Goal: Information Seeking & Learning: Learn about a topic

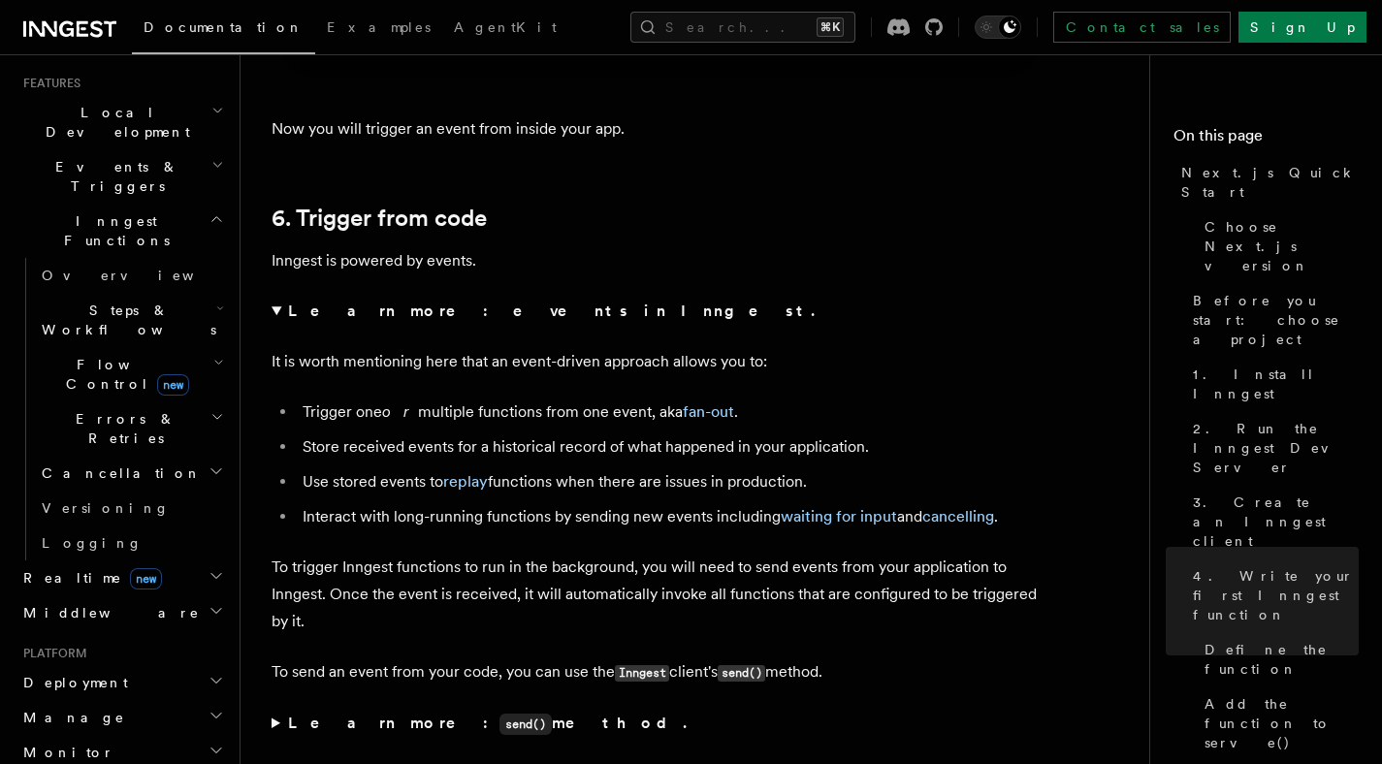
scroll to position [418, 0]
click at [631, 587] on p "To trigger Inngest functions to run in the background, you will need to send ev…" at bounding box center [660, 594] width 776 height 81
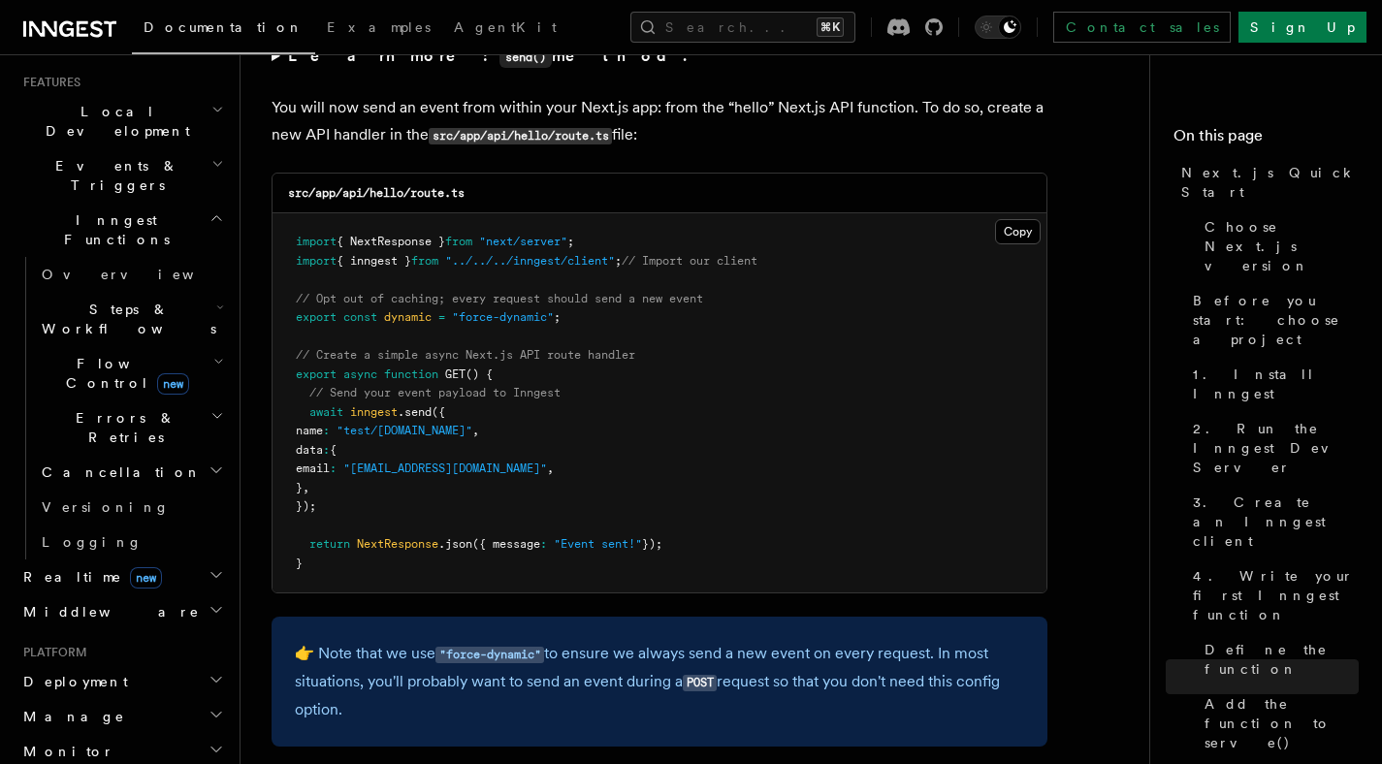
scroll to position [10356, 0]
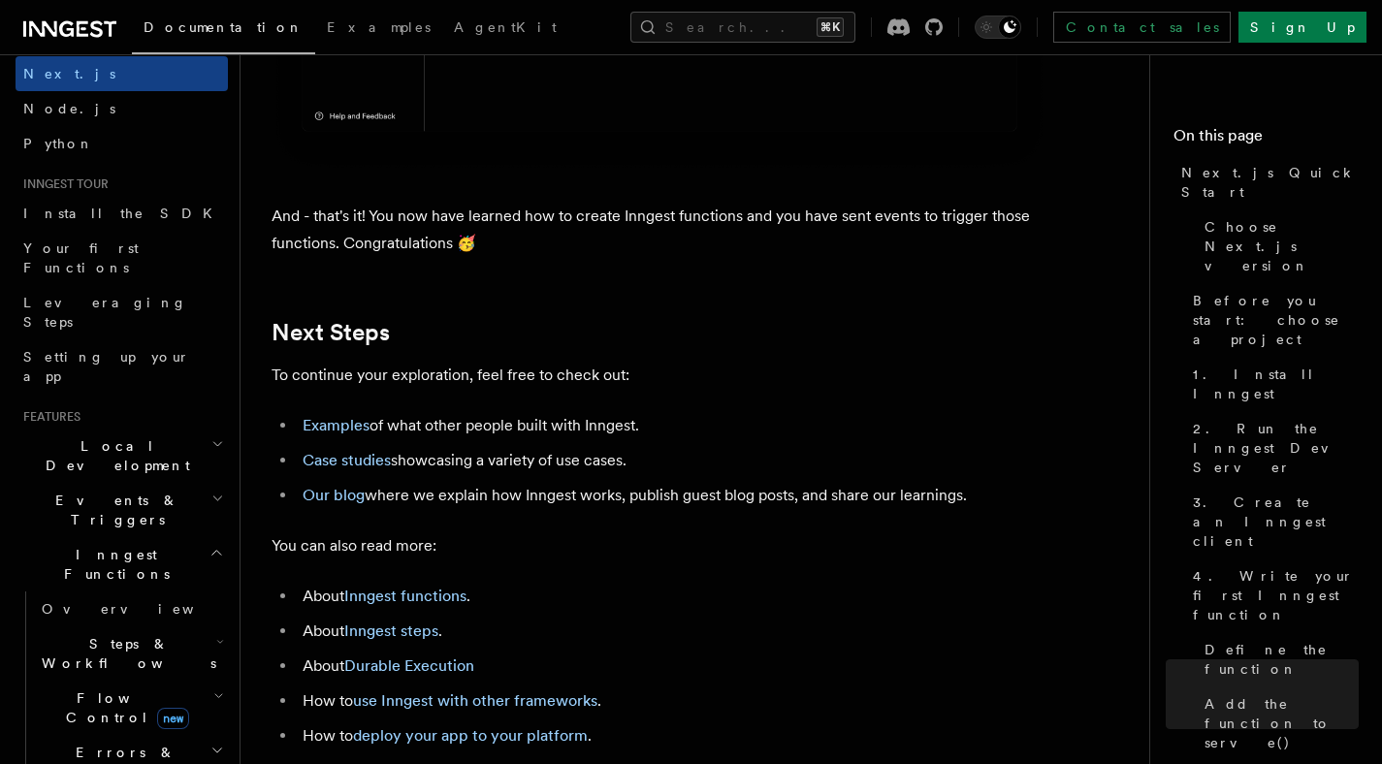
scroll to position [0, 0]
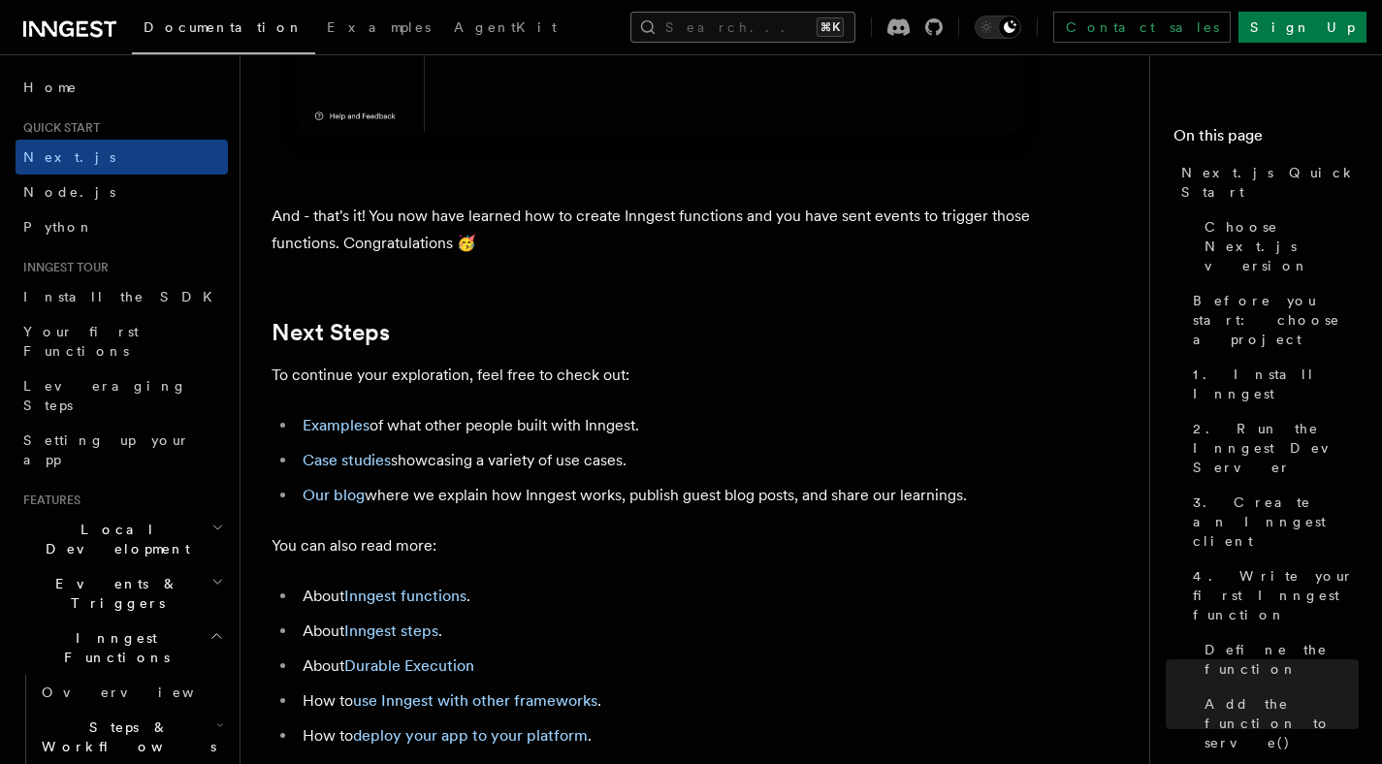
click at [669, 20] on button "Search... ⌘K" at bounding box center [743, 27] width 225 height 31
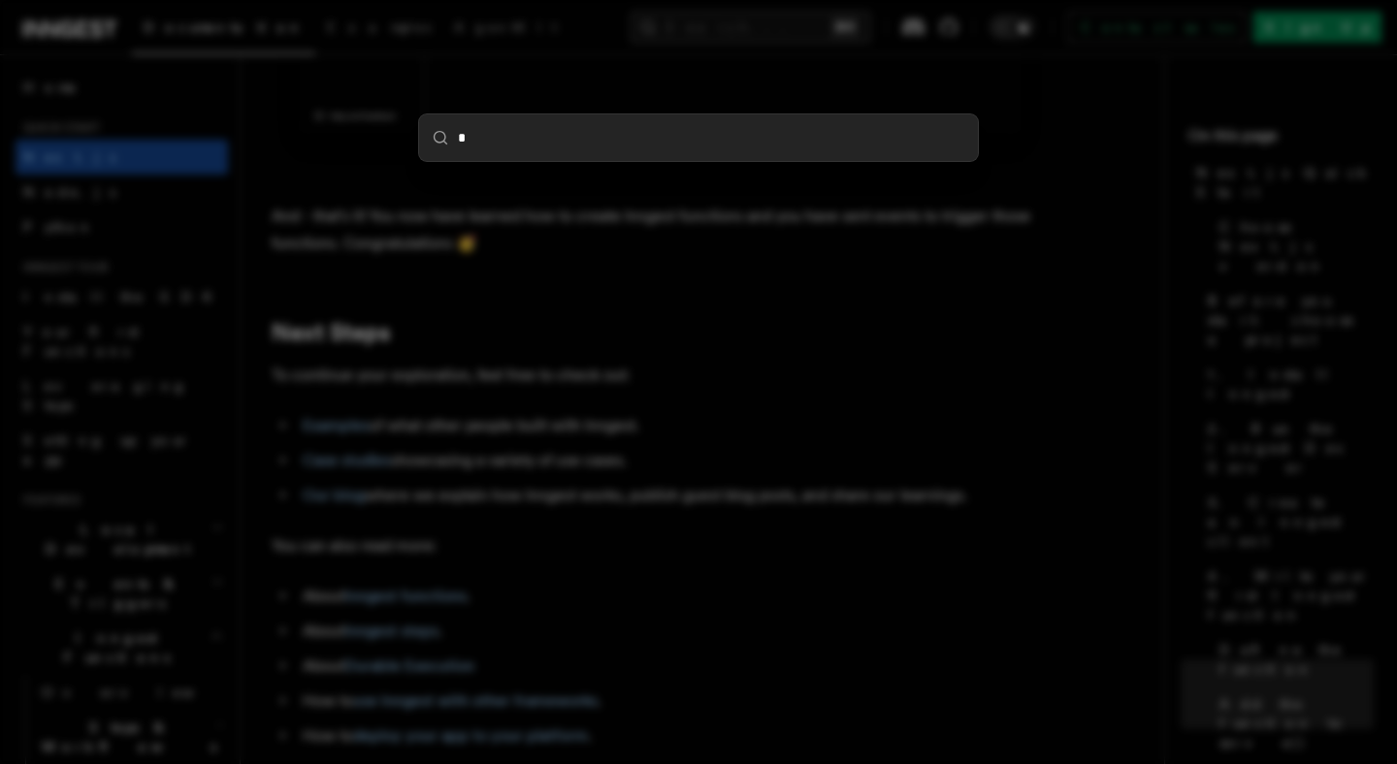
type input "**"
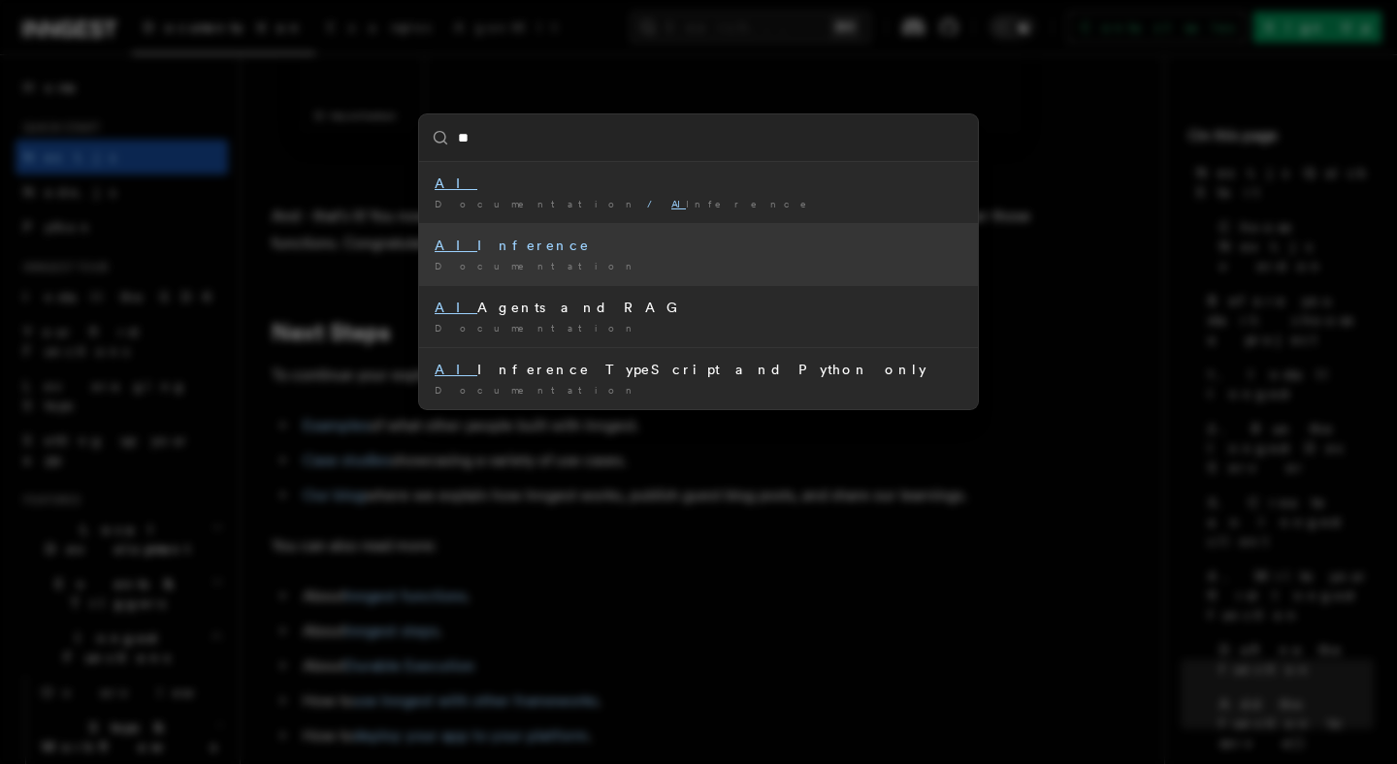
click at [677, 249] on div "AI Inference" at bounding box center [699, 245] width 528 height 19
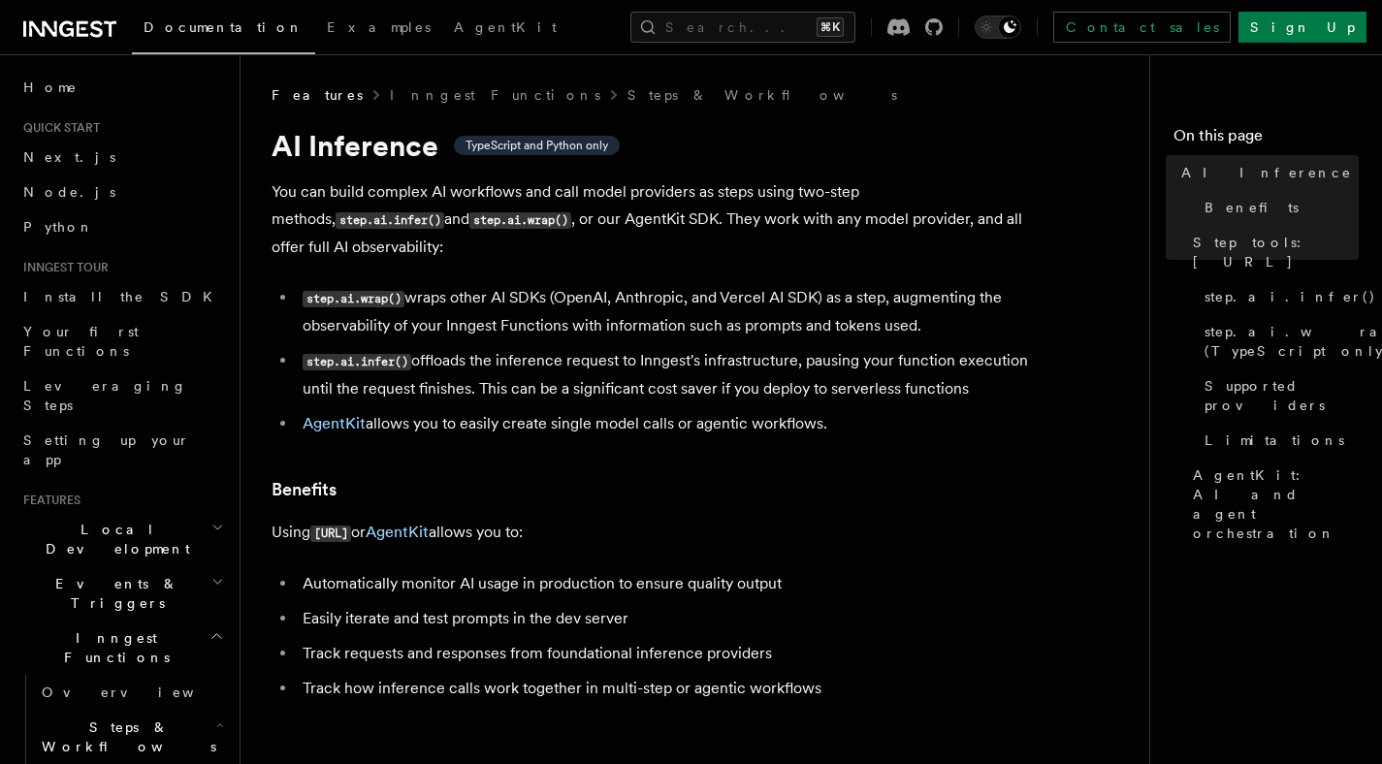
click at [97, 718] on span "Steps & Workflows" at bounding box center [125, 737] width 182 height 39
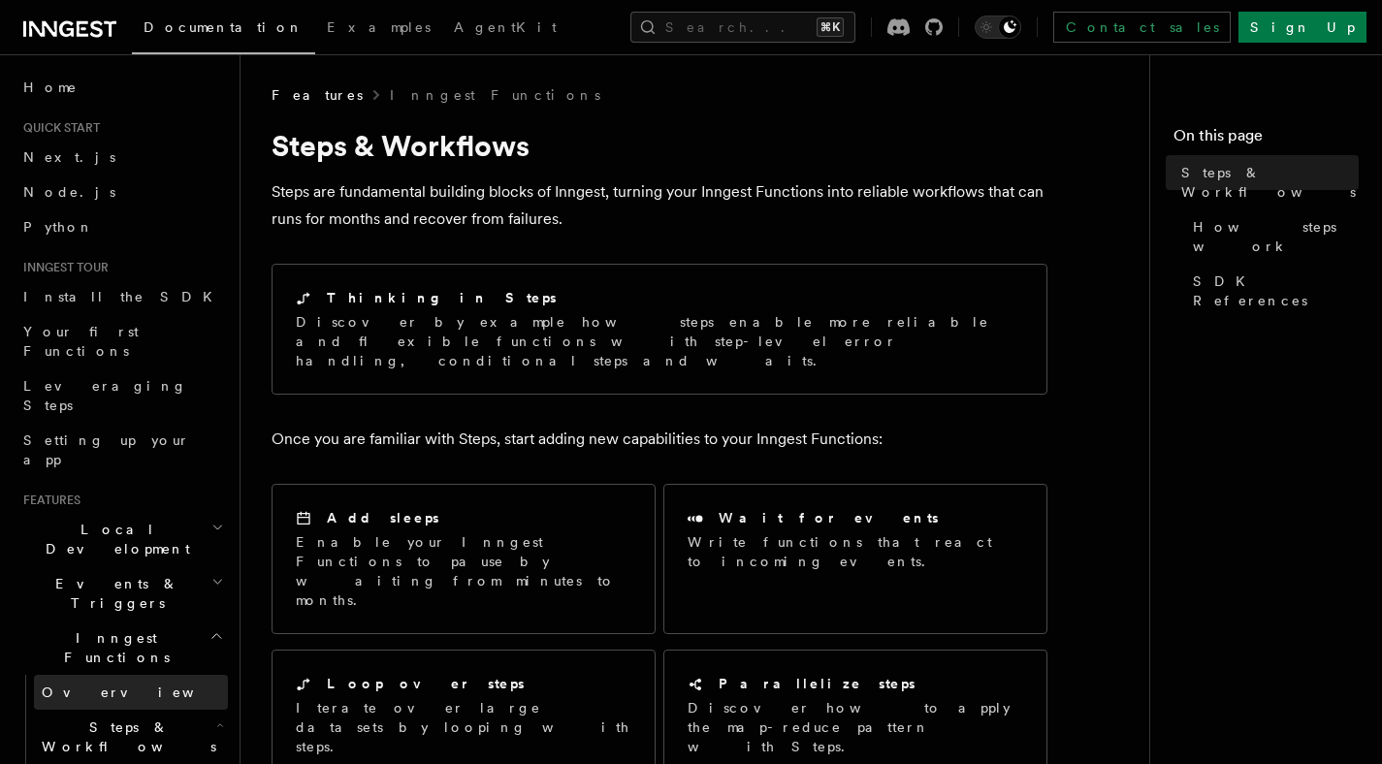
click at [90, 683] on span "Overview" at bounding box center [142, 692] width 200 height 19
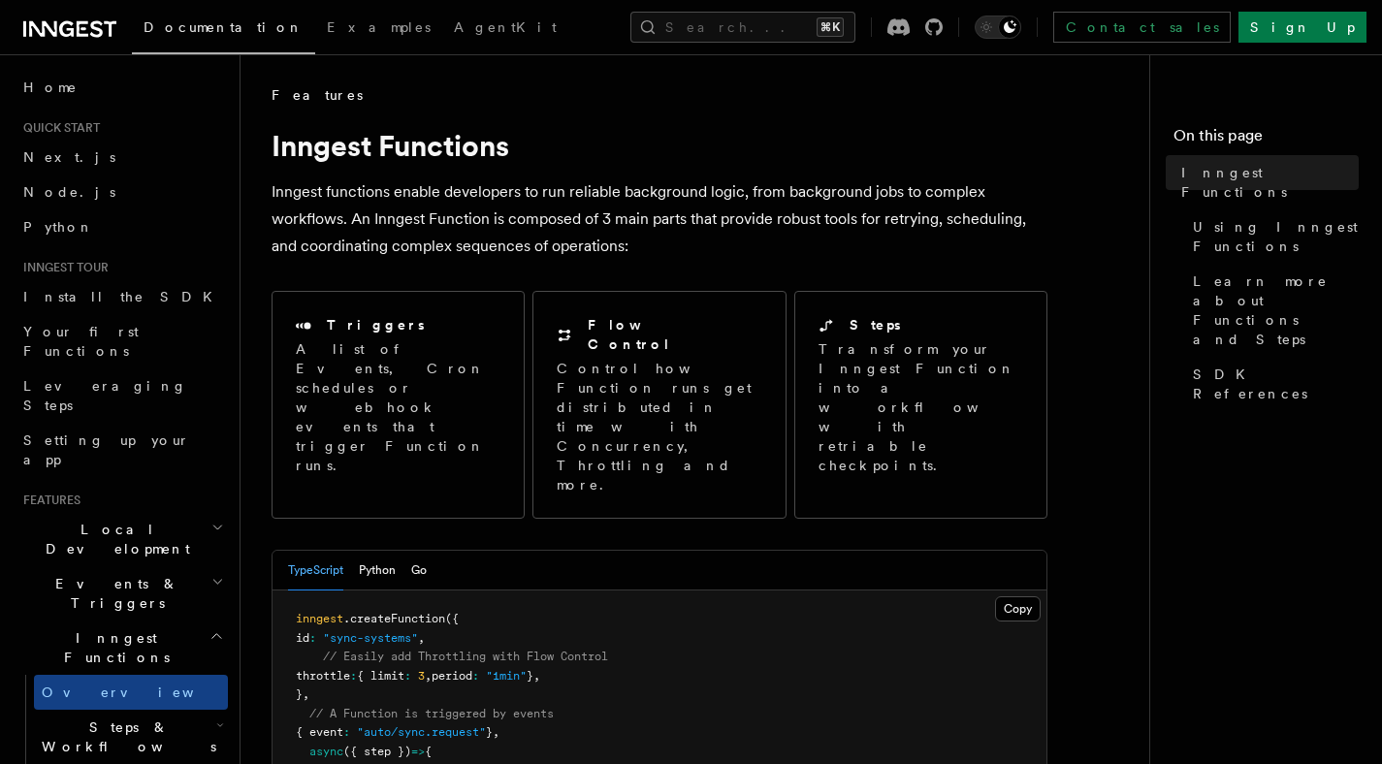
click at [742, 149] on h1 "Inngest Functions" at bounding box center [660, 145] width 776 height 35
click at [134, 512] on h2 "Local Development" at bounding box center [122, 539] width 212 height 54
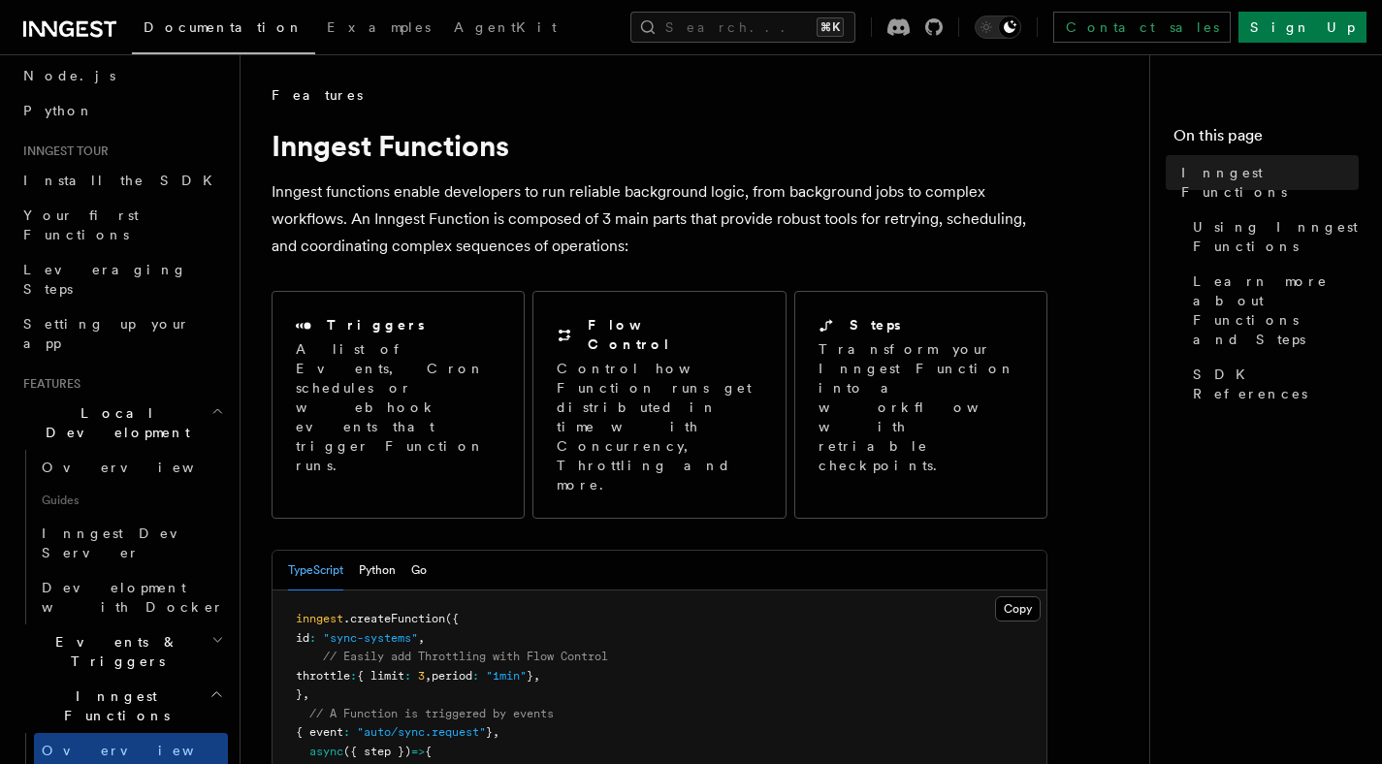
scroll to position [118, 0]
click at [117, 448] on link "Overview" at bounding box center [131, 465] width 194 height 35
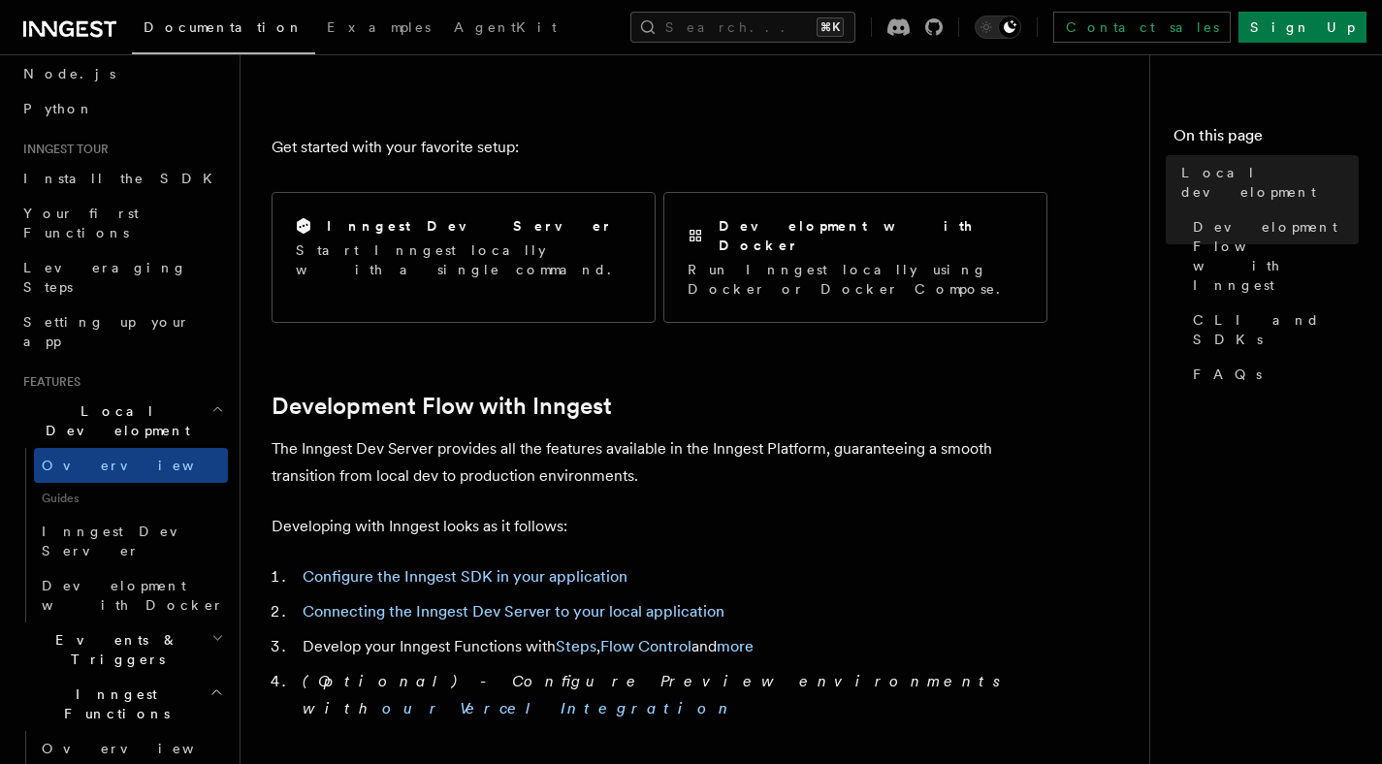
scroll to position [704, 0]
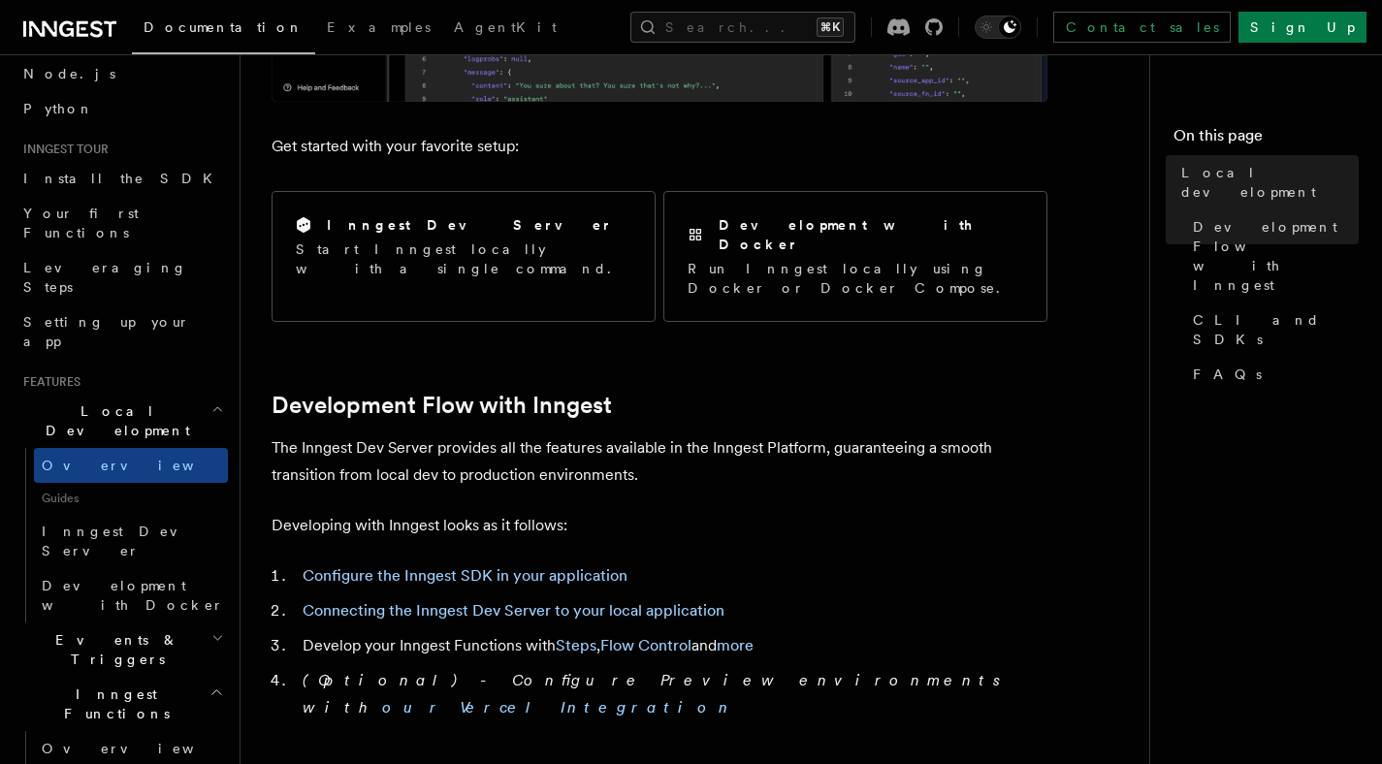
click at [713, 392] on h2 "Development Flow with Inngest" at bounding box center [660, 405] width 776 height 27
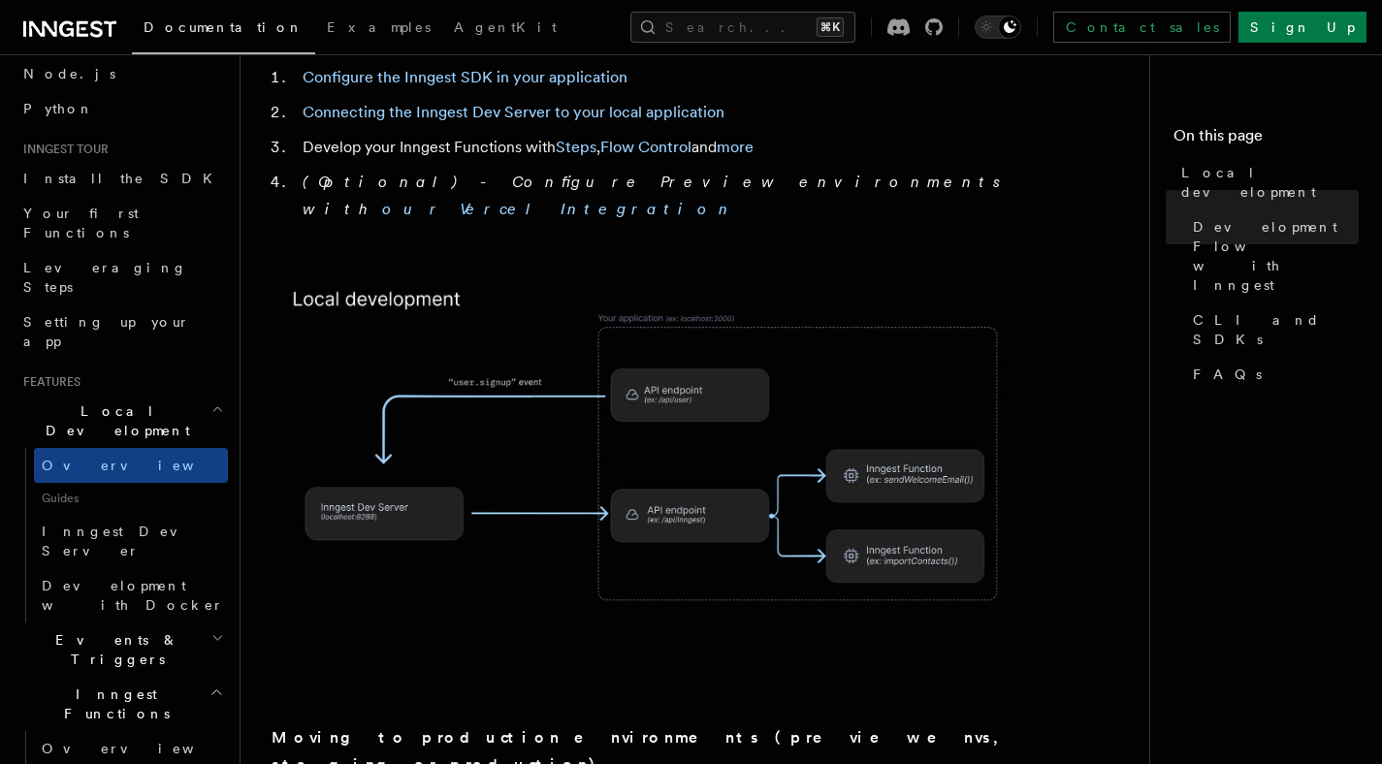
scroll to position [1209, 0]
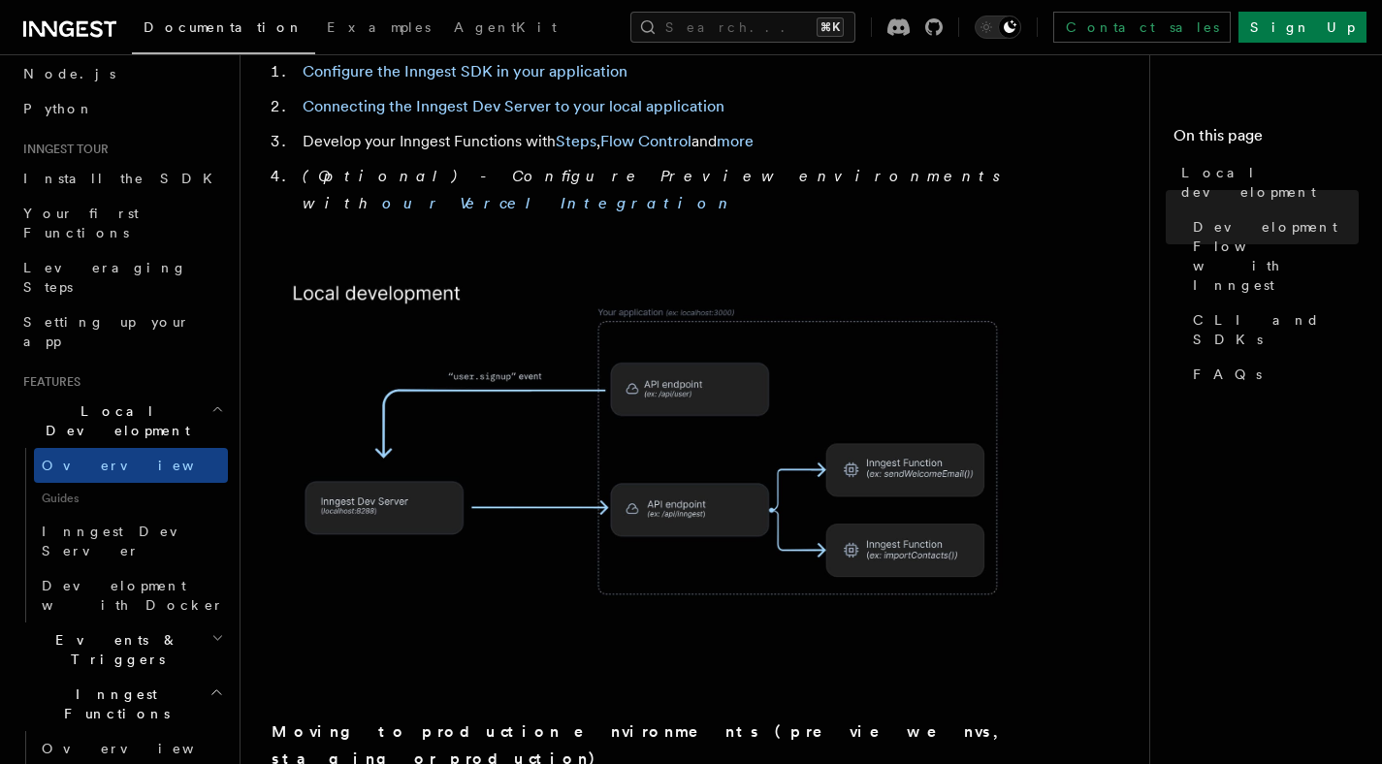
click at [860, 264] on img at bounding box center [660, 466] width 776 height 405
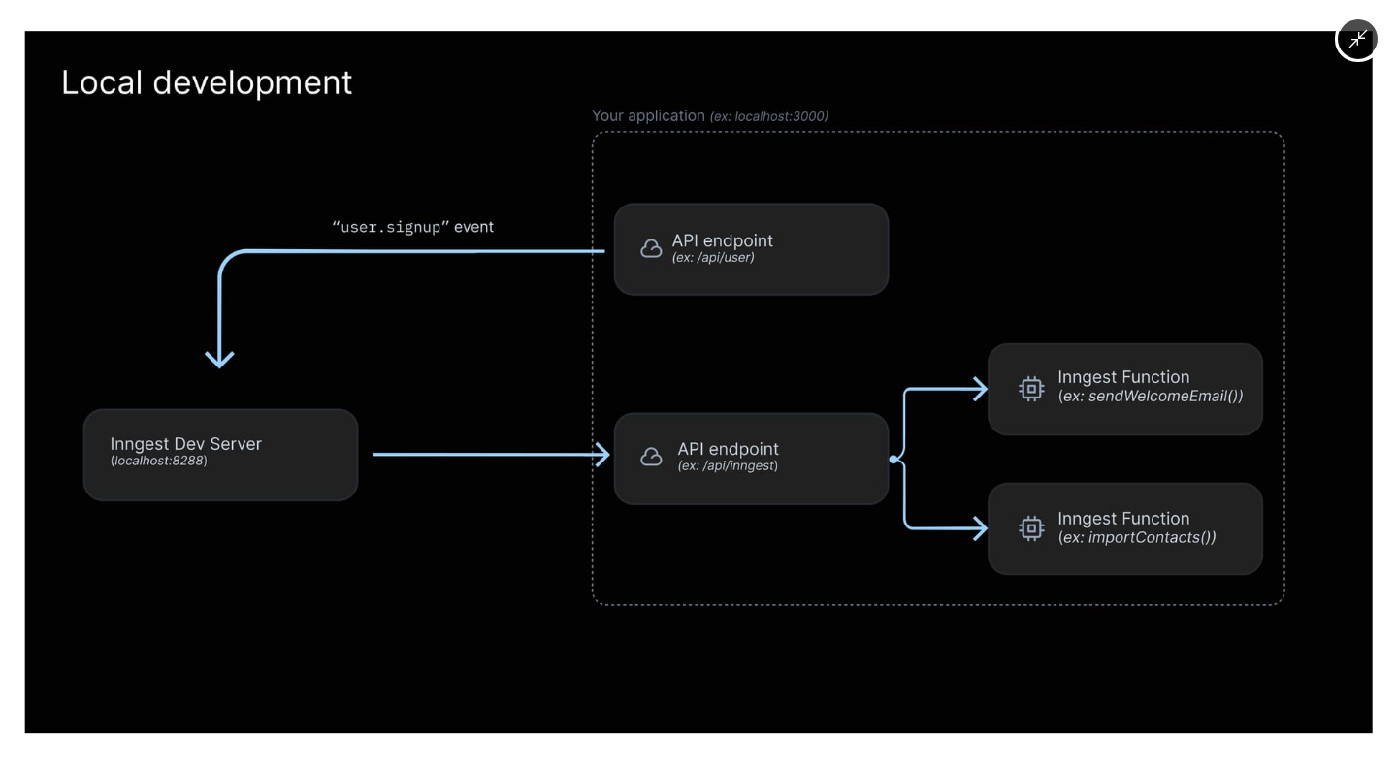
click at [860, 223] on img at bounding box center [698, 382] width 1347 height 702
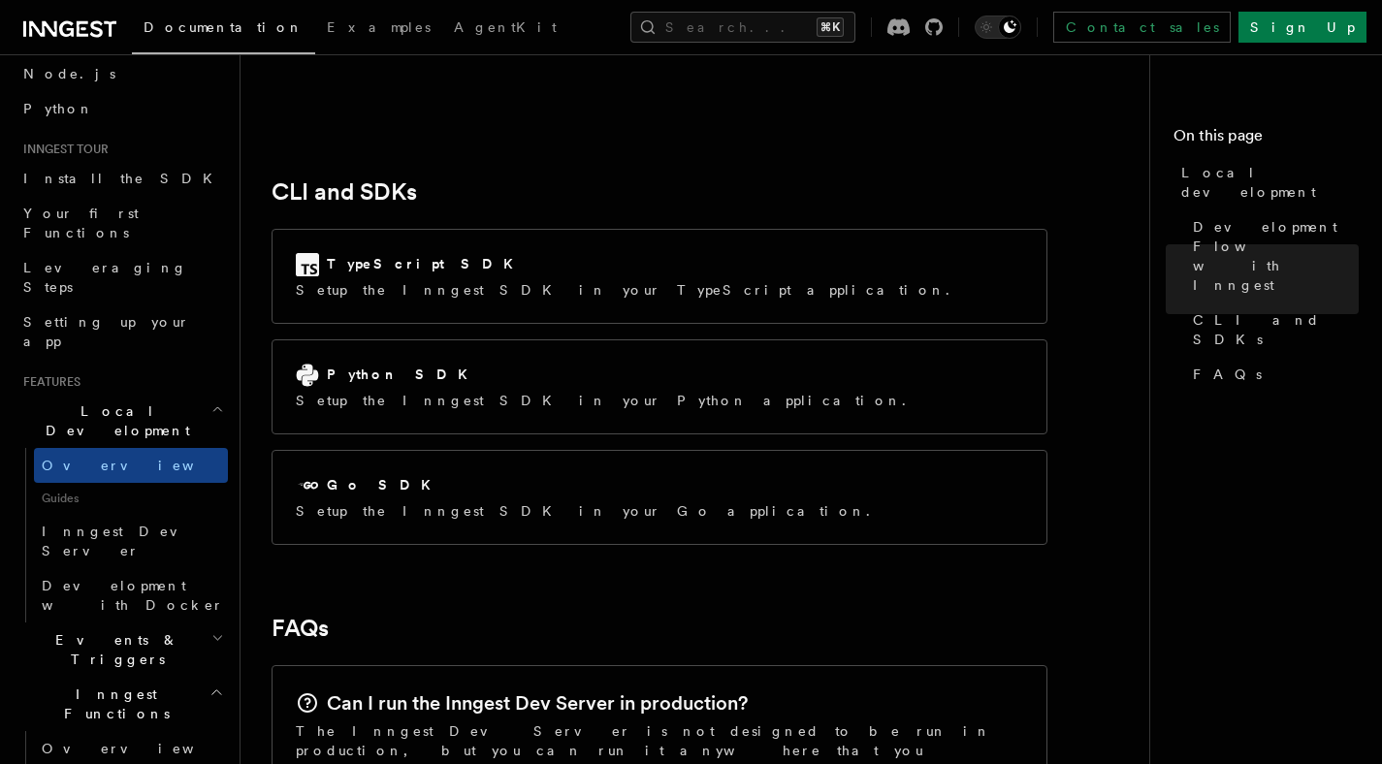
scroll to position [2462, 0]
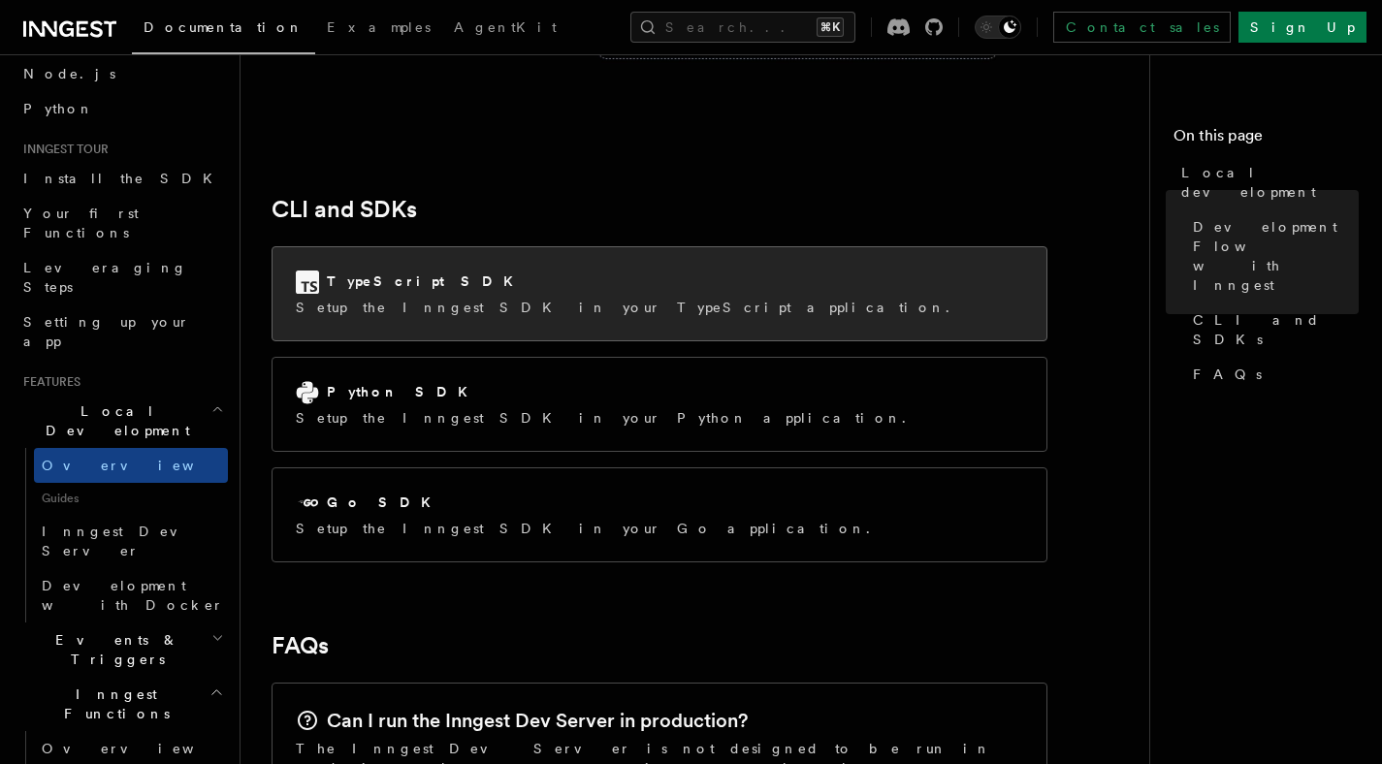
click at [684, 247] on div "TypeScript SDK Setup the Inngest SDK in your TypeScript application." at bounding box center [660, 293] width 774 height 93
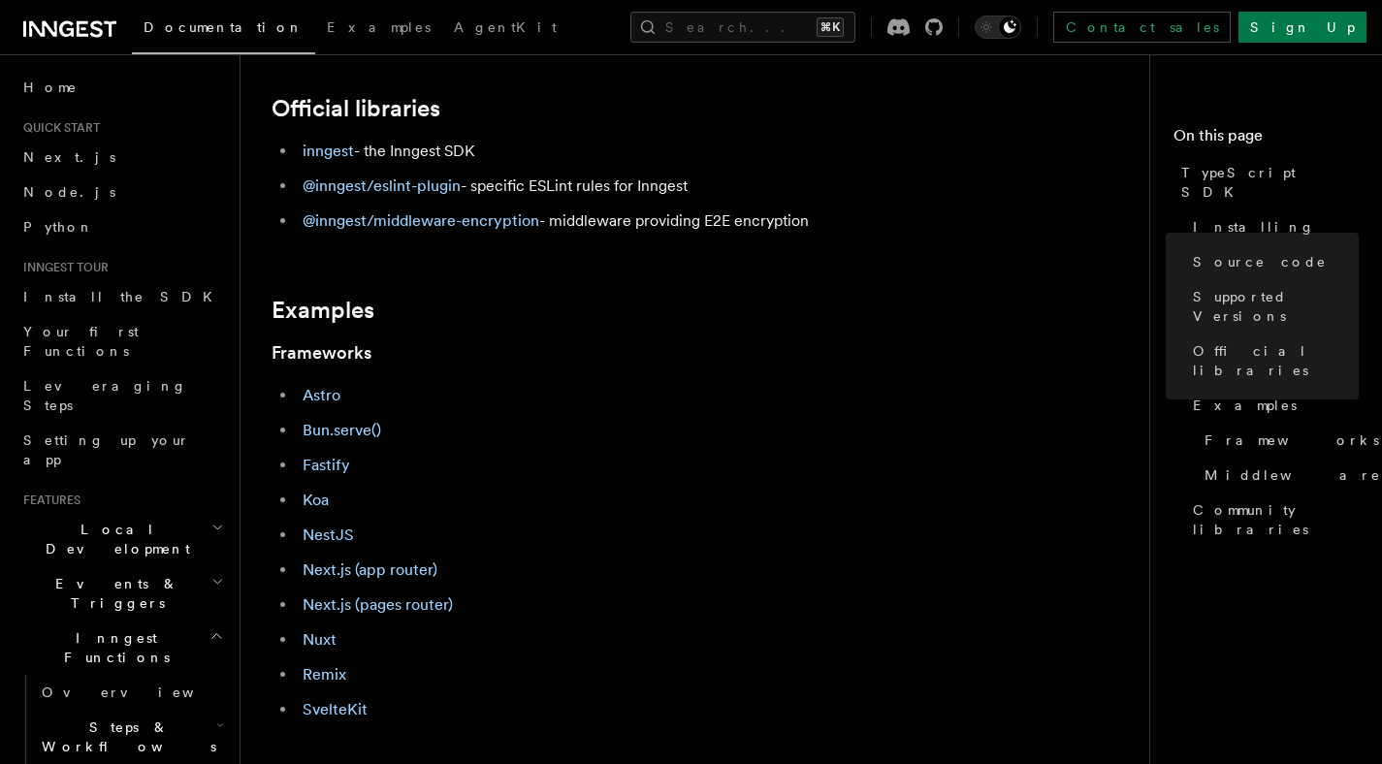
scroll to position [729, 0]
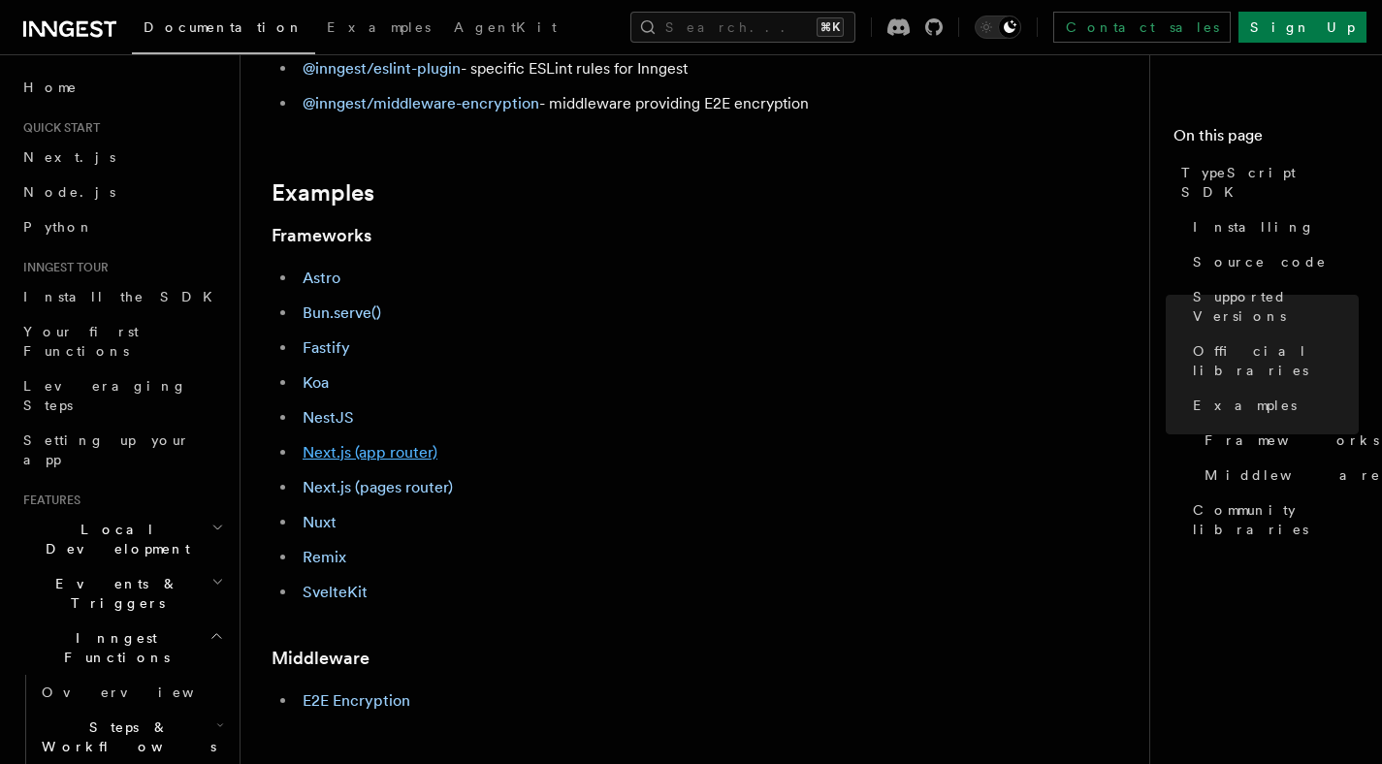
click at [415, 450] on link "Next.js (app router)" at bounding box center [370, 452] width 135 height 18
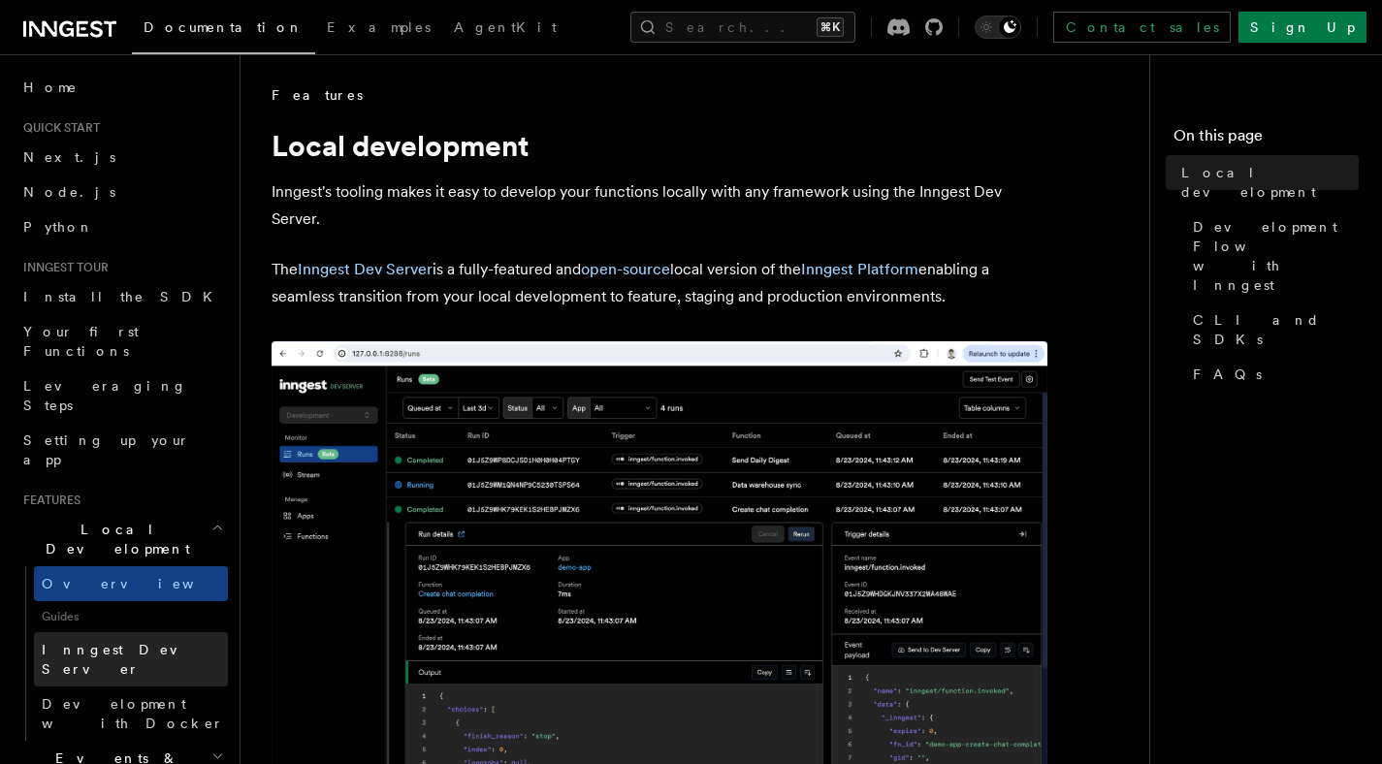
click at [124, 642] on span "Inngest Dev Server" at bounding box center [125, 659] width 166 height 35
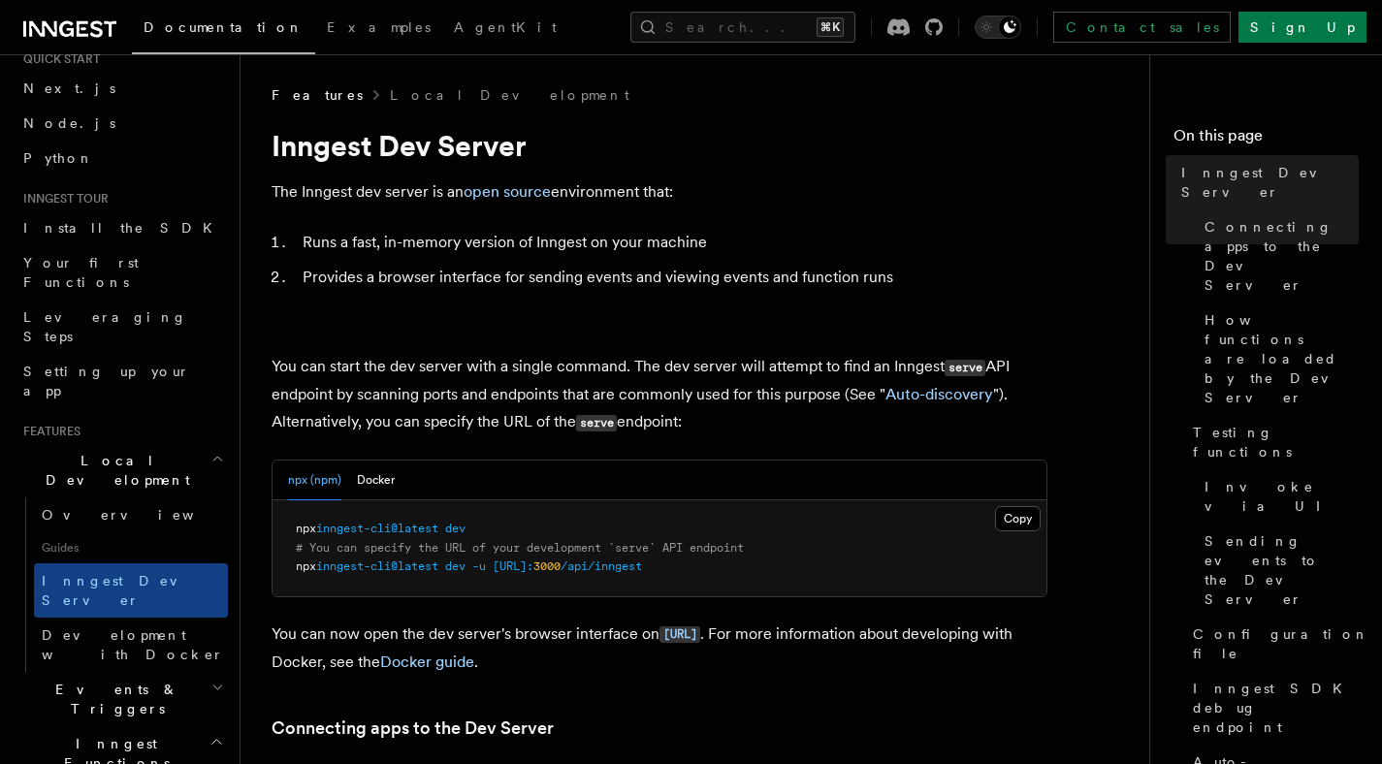
scroll to position [70, 0]
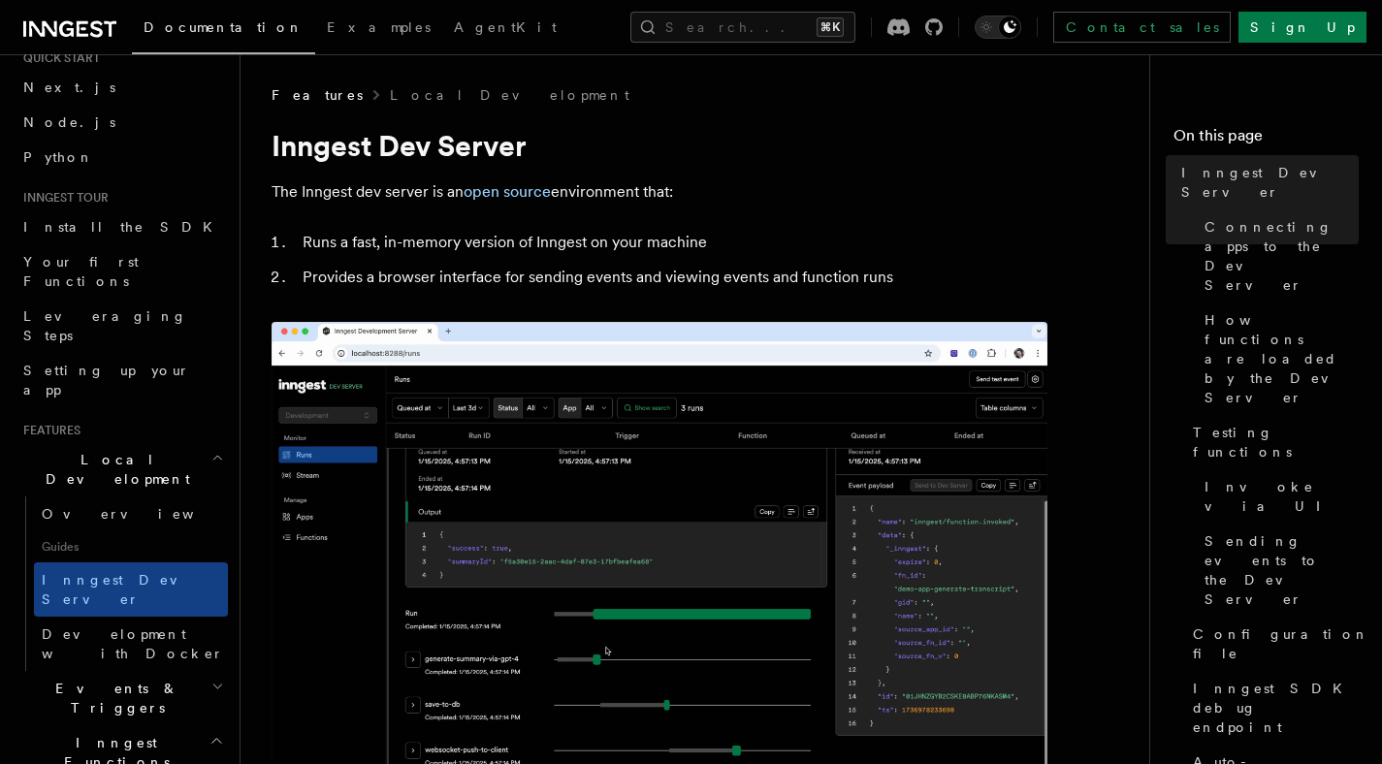
click at [142, 442] on h2 "Local Development" at bounding box center [122, 469] width 212 height 54
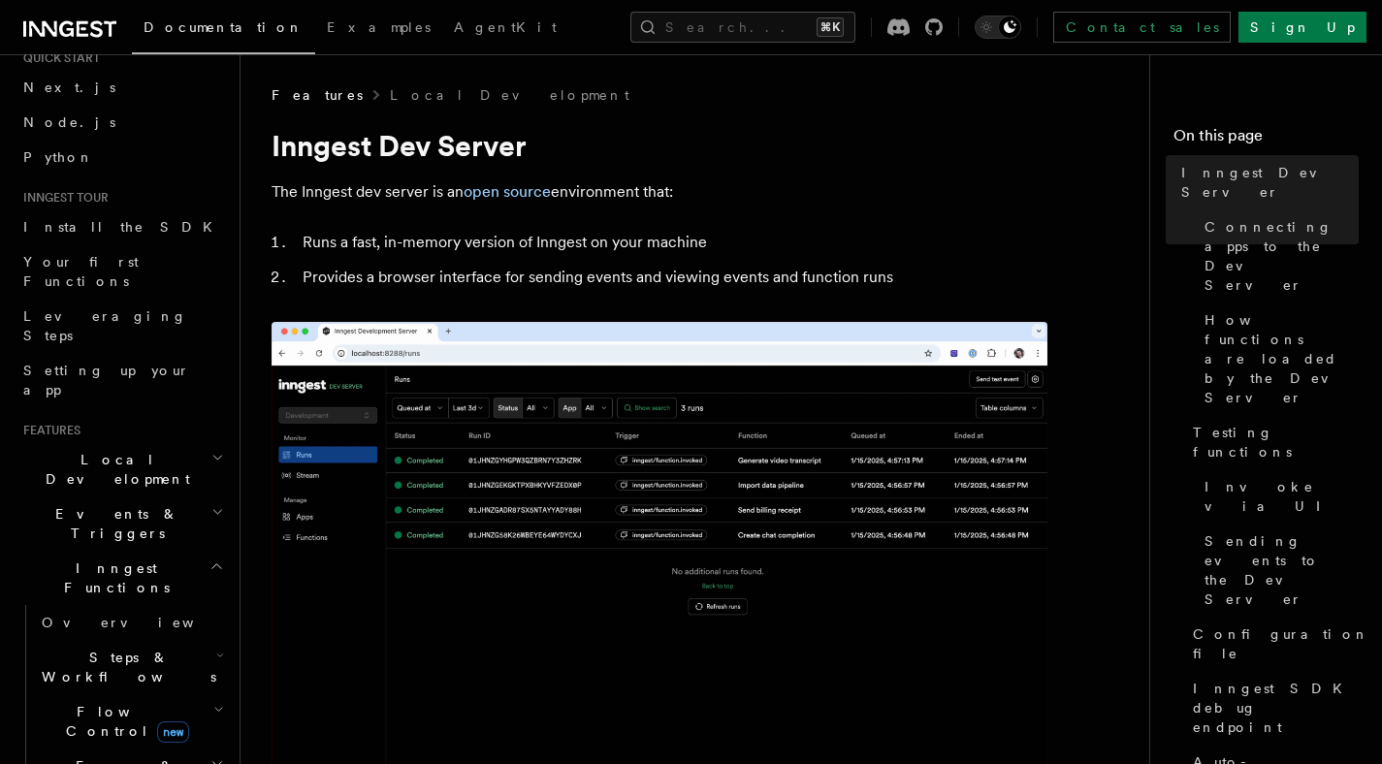
scroll to position [0, 0]
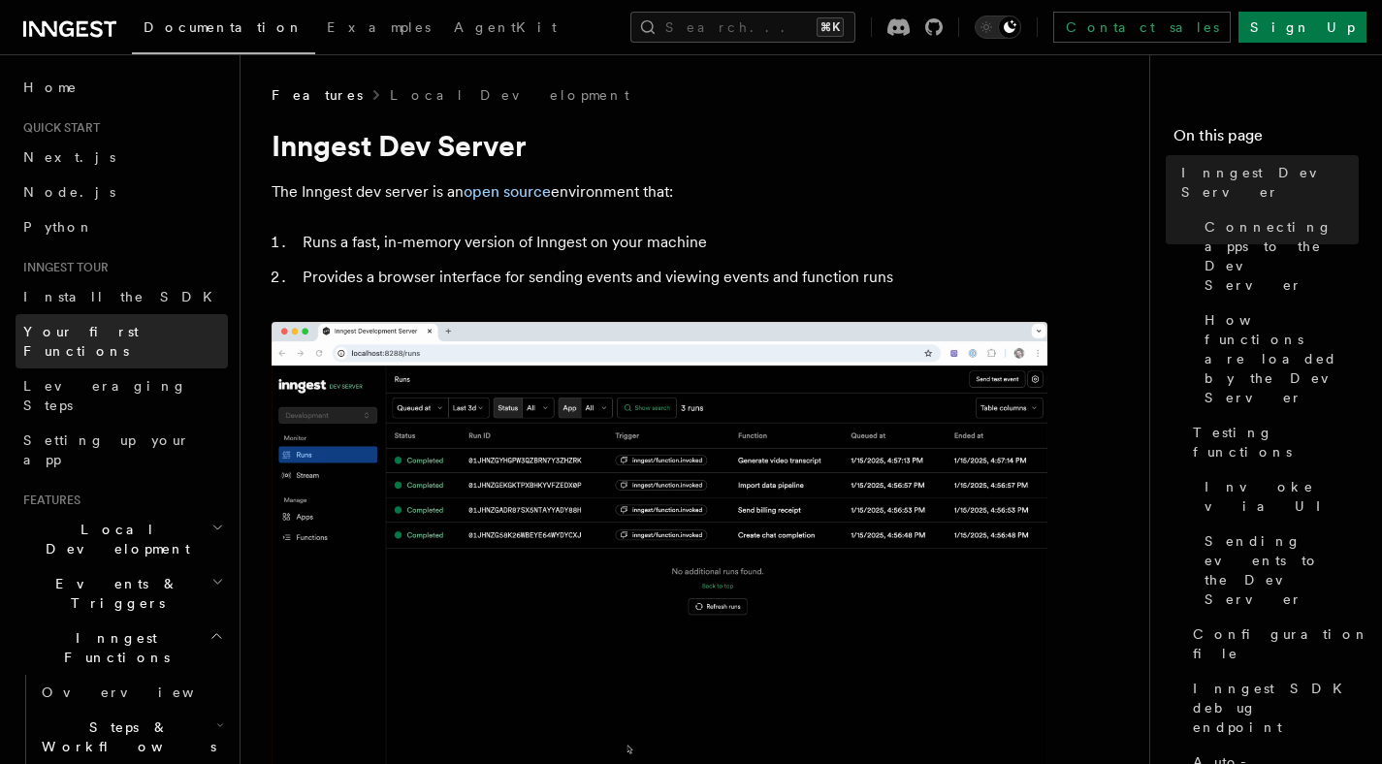
click at [134, 338] on span "Your first Functions" at bounding box center [80, 341] width 115 height 35
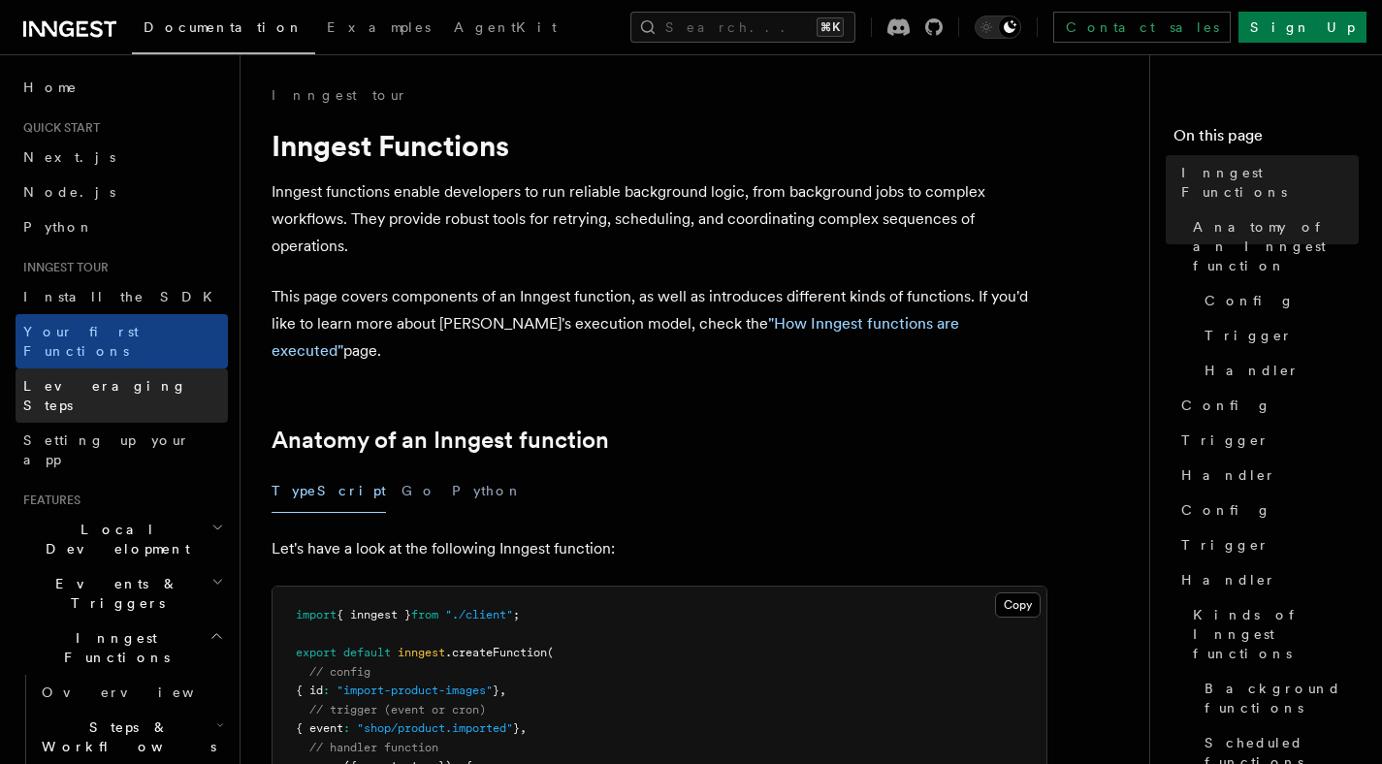
click at [109, 378] on span "Leveraging Steps" at bounding box center [105, 395] width 164 height 35
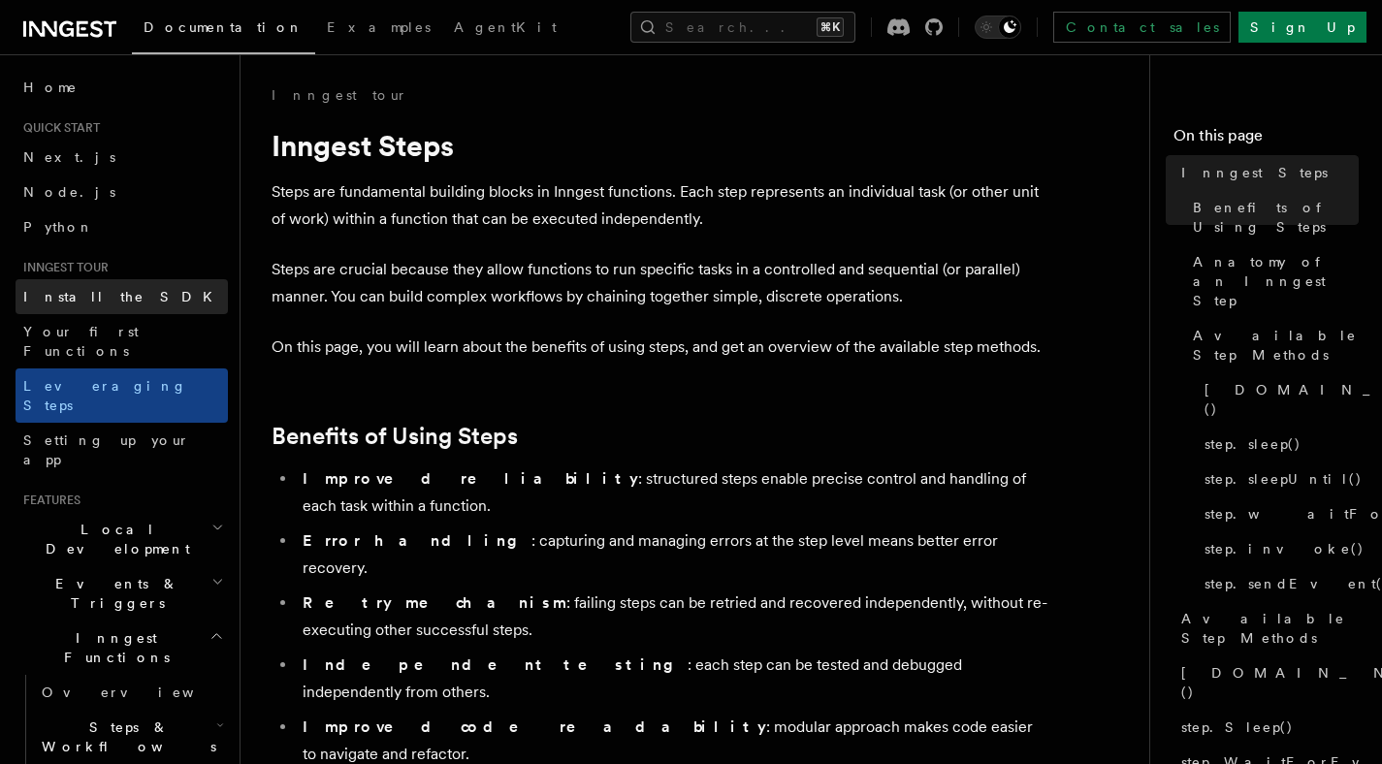
click at [106, 293] on span "Install the SDK" at bounding box center [123, 297] width 201 height 16
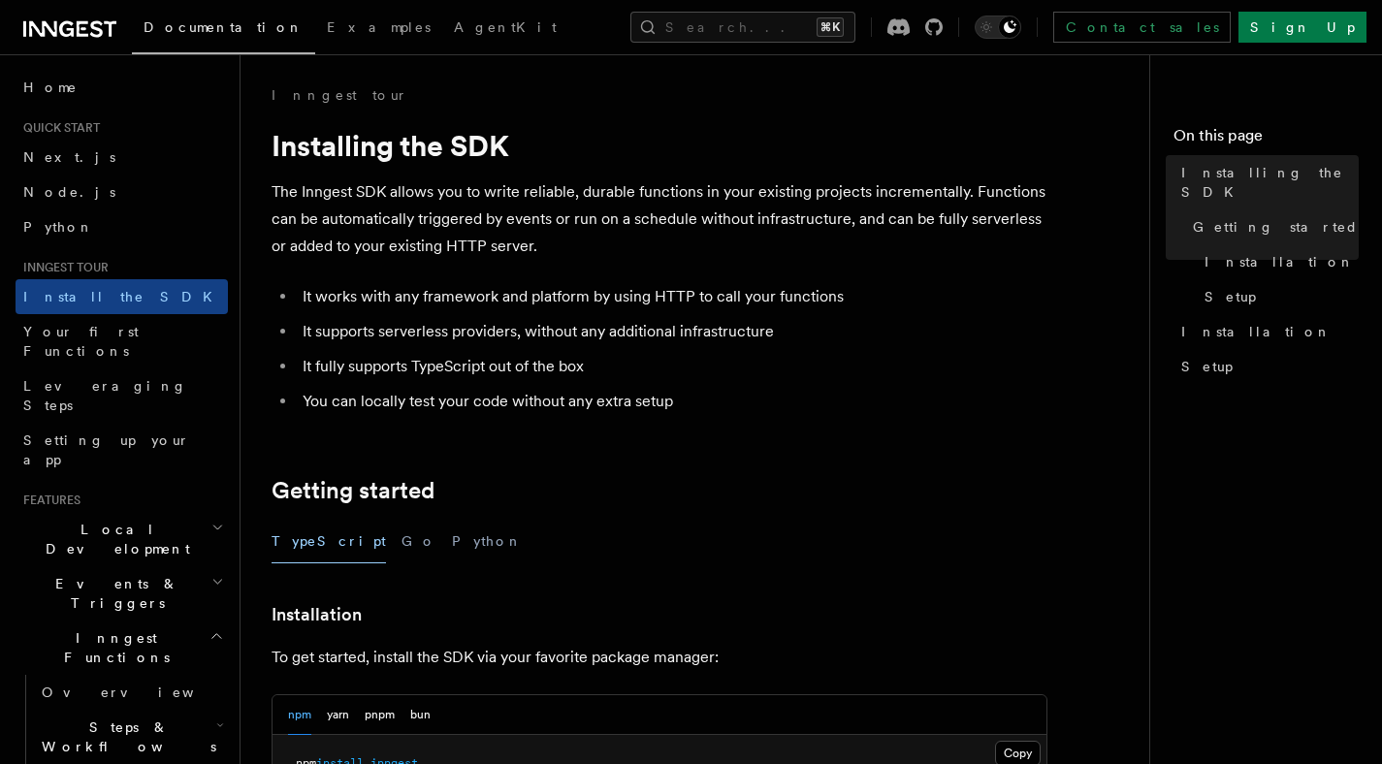
click at [649, 333] on li "It supports serverless providers, without any additional infrastructure" at bounding box center [672, 331] width 751 height 27
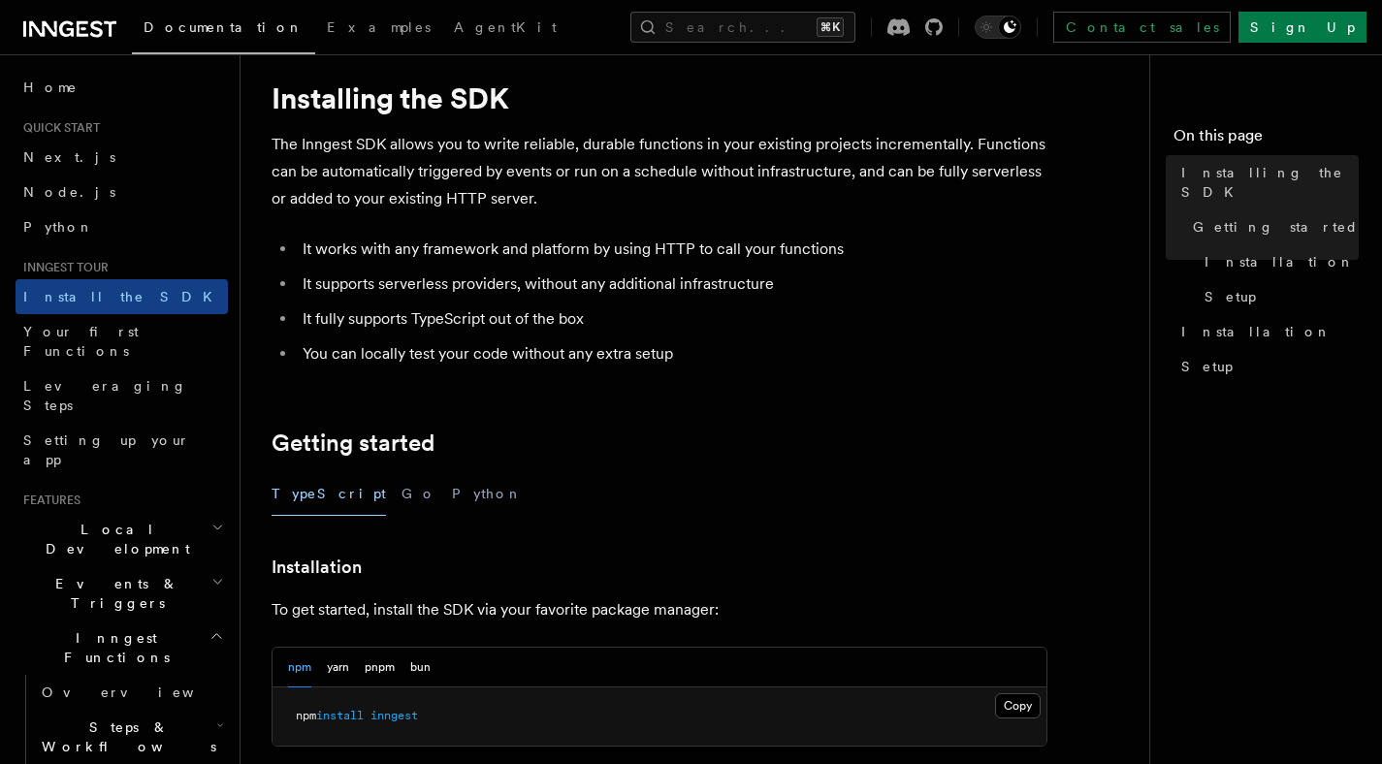
scroll to position [49, 0]
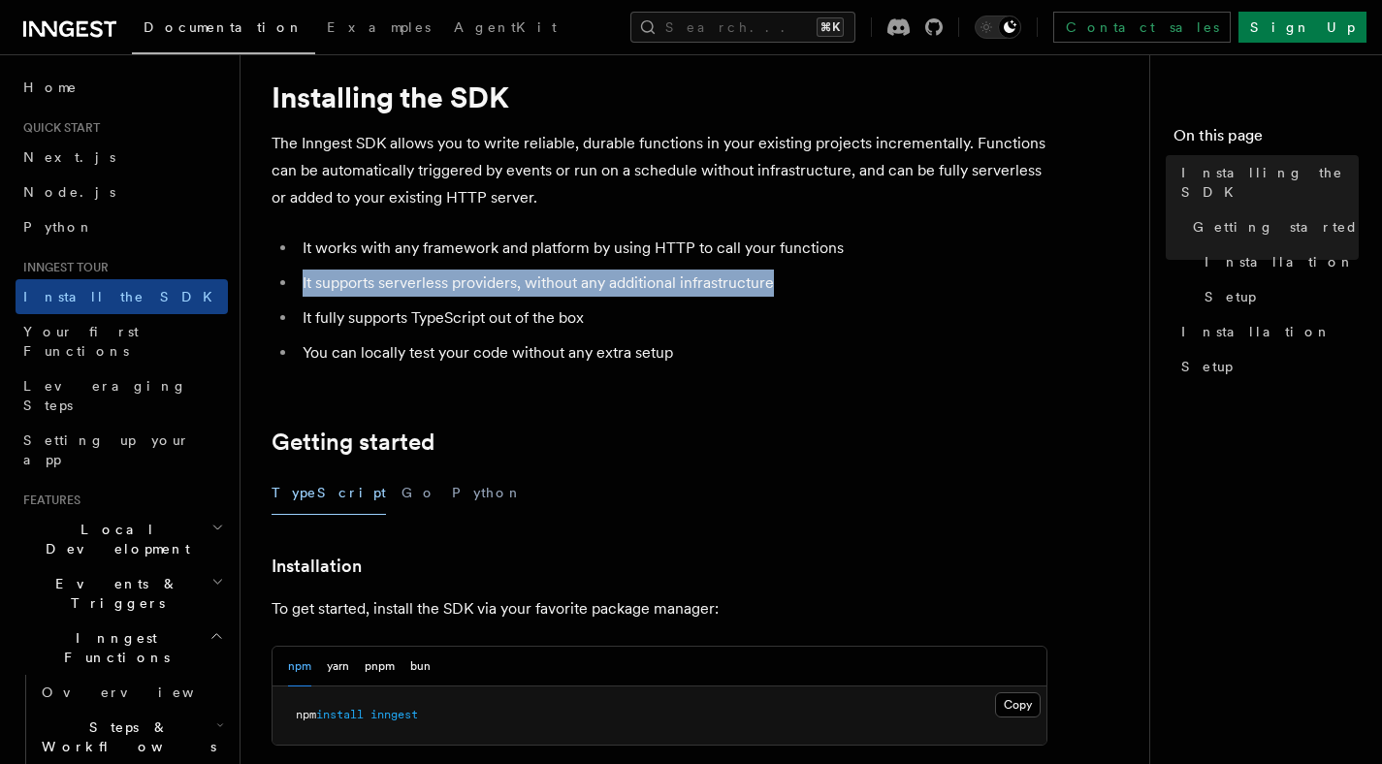
drag, startPoint x: 777, startPoint y: 282, endPoint x: 298, endPoint y: 268, distance: 479.5
click at [298, 268] on ul "It works with any framework and platform by using HTTP to call your functions I…" at bounding box center [660, 301] width 776 height 132
copy li "It supports serverless providers, without any additional infrastructure"
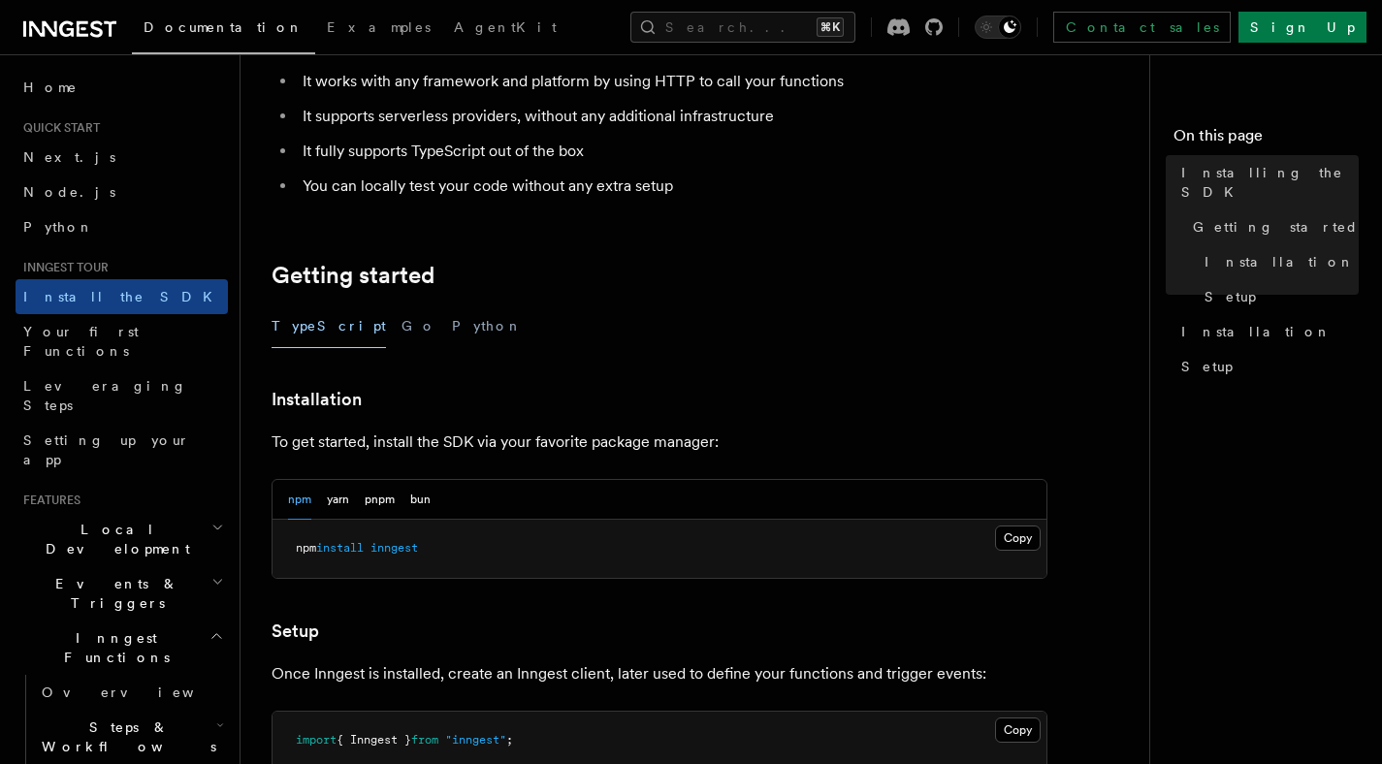
scroll to position [230, 0]
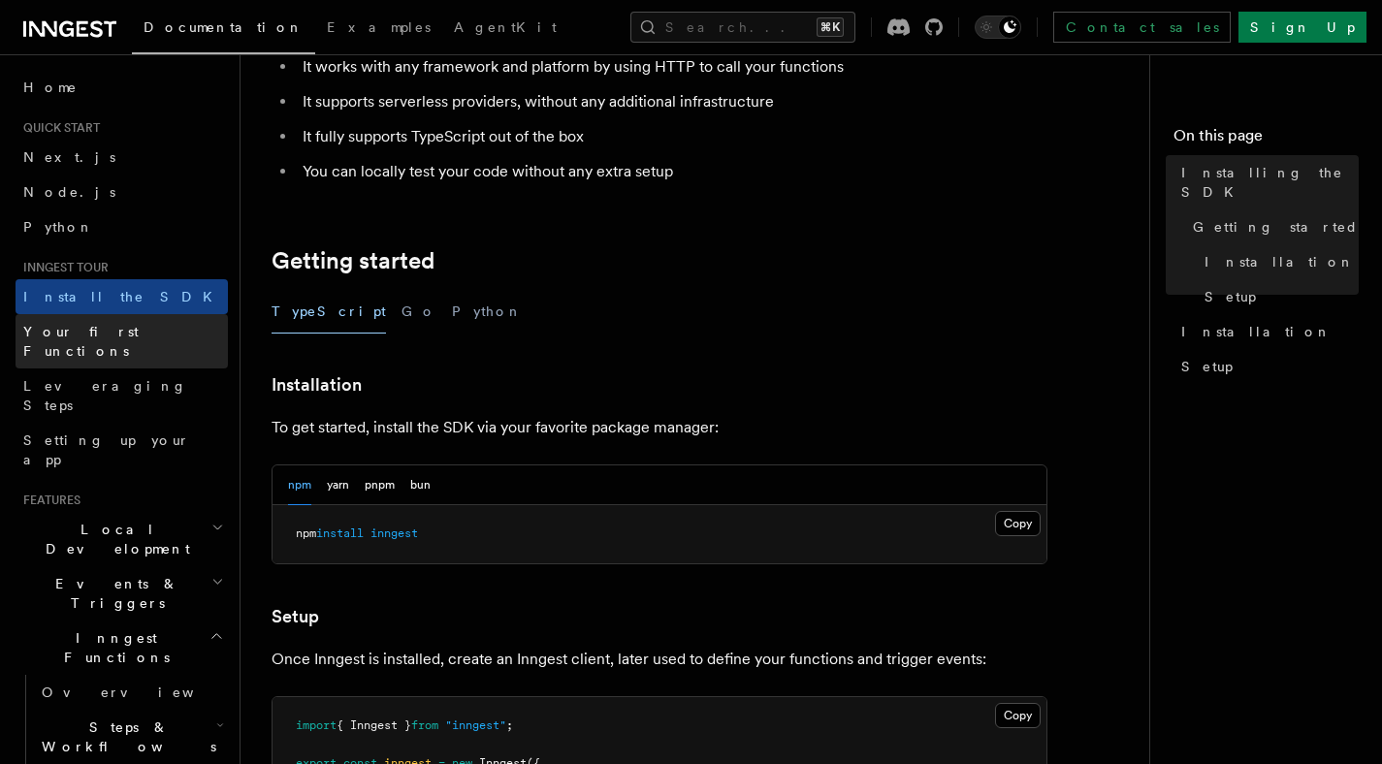
click at [59, 335] on span "Your first Functions" at bounding box center [80, 341] width 115 height 35
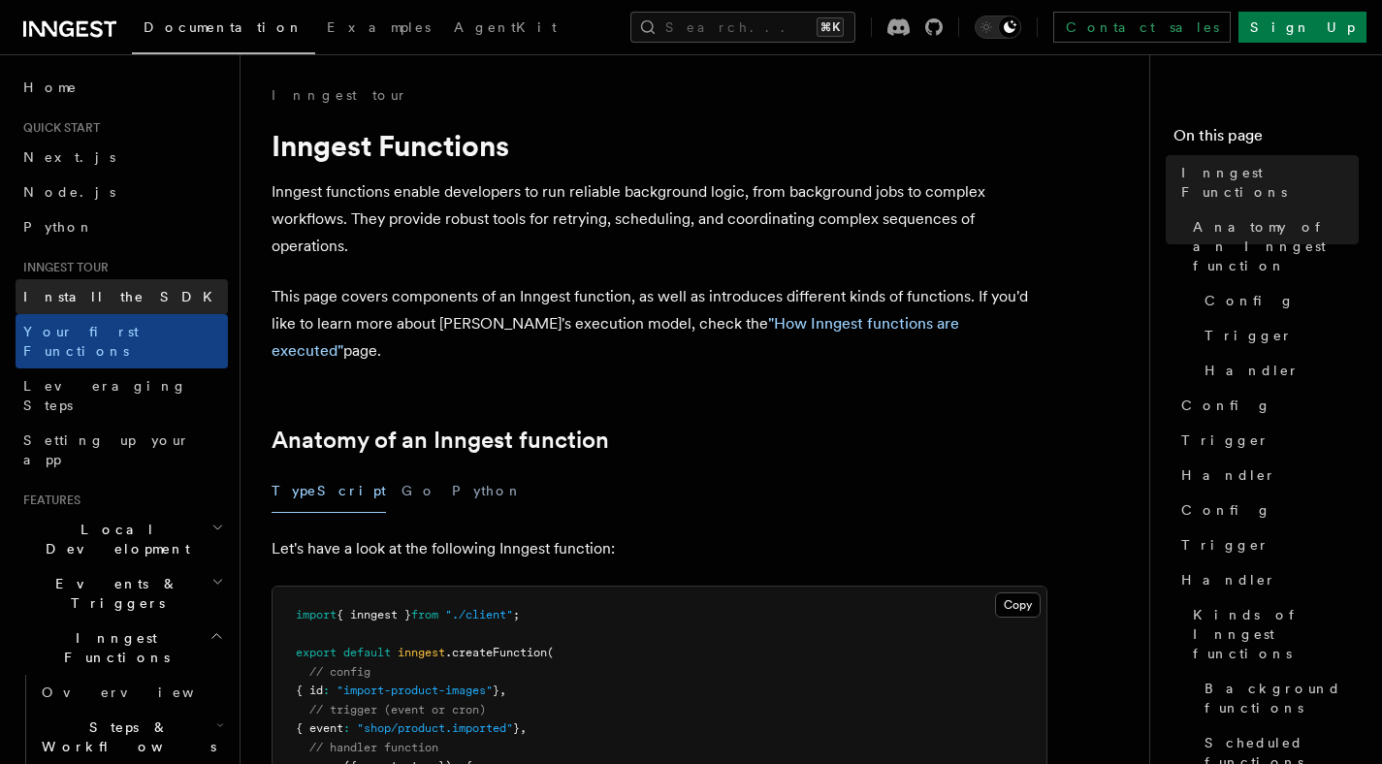
click at [77, 304] on span "Install the SDK" at bounding box center [123, 297] width 201 height 16
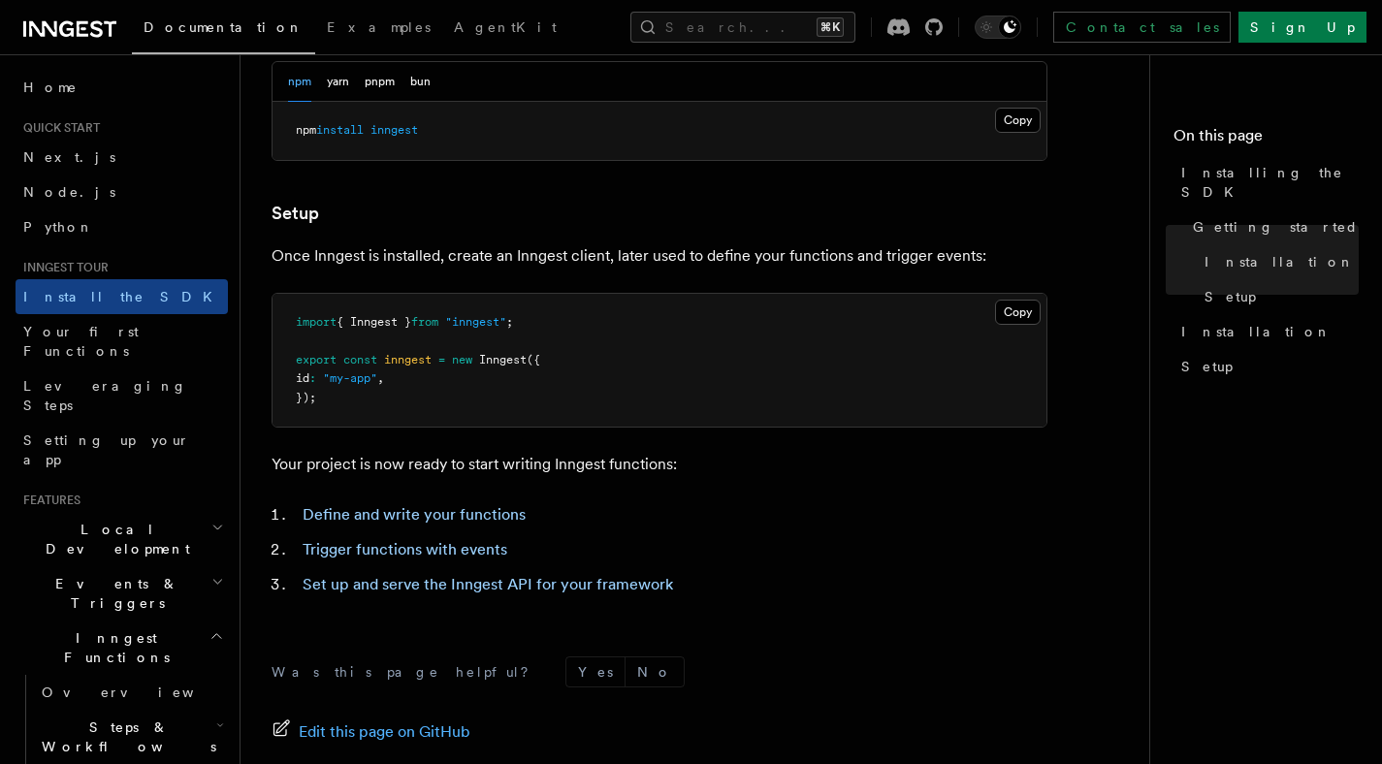
scroll to position [634, 0]
click at [116, 335] on span "Your first Functions" at bounding box center [80, 341] width 115 height 35
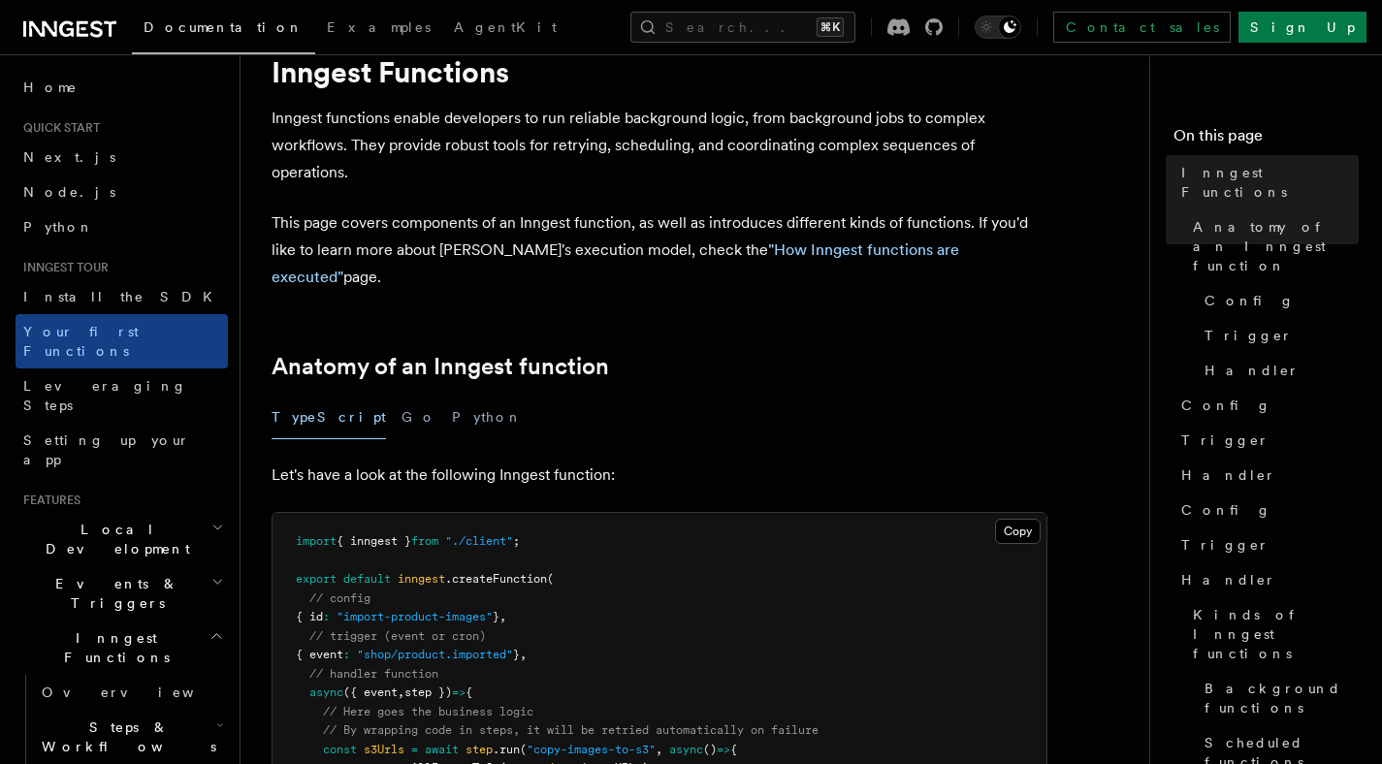
scroll to position [78, 0]
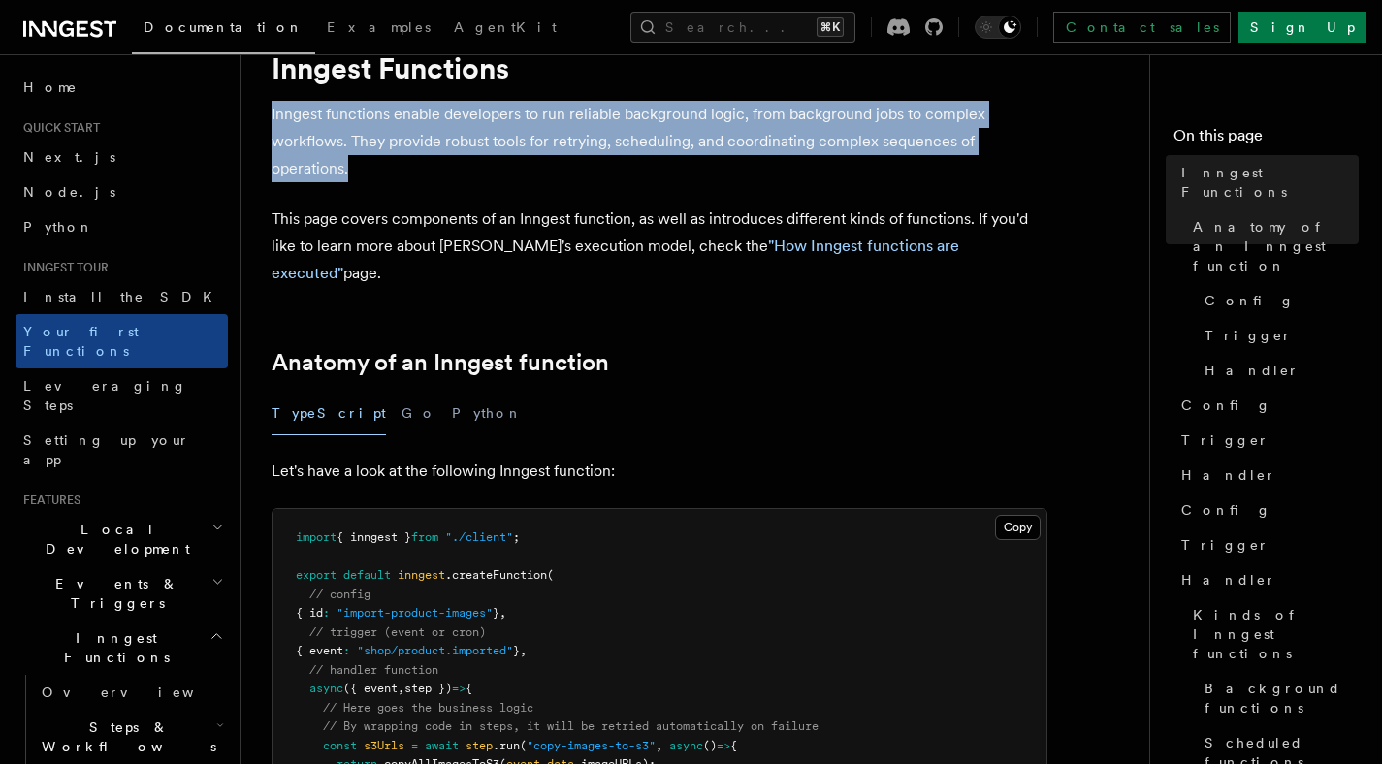
drag, startPoint x: 360, startPoint y: 171, endPoint x: 259, endPoint y: 119, distance: 113.2
copy p "Inngest functions enable developers to run reliable background logic, from back…"
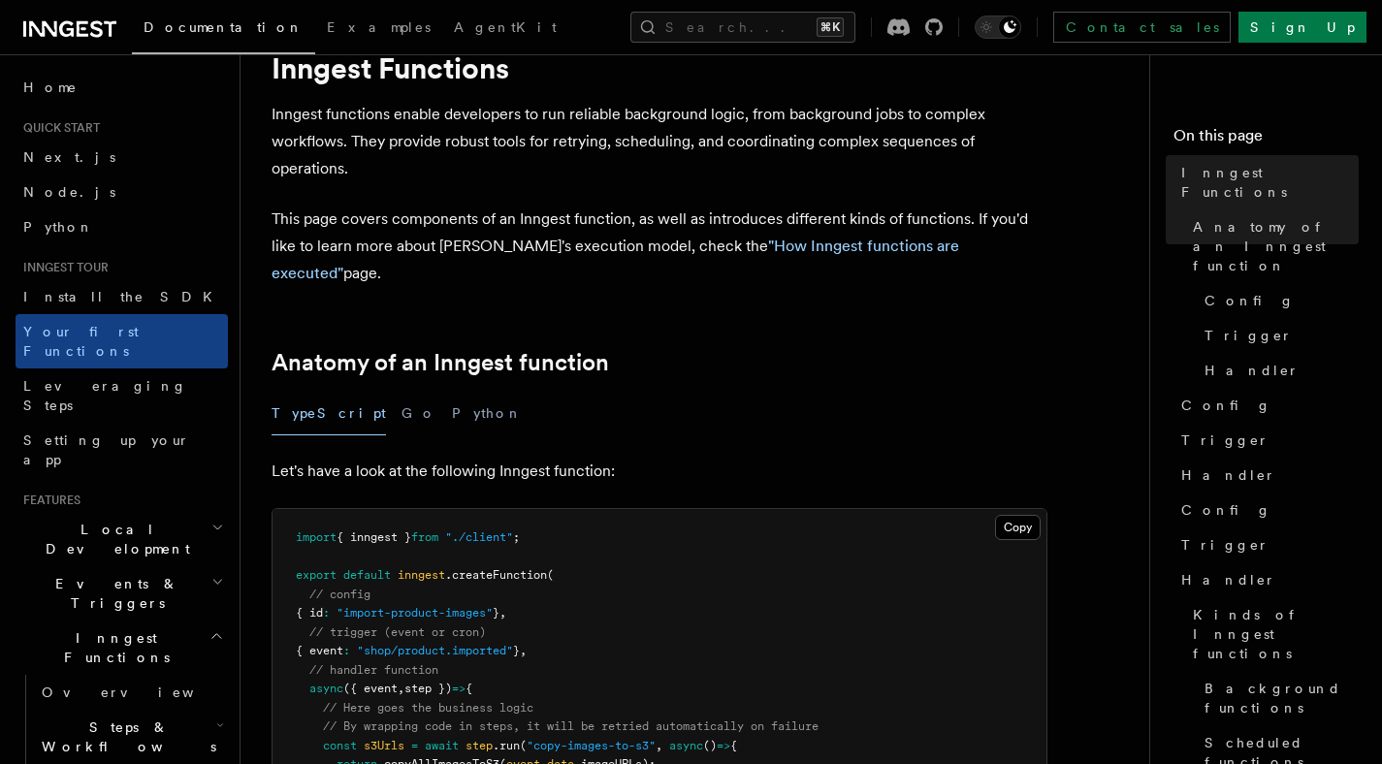
click at [790, 349] on h2 "Anatomy of an Inngest function" at bounding box center [660, 362] width 776 height 27
drag, startPoint x: 848, startPoint y: 249, endPoint x: 1168, endPoint y: 2, distance: 404.6
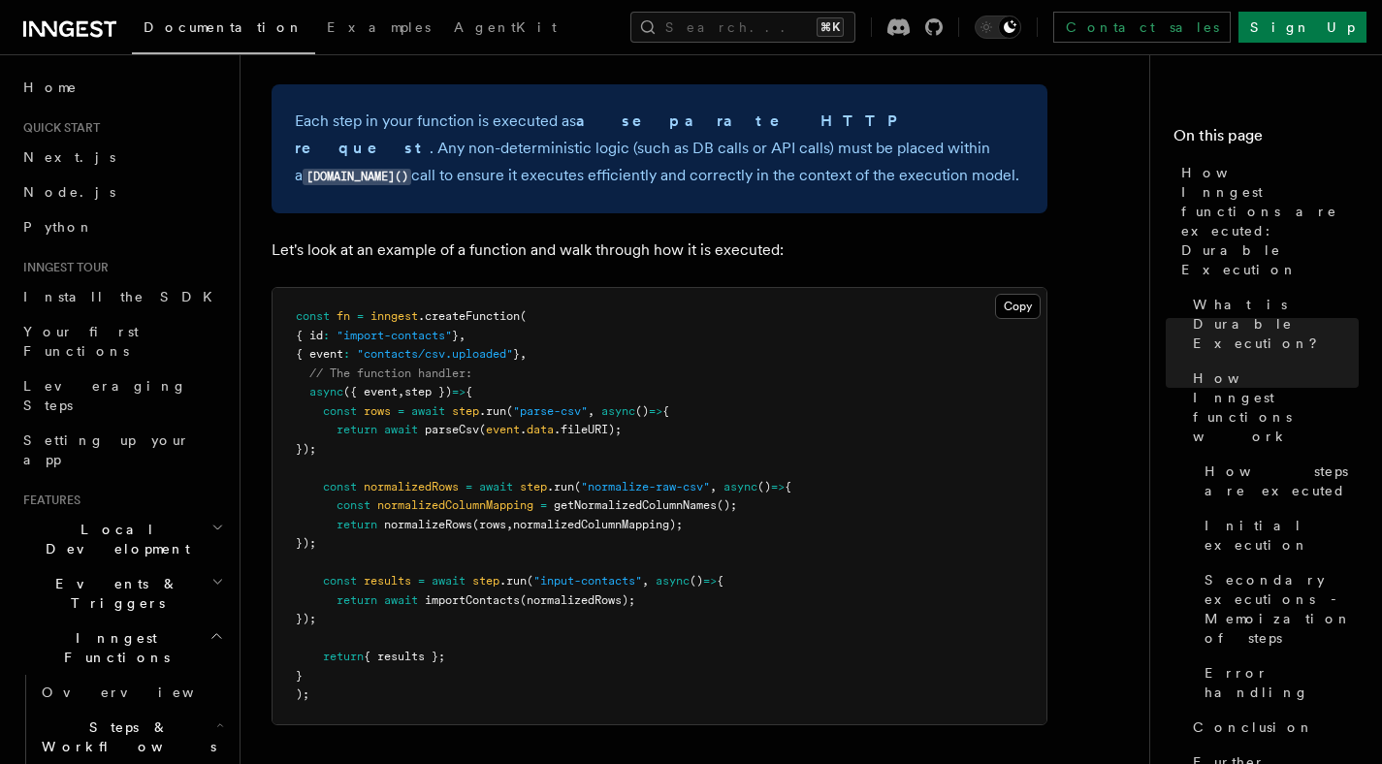
scroll to position [1724, 0]
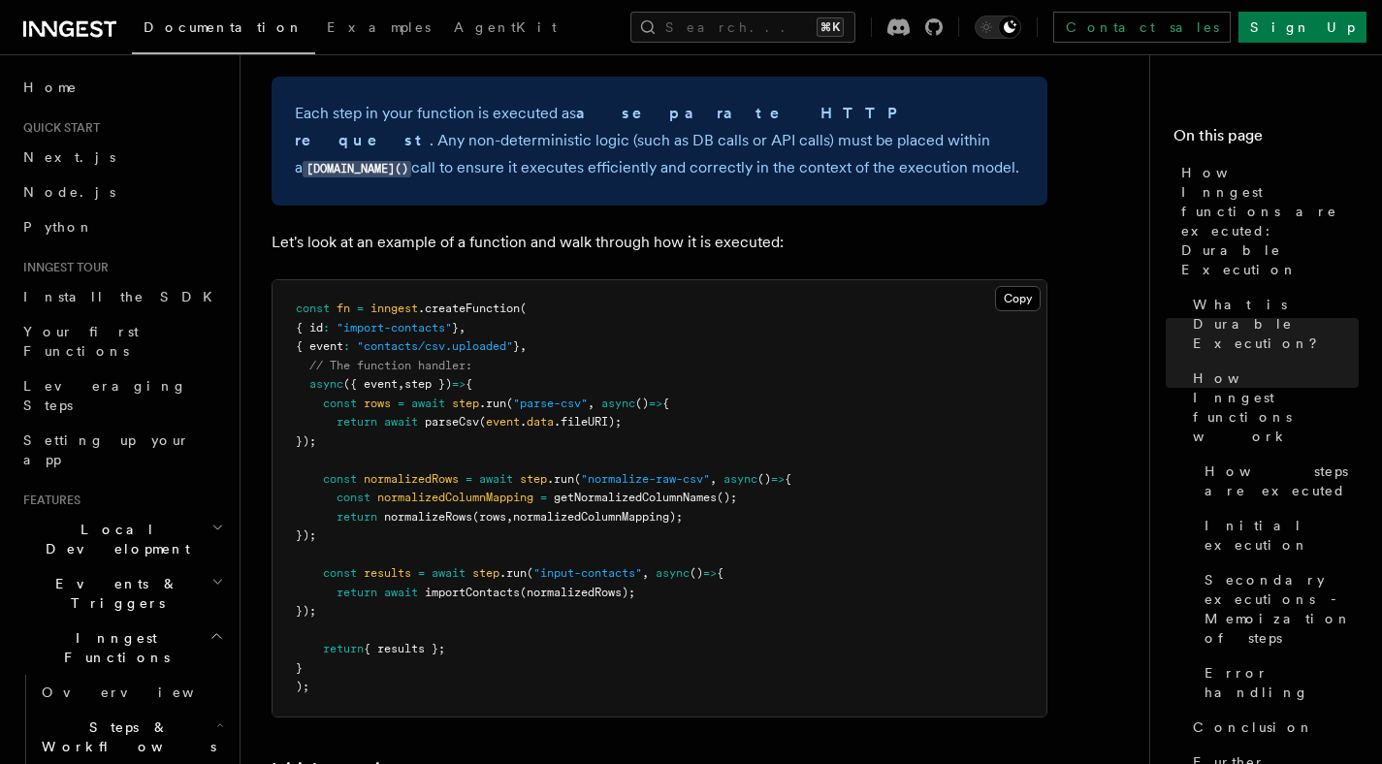
click at [670, 387] on pre "const fn = inngest .createFunction ( { id : "import-contacts" } , { event : "co…" at bounding box center [660, 498] width 774 height 437
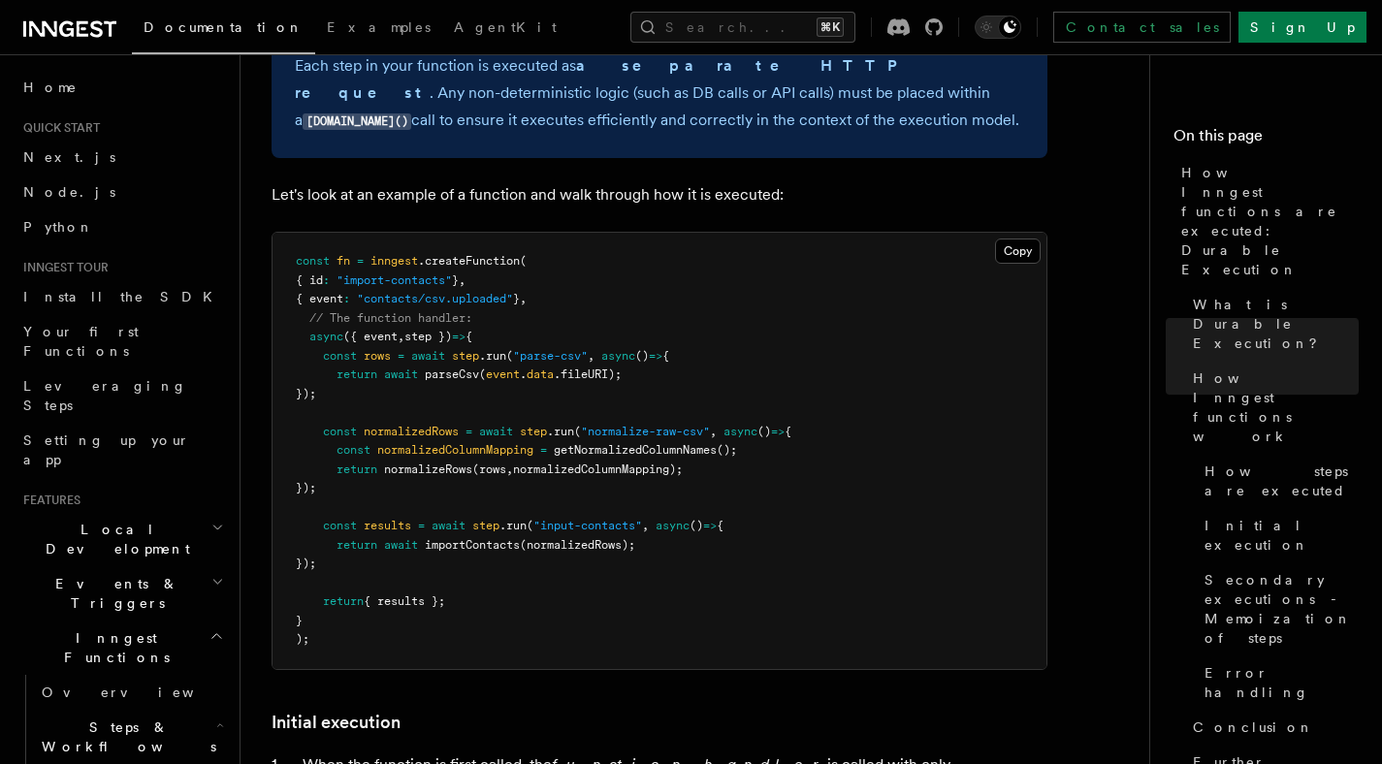
scroll to position [1745, 0]
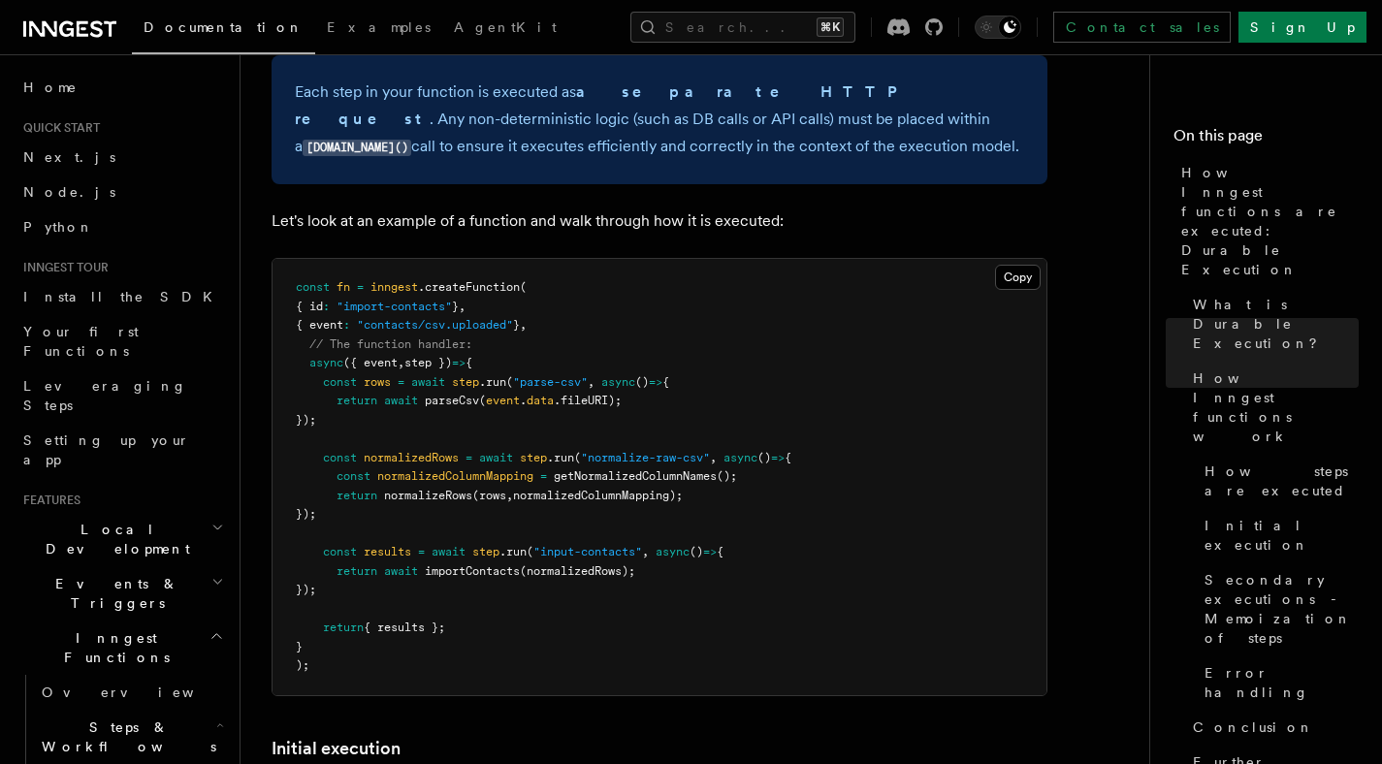
click at [613, 375] on span "async" at bounding box center [618, 382] width 34 height 14
click at [547, 470] on span "=" at bounding box center [543, 477] width 7 height 14
click at [534, 545] on span "(" at bounding box center [530, 552] width 7 height 14
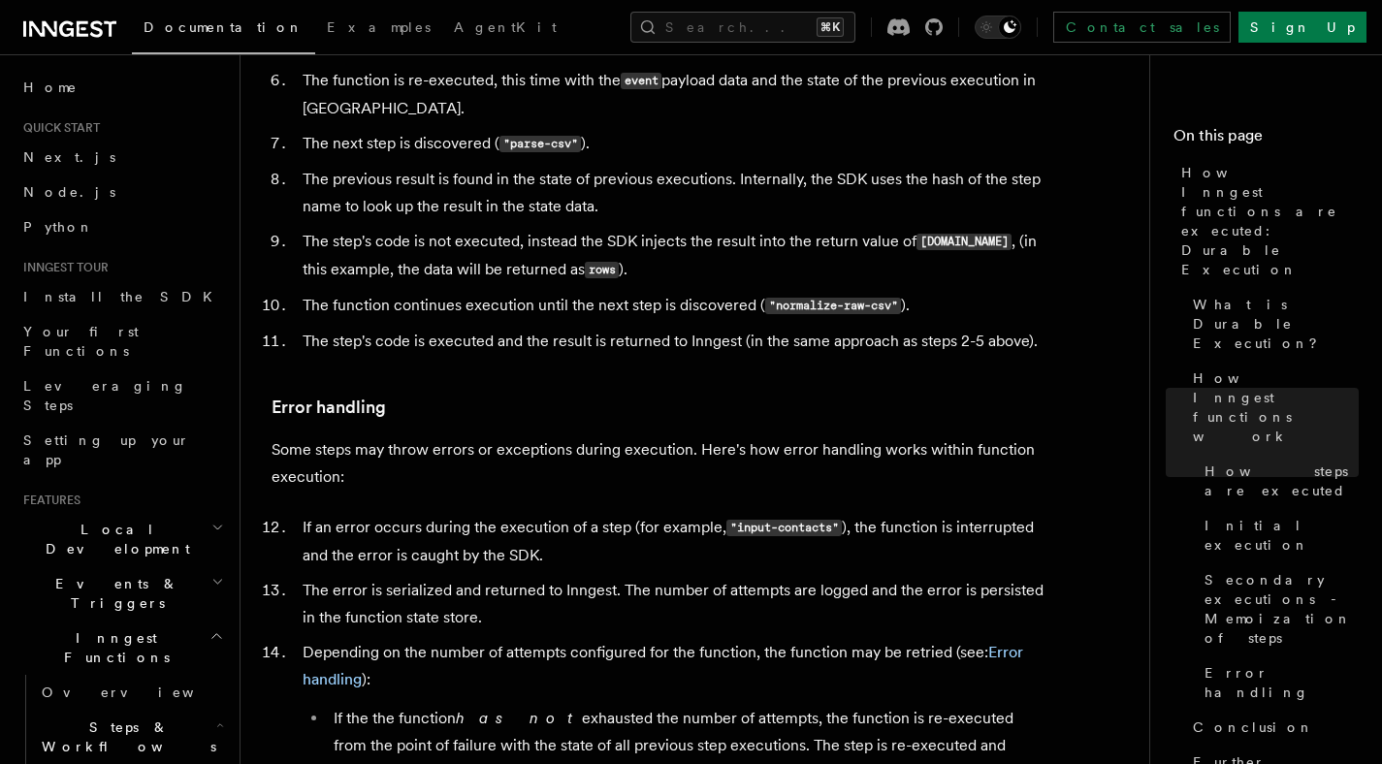
scroll to position [2872, 0]
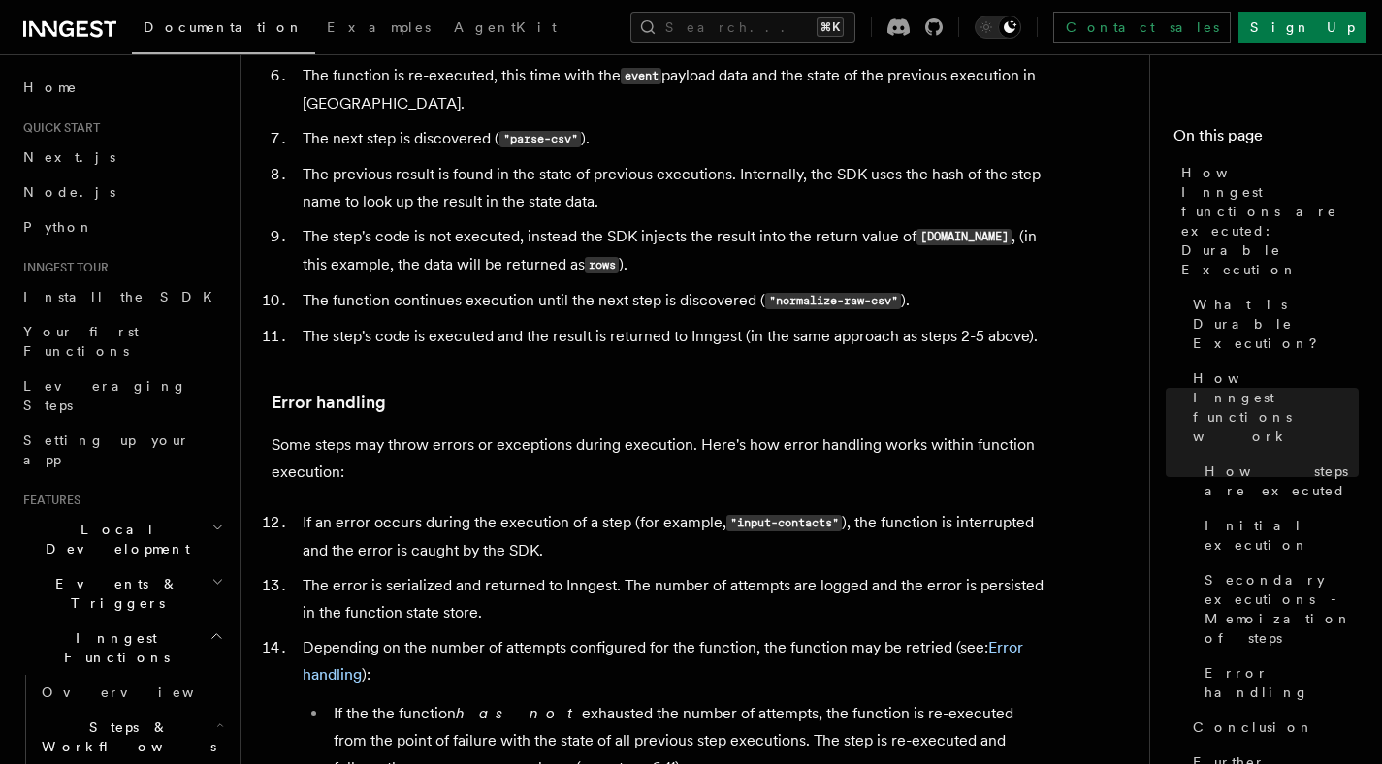
click at [570, 509] on li "If an error occurs during the execution of a step (for example, "input-contacts…" at bounding box center [672, 536] width 751 height 55
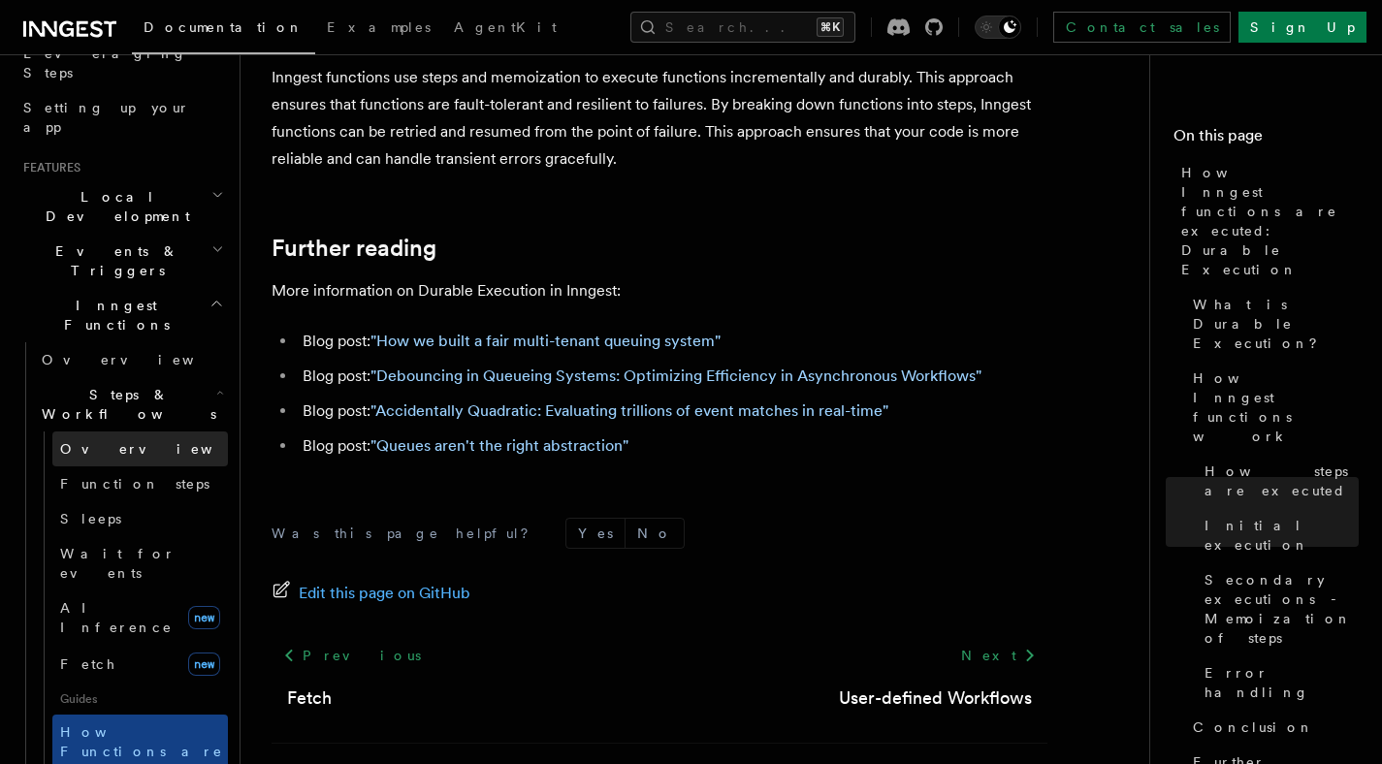
scroll to position [336, 0]
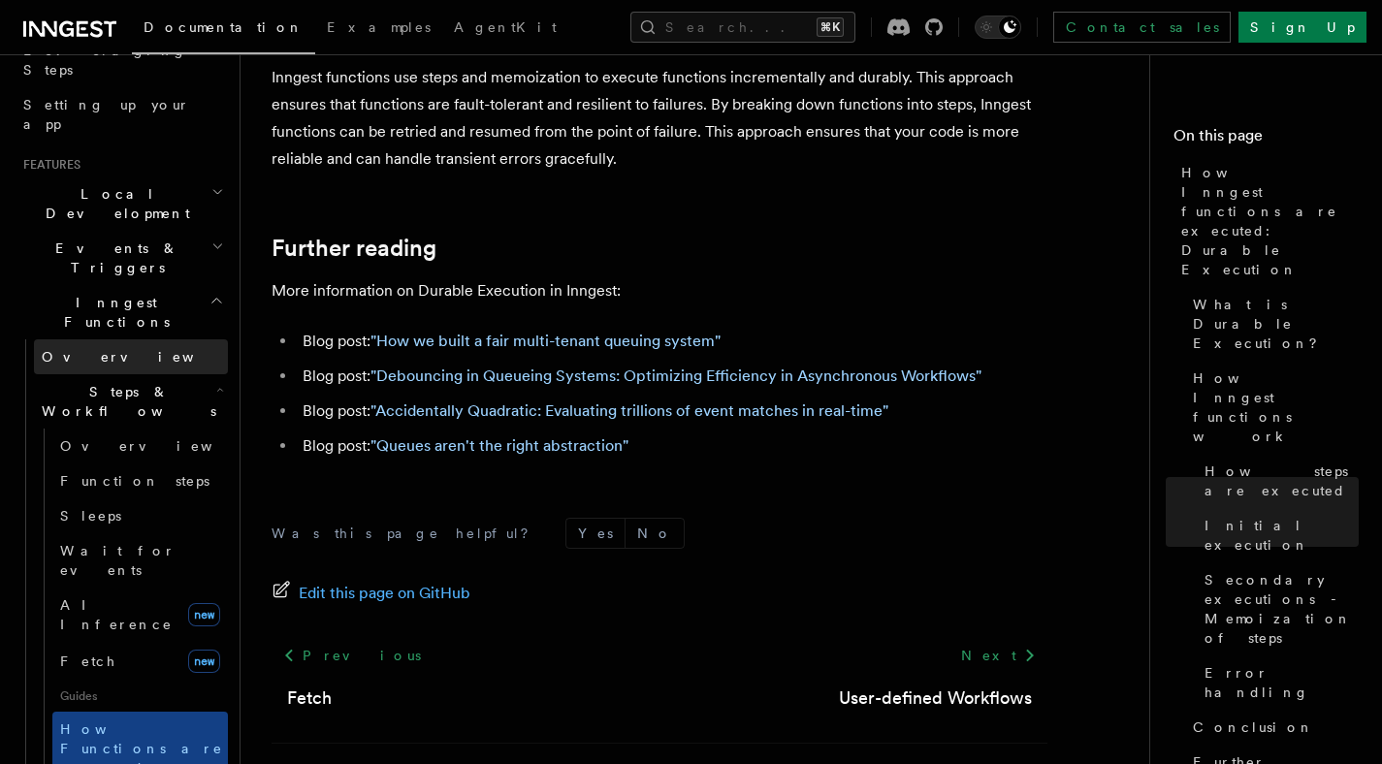
click at [141, 340] on link "Overview" at bounding box center [131, 357] width 194 height 35
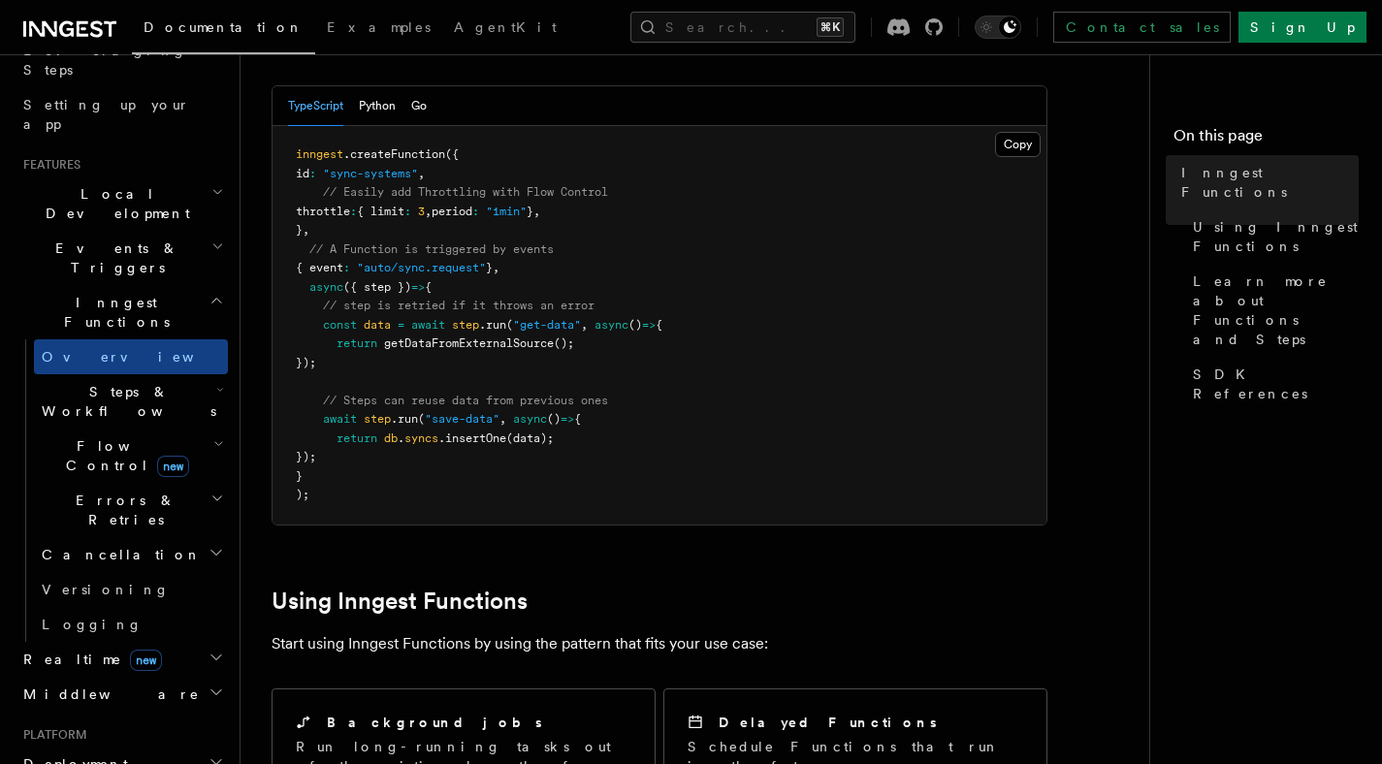
scroll to position [639, 0]
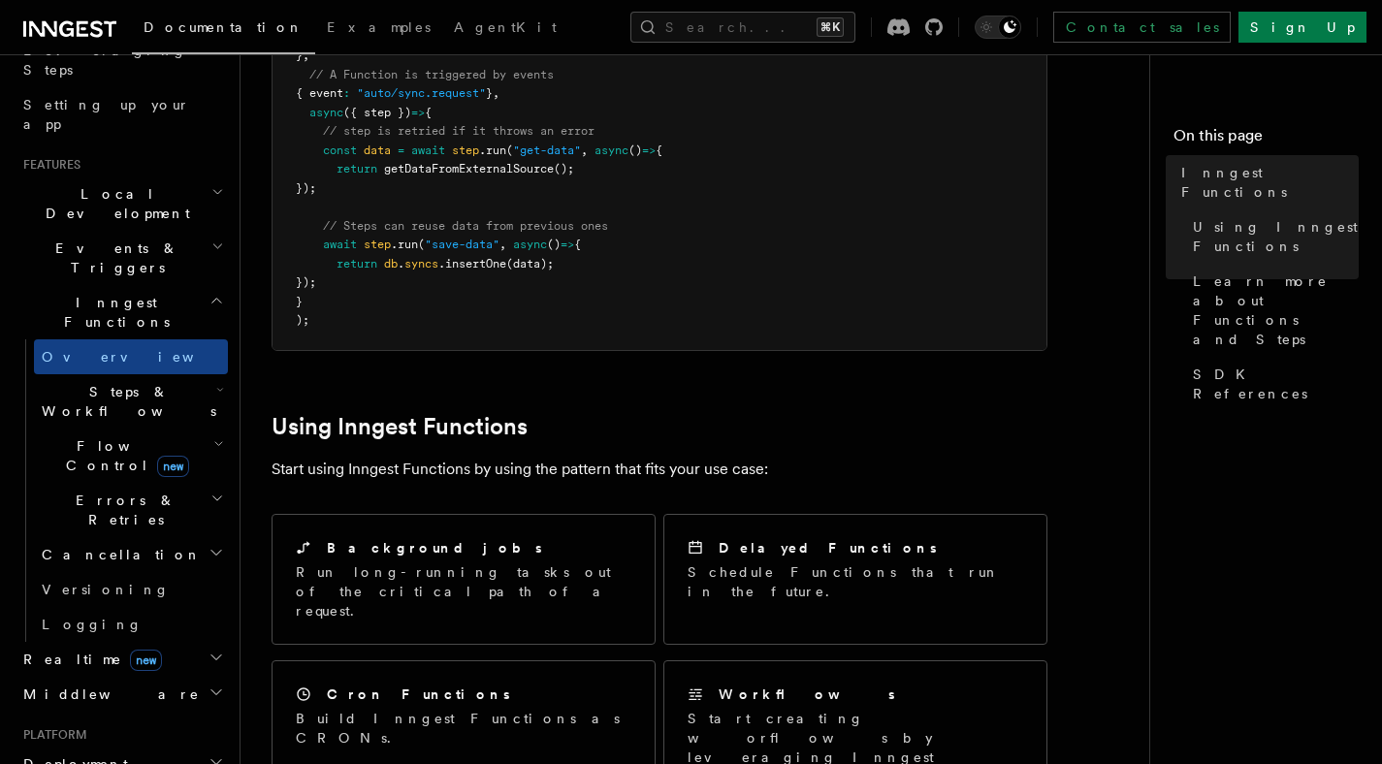
click at [114, 382] on span "Steps & Workflows" at bounding box center [125, 401] width 182 height 39
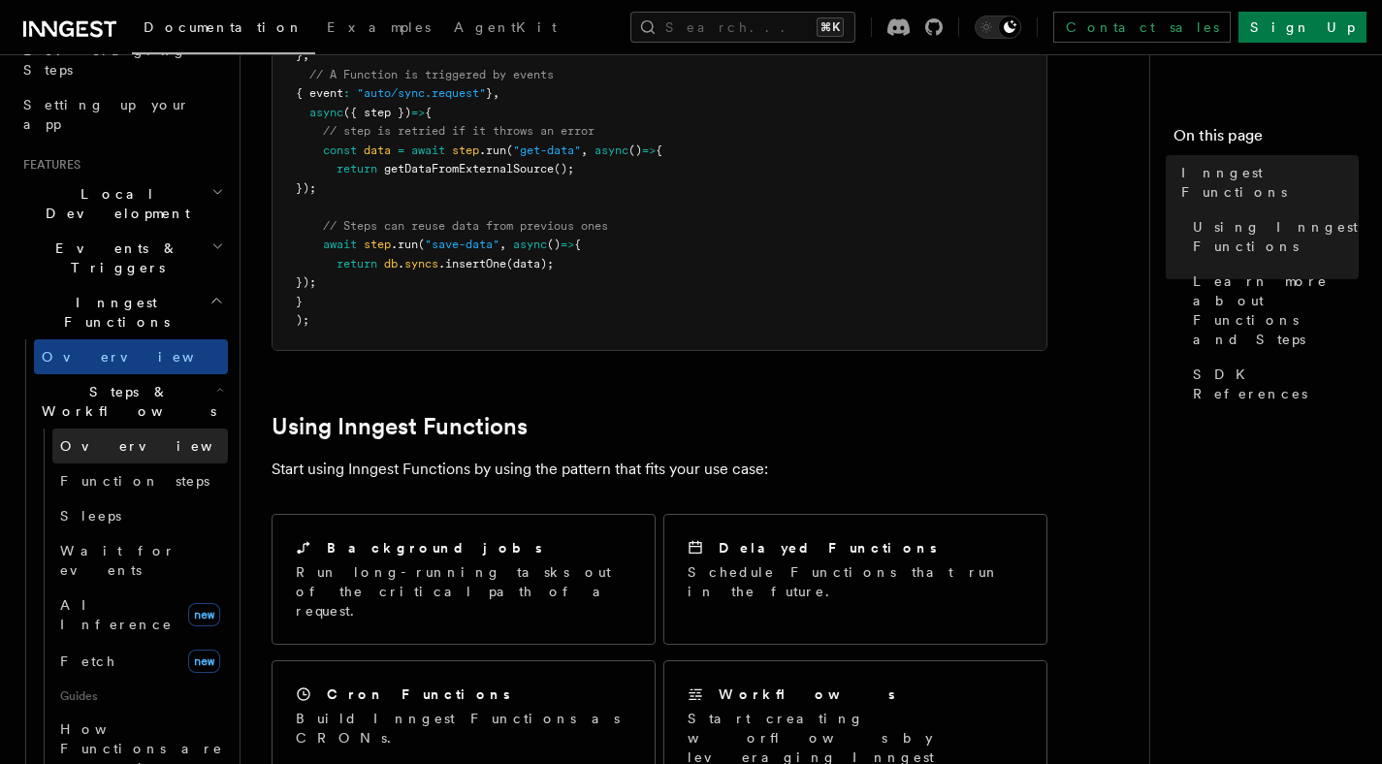
click at [95, 429] on link "Overview" at bounding box center [140, 446] width 176 height 35
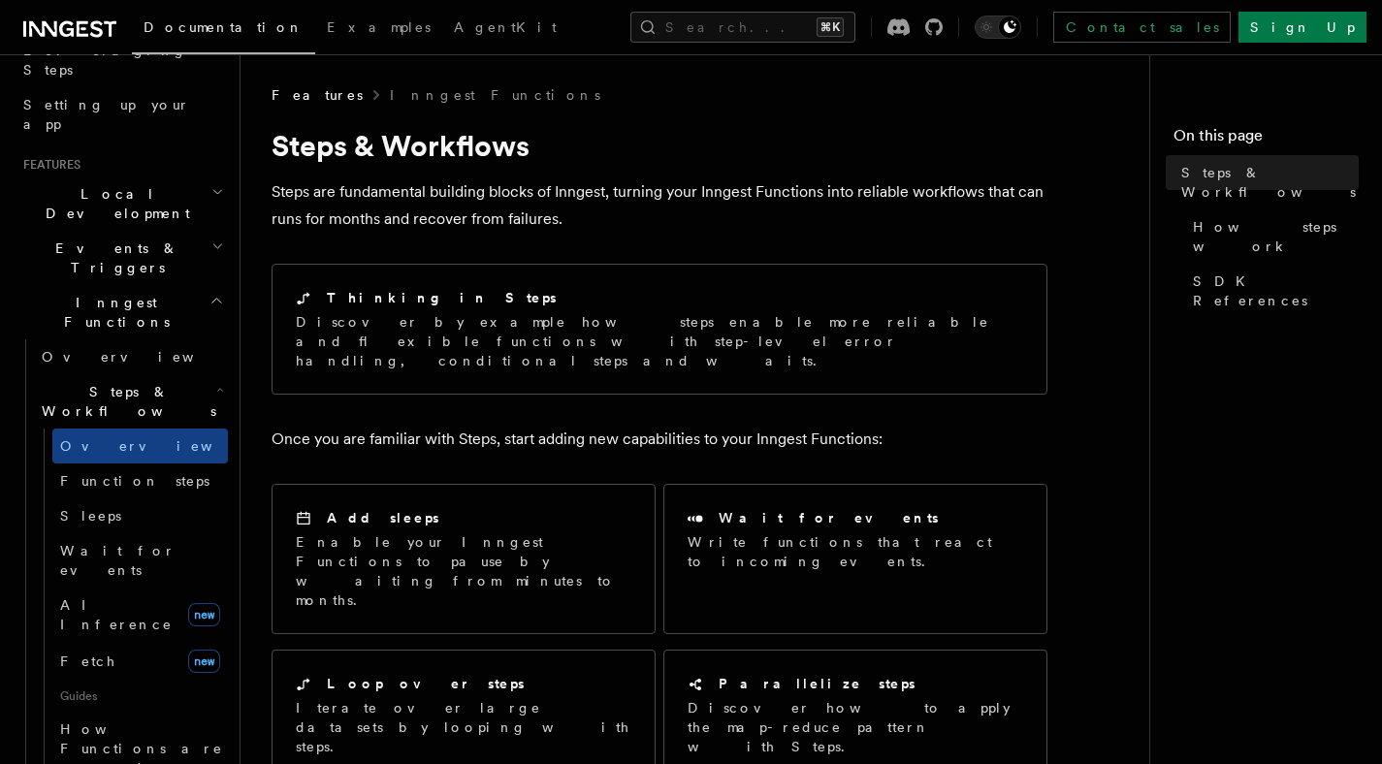
click at [772, 149] on h1 "Steps & Workflows" at bounding box center [660, 145] width 776 height 35
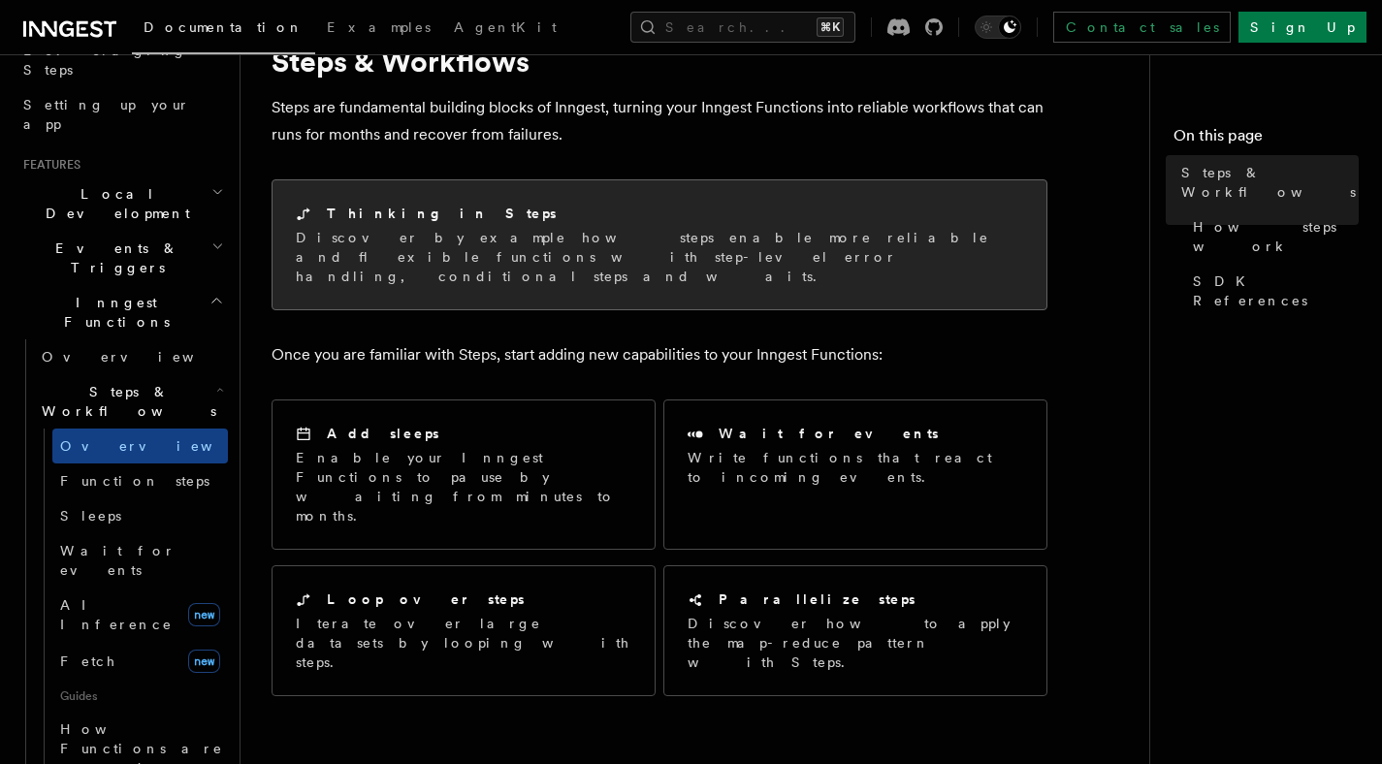
scroll to position [86, 0]
click at [573, 243] on p "Discover by example how steps enable more reliable and flexible functions with …" at bounding box center [660, 255] width 728 height 58
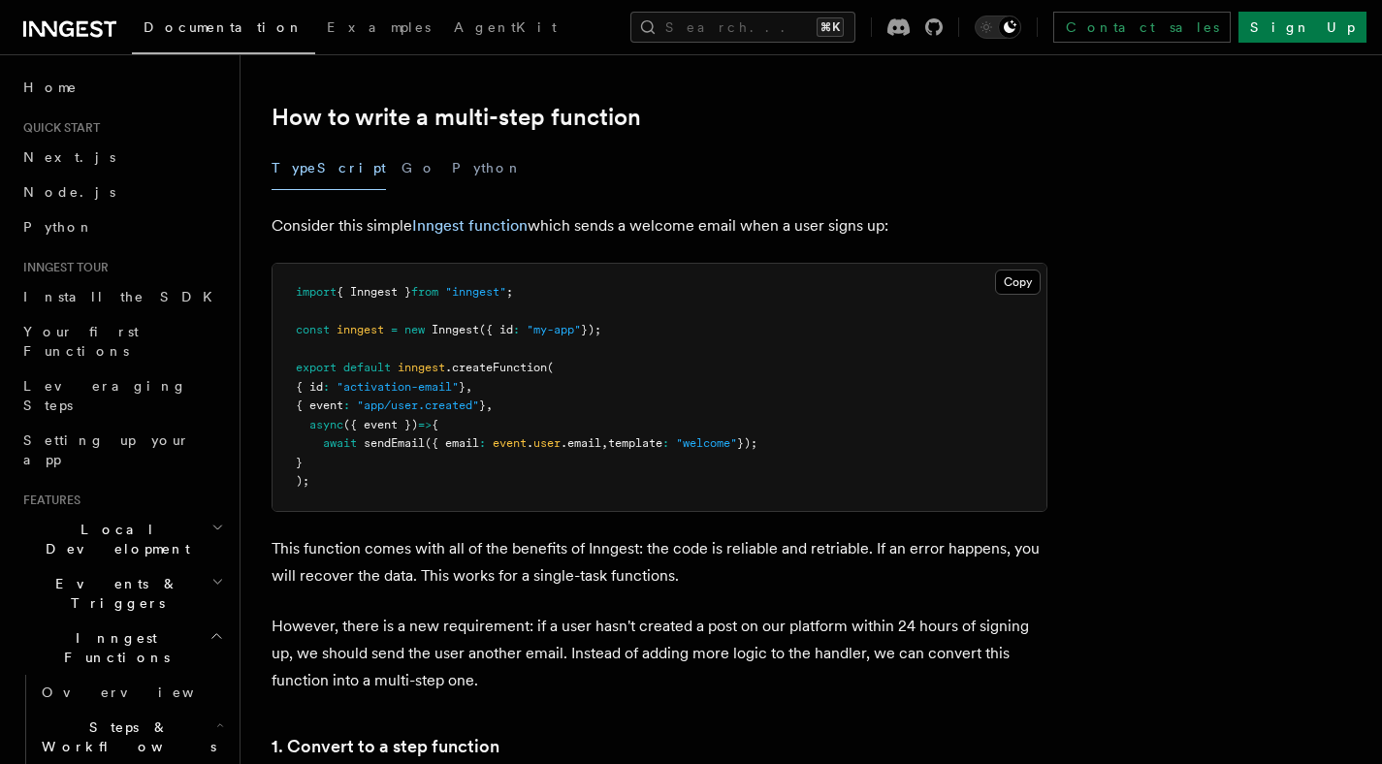
scroll to position [605, 0]
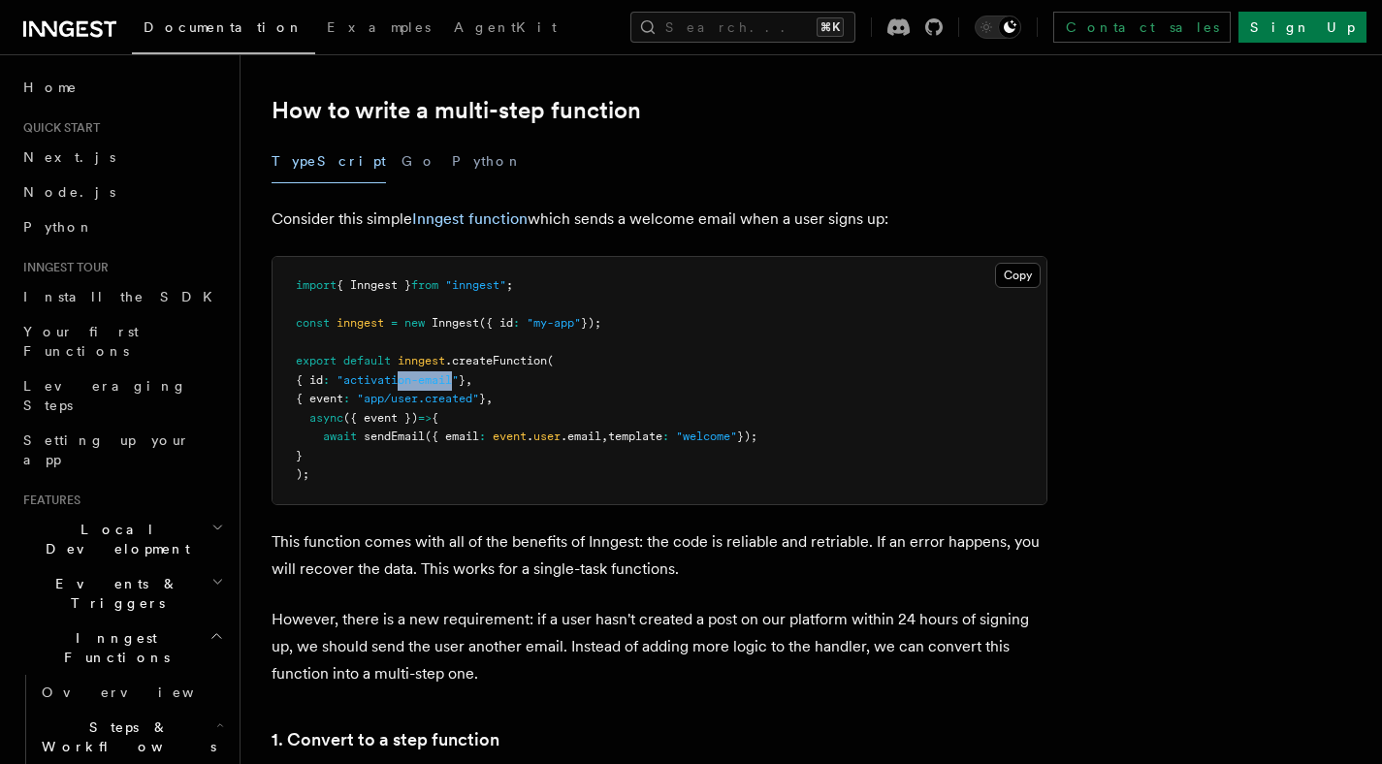
drag, startPoint x: 473, startPoint y: 385, endPoint x: 414, endPoint y: 382, distance: 59.2
click at [415, 384] on span ""activation-email"" at bounding box center [398, 380] width 122 height 14
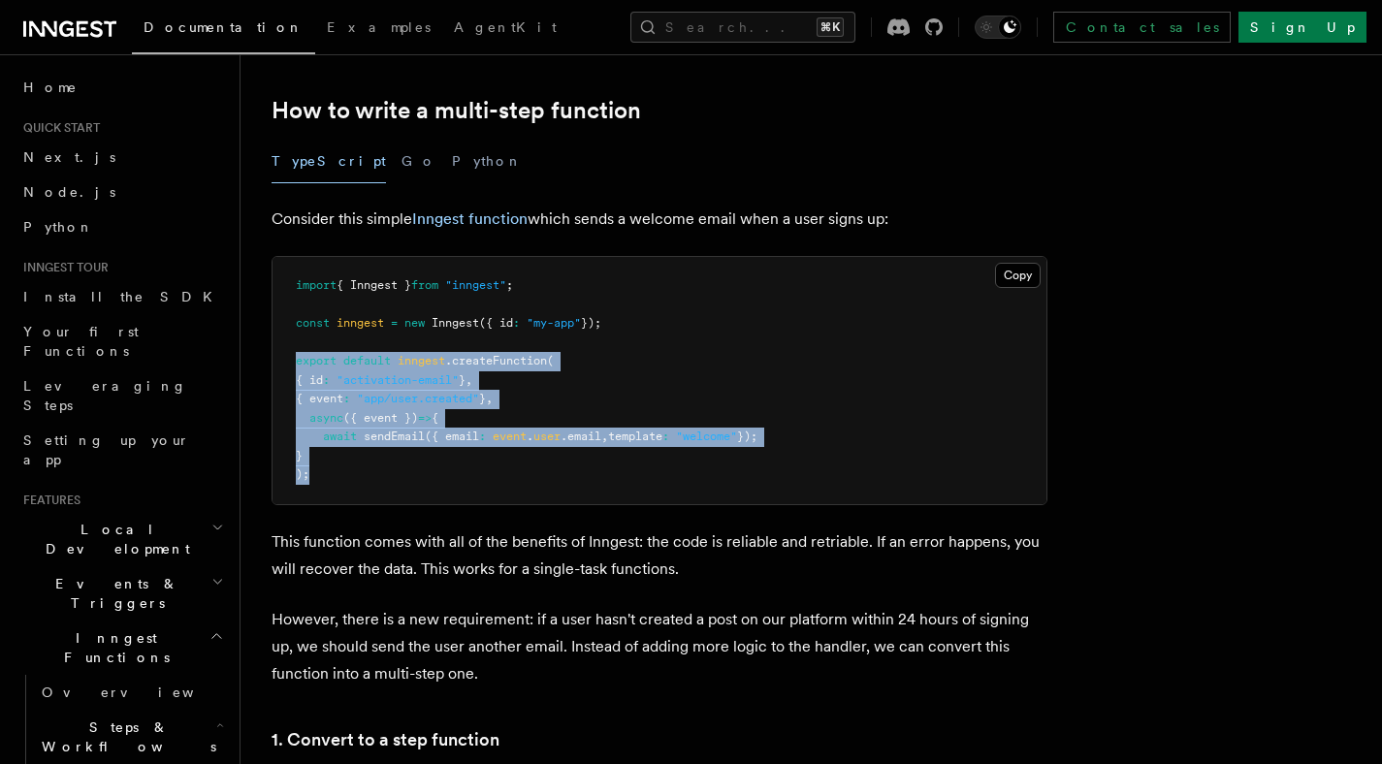
drag, startPoint x: 331, startPoint y: 475, endPoint x: 268, endPoint y: 362, distance: 129.8
copy code "export default inngest .createFunction ( { id : "activation-email" } , { event …"
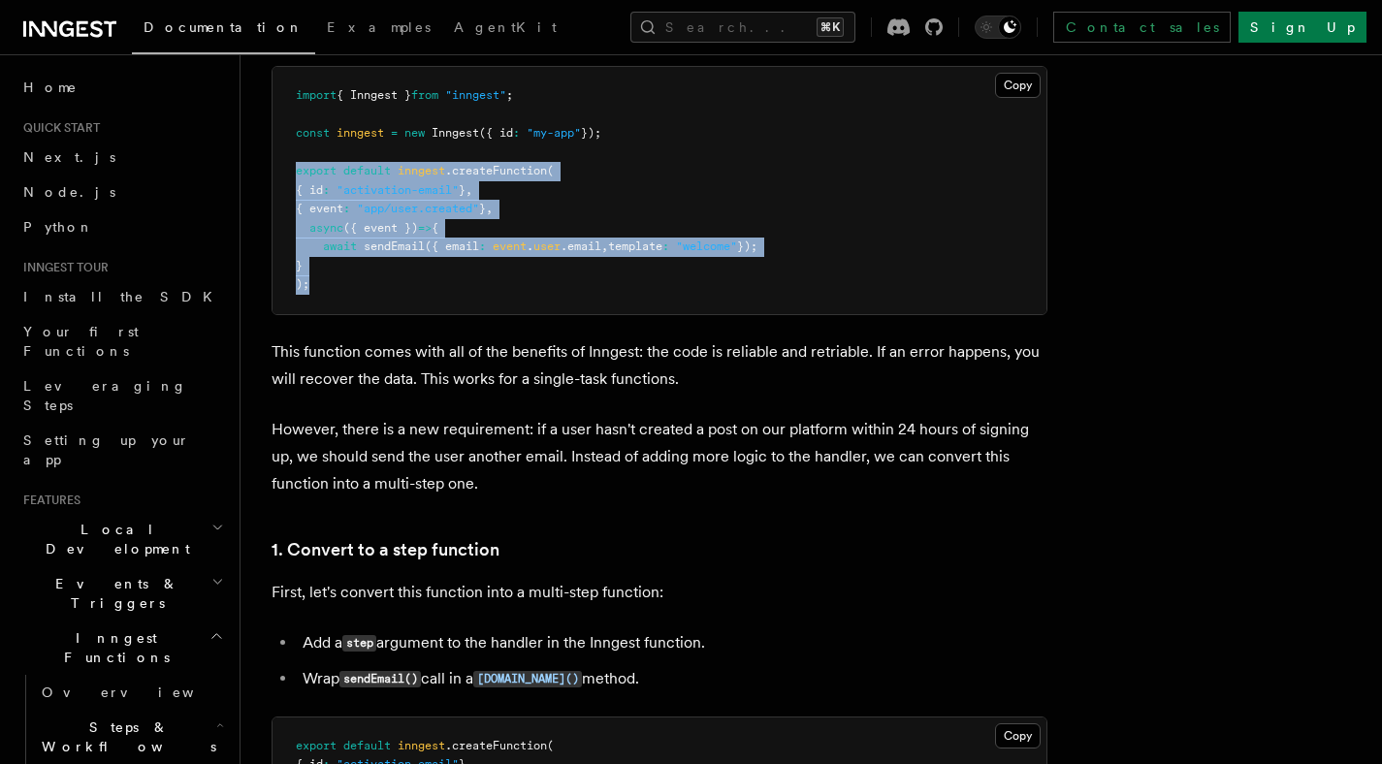
scroll to position [798, 0]
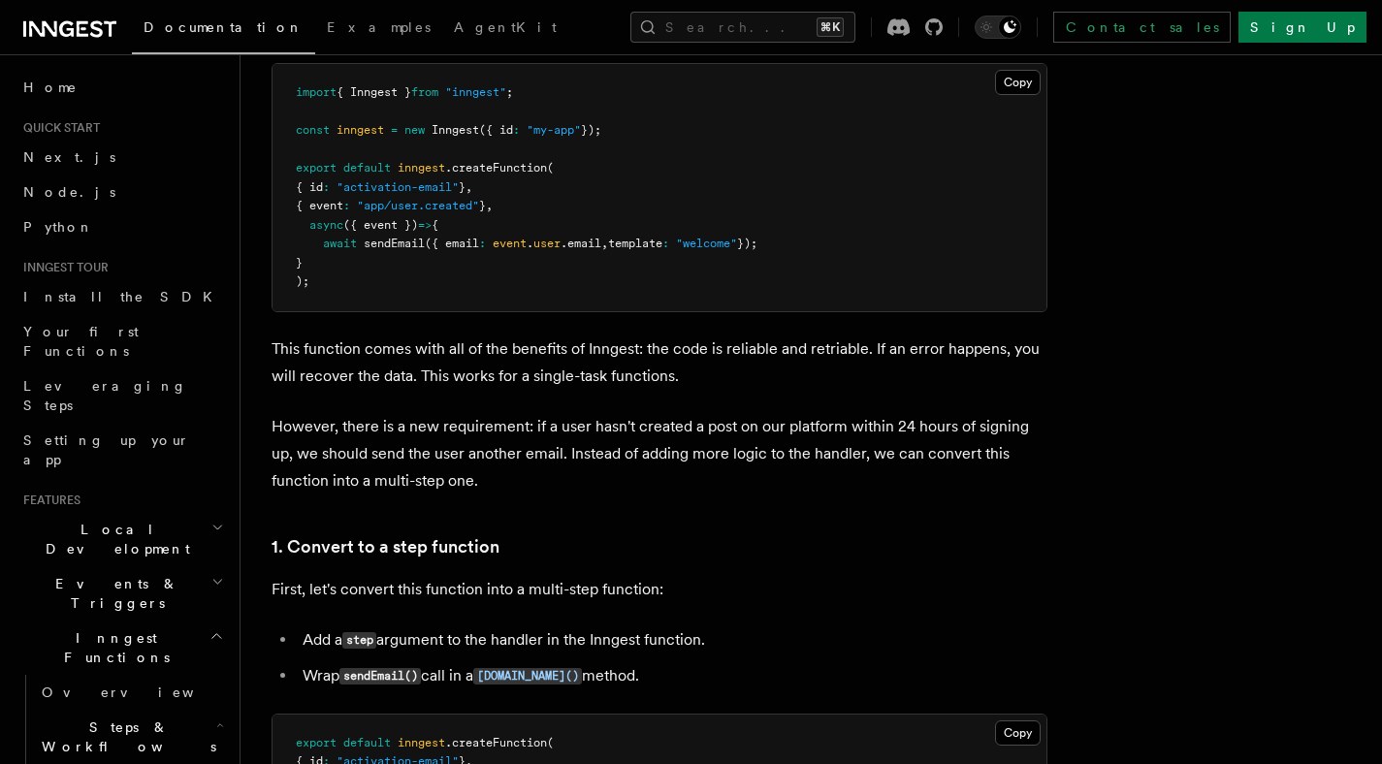
click at [725, 485] on p "However, there is a new requirement: if a user hasn't created a post on our pla…" at bounding box center [660, 453] width 776 height 81
click at [727, 477] on p "However, there is a new requirement: if a user hasn't created a post on our pla…" at bounding box center [660, 453] width 776 height 81
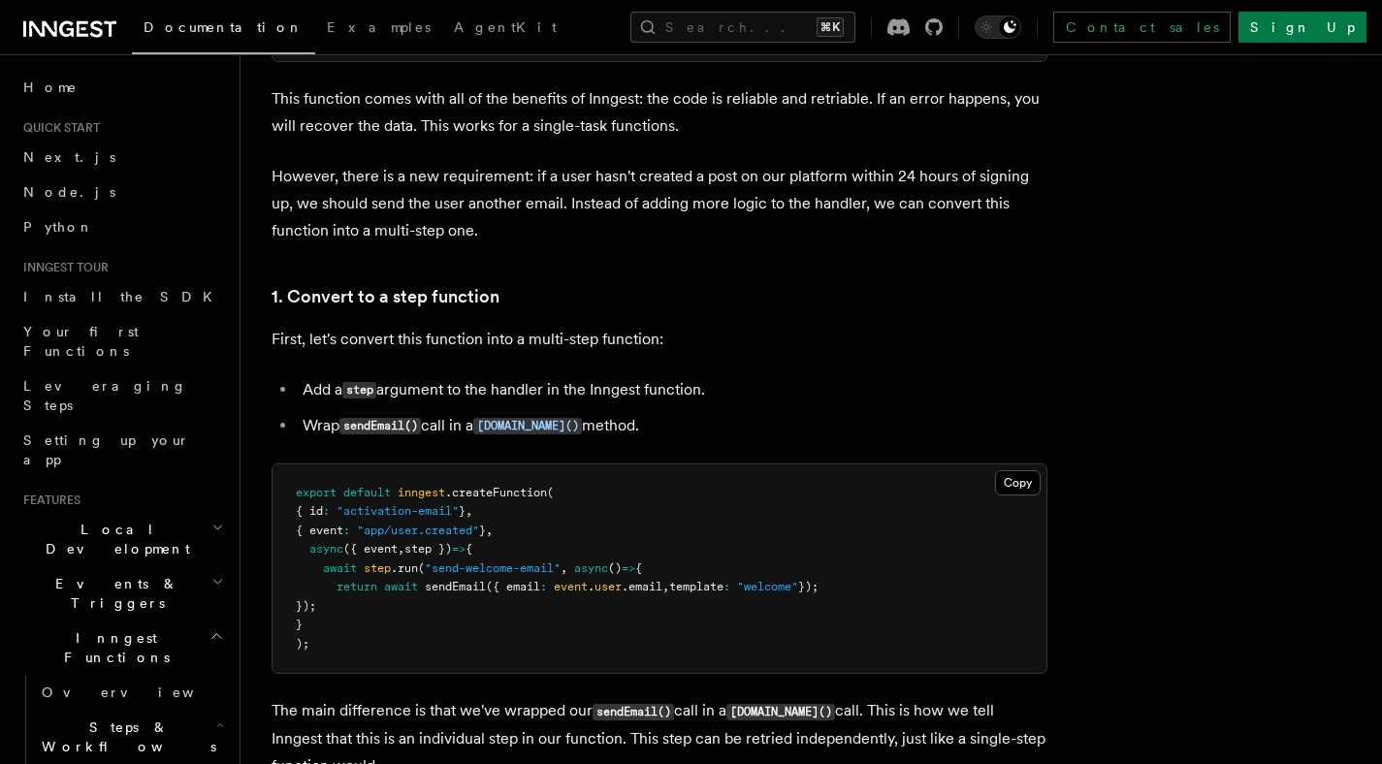
scroll to position [1055, 0]
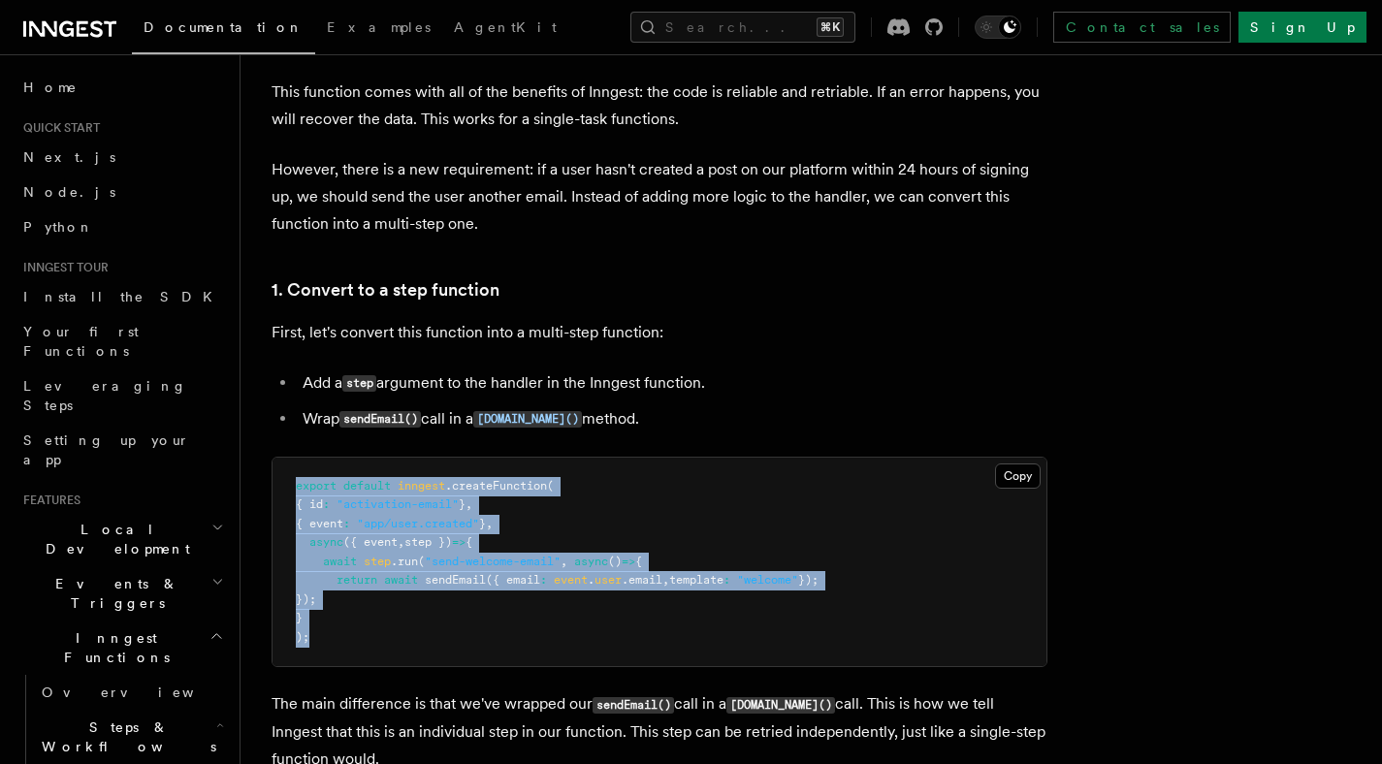
drag, startPoint x: 297, startPoint y: 482, endPoint x: 341, endPoint y: 658, distance: 180.9
click at [341, 658] on pre "export default inngest .createFunction ( { id : "activation-email" } , { event …" at bounding box center [660, 563] width 774 height 210
copy code "export default inngest .createFunction ( { id : "activation-email" } , { event …"
click at [830, 506] on pre "export default inngest .createFunction ( { id : "activation-email" } , { event …" at bounding box center [660, 563] width 774 height 210
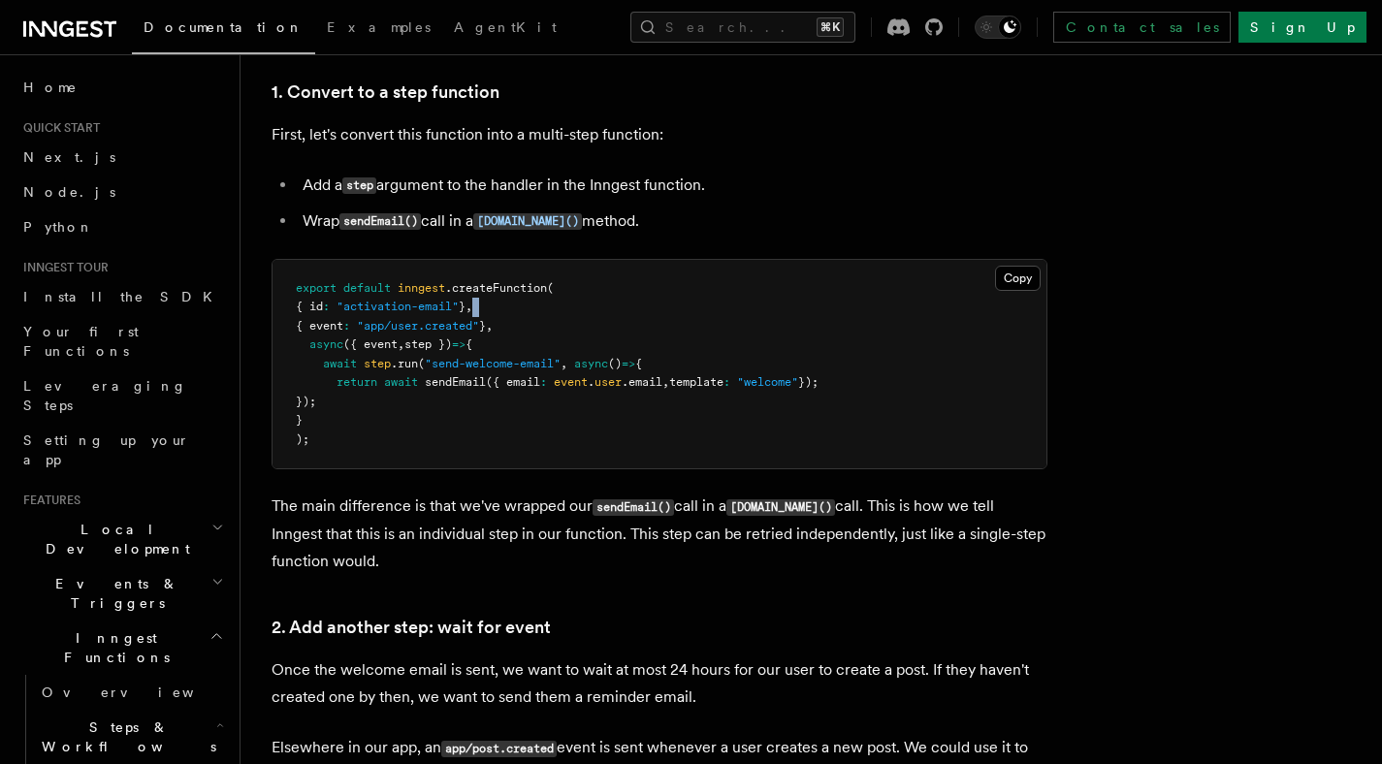
scroll to position [1272, 0]
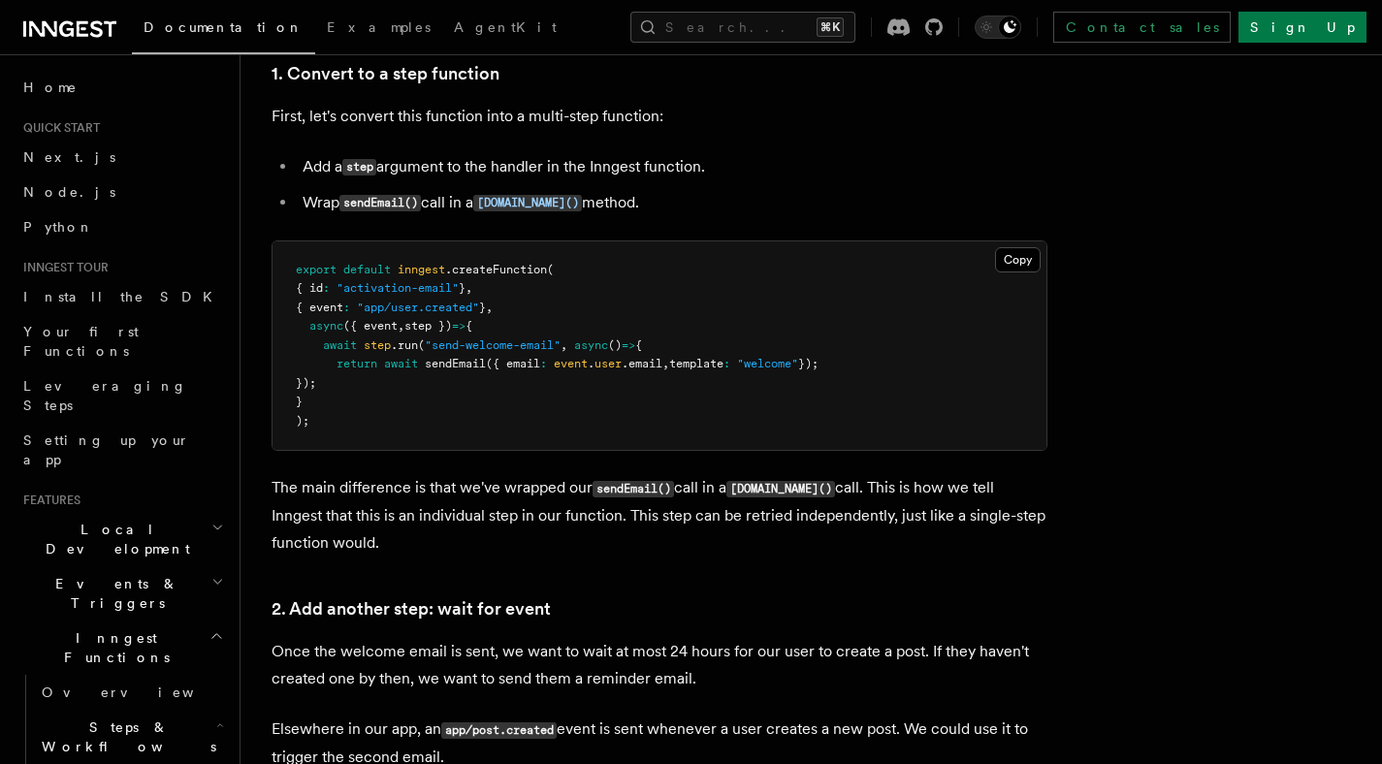
click at [577, 517] on p "The main difference is that we've wrapped our sendEmail() call in a [DOMAIN_NAM…" at bounding box center [660, 515] width 776 height 82
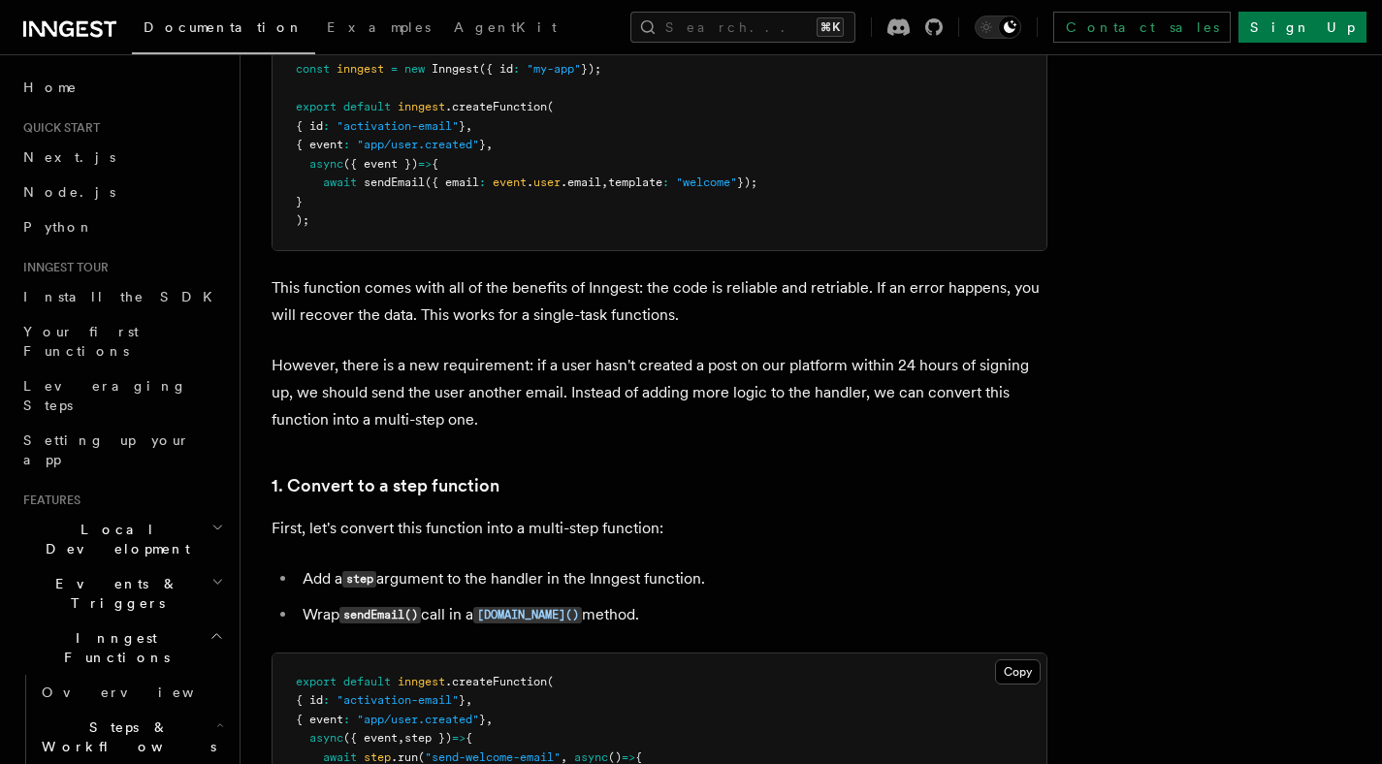
scroll to position [858, 0]
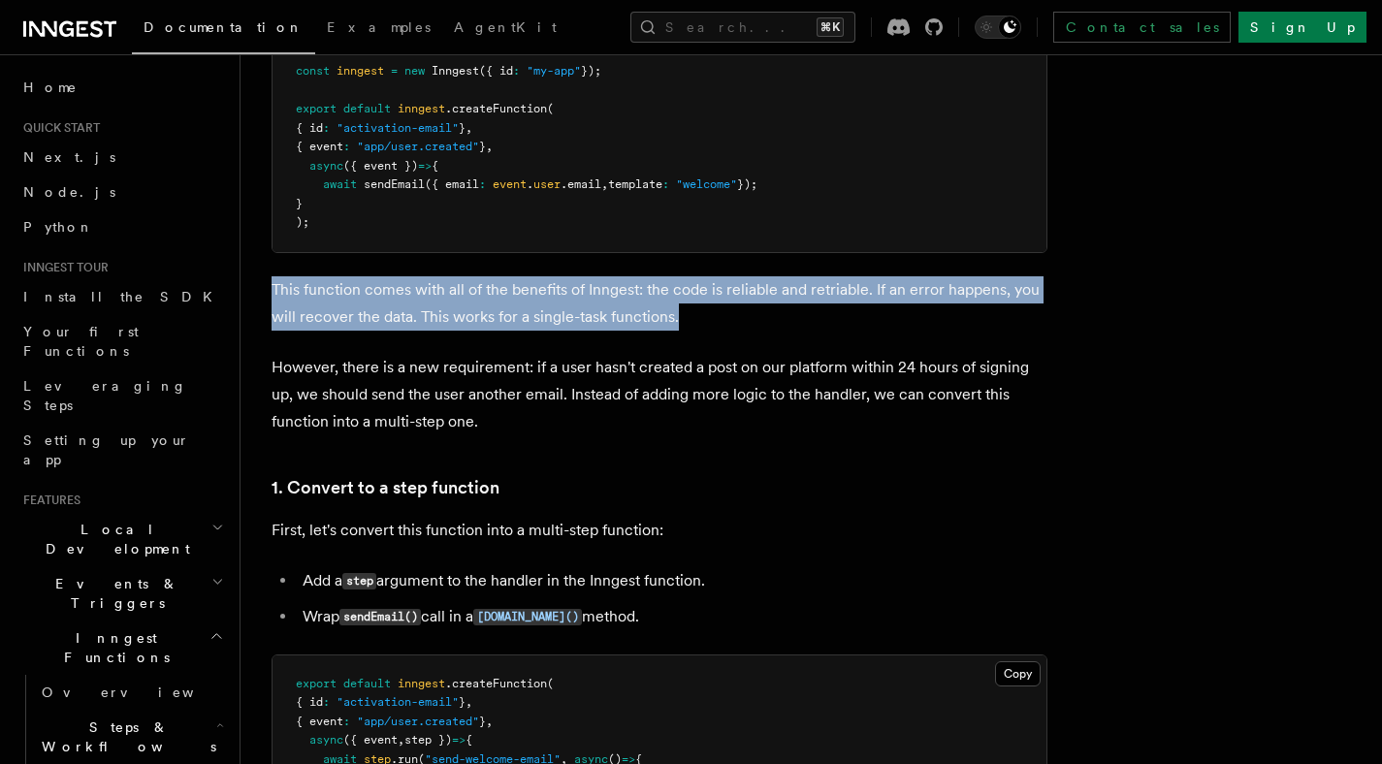
drag, startPoint x: 692, startPoint y: 319, endPoint x: 269, endPoint y: 281, distance: 424.7
copy p "This function comes with all of the benefits of Inngest: the code is reliable a…"
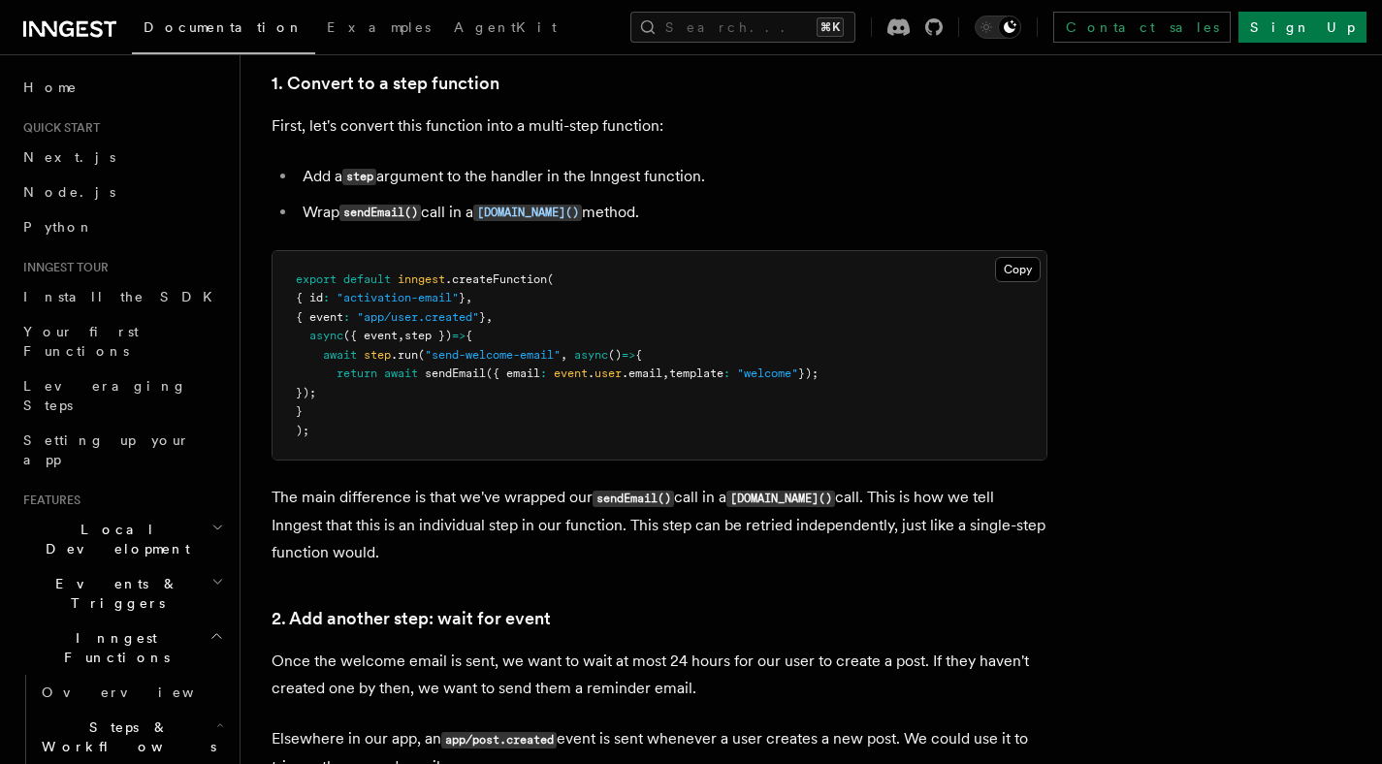
scroll to position [1267, 0]
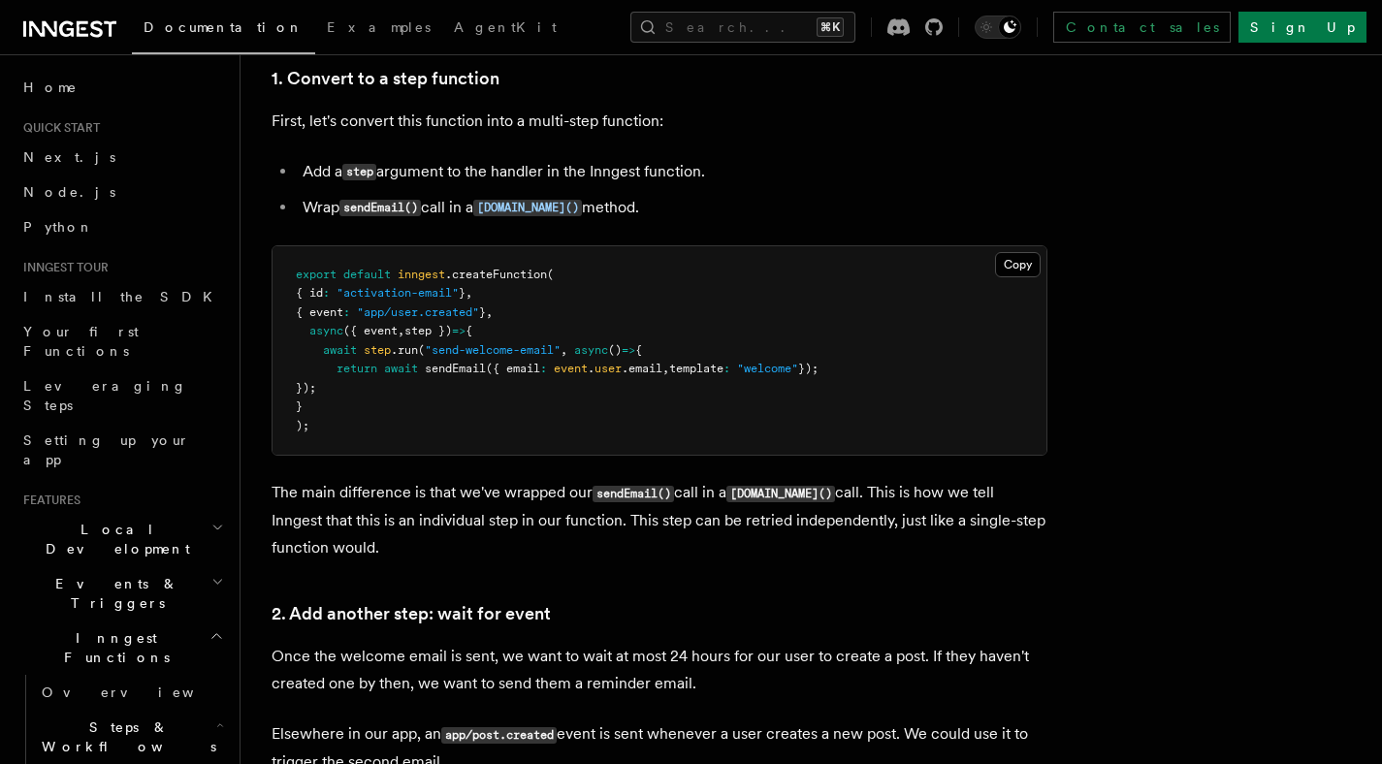
click at [757, 533] on p "The main difference is that we've wrapped our sendEmail() call in a [DOMAIN_NAM…" at bounding box center [660, 520] width 776 height 82
drag, startPoint x: 389, startPoint y: 547, endPoint x: 248, endPoint y: 482, distance: 155.0
copy p "The main difference is that we've wrapped our sendEmail() call in a [DOMAIN_NAM…"
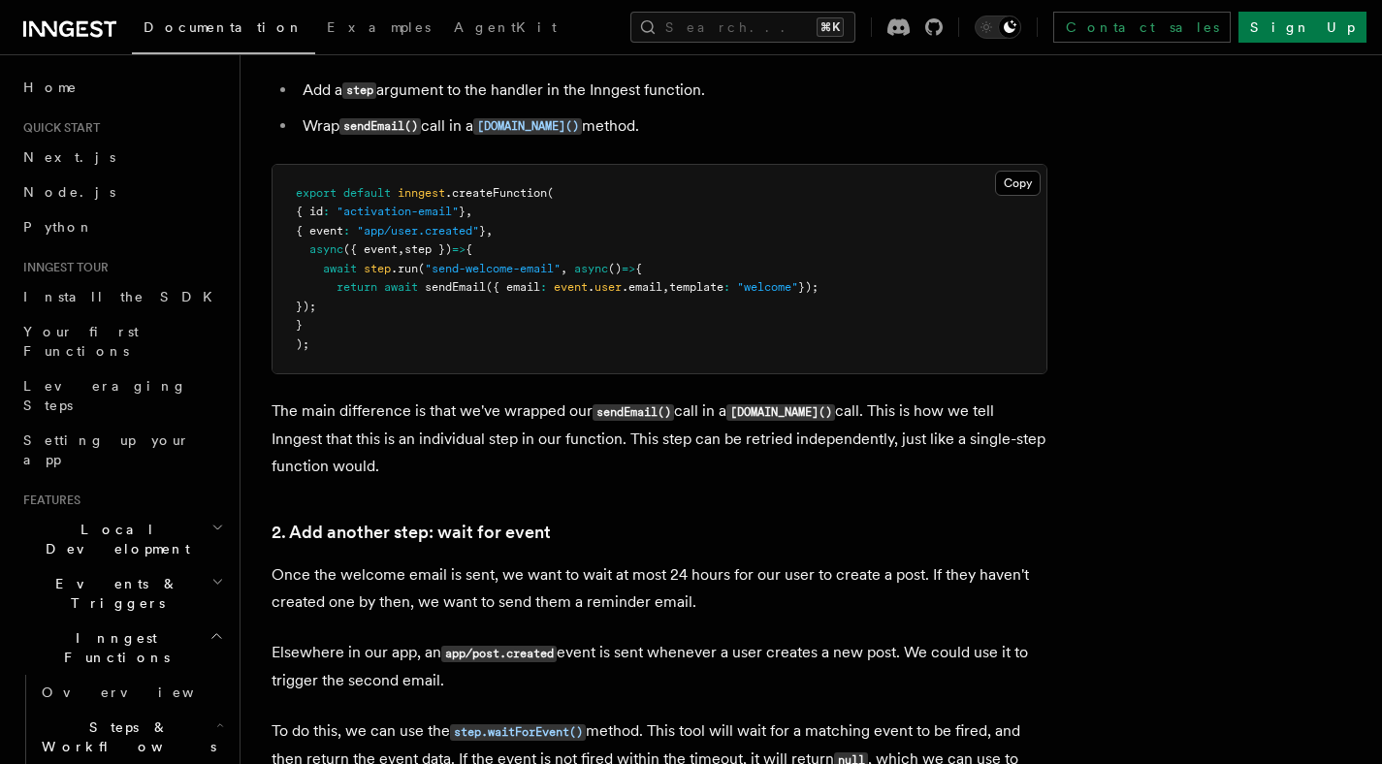
click at [753, 565] on p "Once the welcome email is sent, we want to wait at most 24 hours for our user t…" at bounding box center [660, 589] width 776 height 54
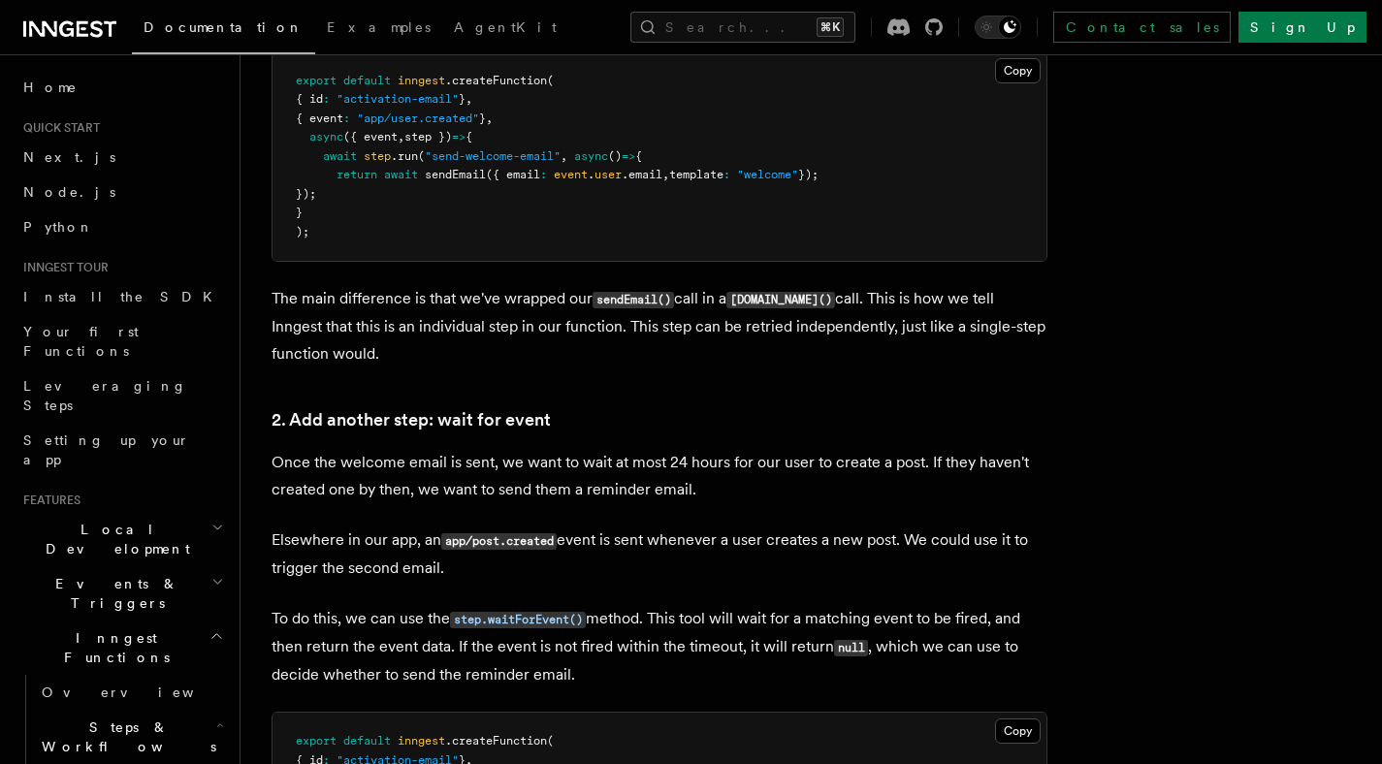
scroll to position [1465, 0]
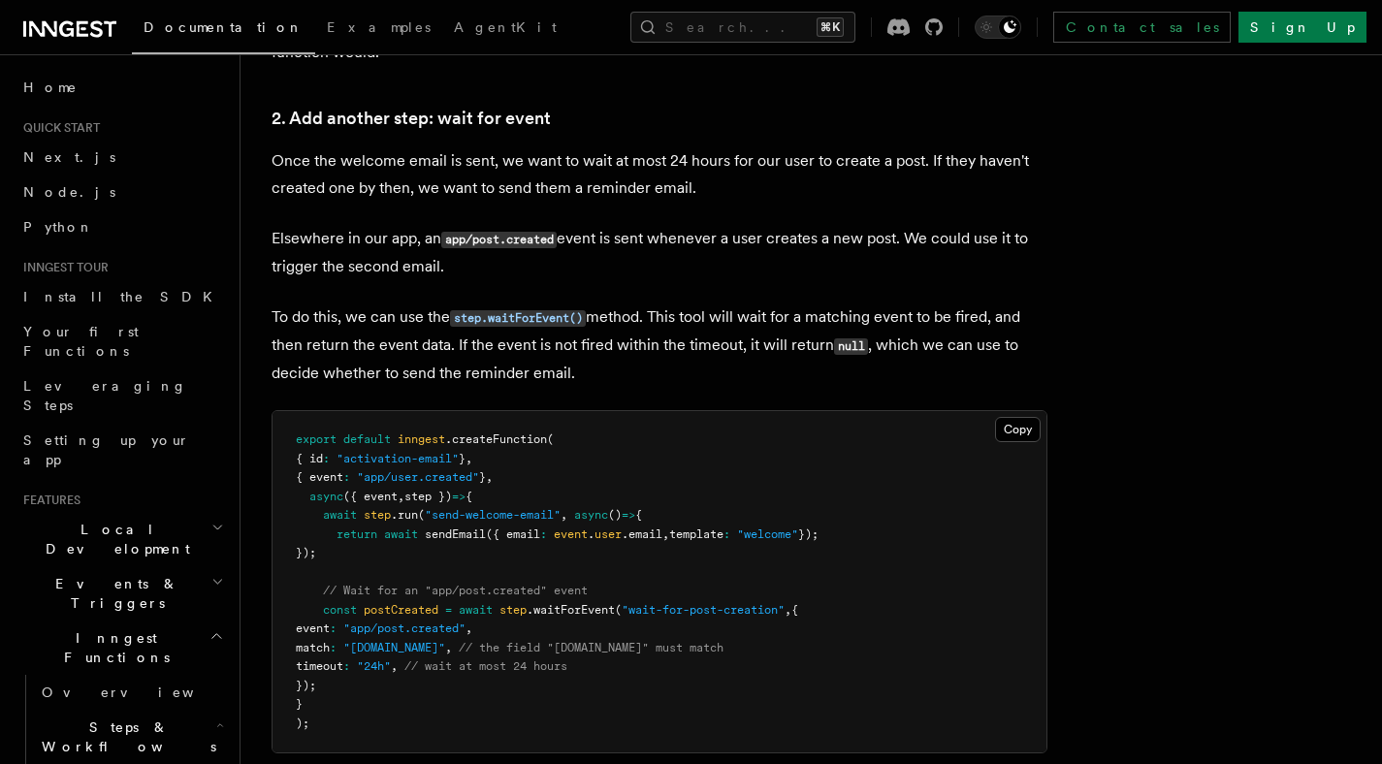
scroll to position [1768, 0]
